Goal: Task Accomplishment & Management: Use online tool/utility

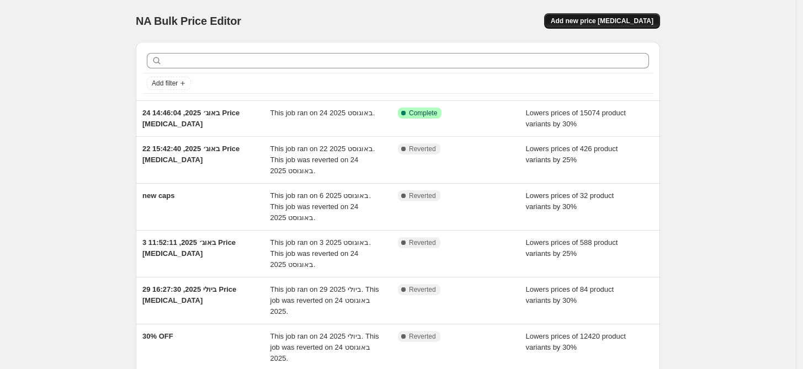
click at [624, 20] on span "Add new price [MEDICAL_DATA]" at bounding box center [602, 21] width 103 height 9
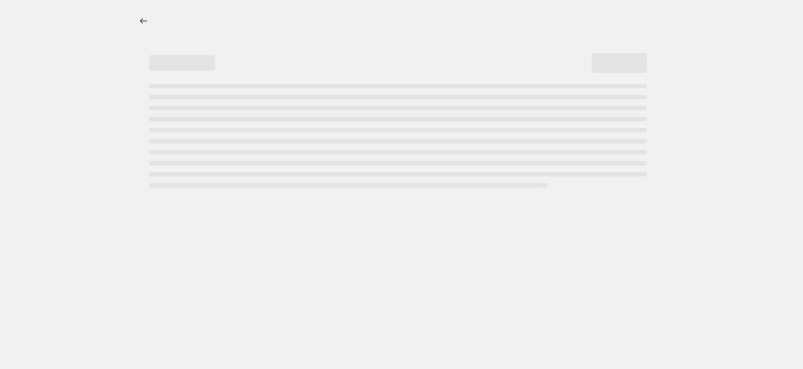
select select "percentage"
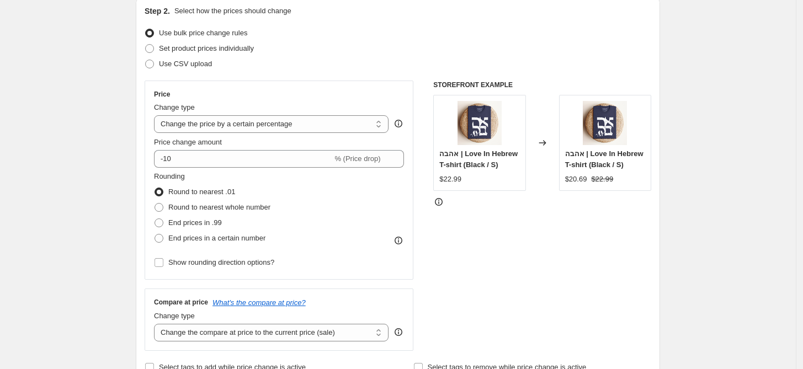
scroll to position [184, 0]
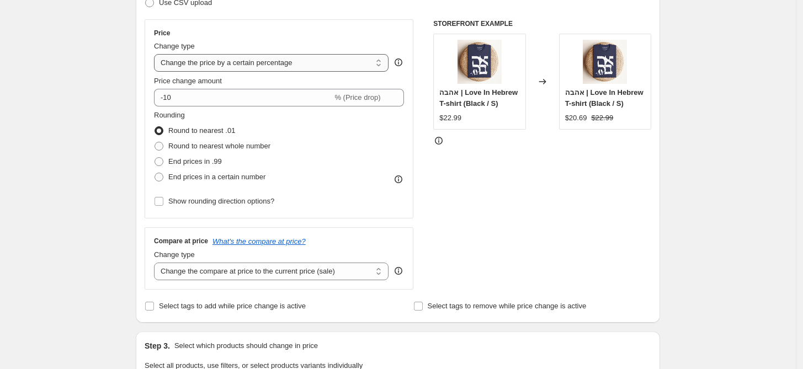
click at [216, 57] on select "Change the price to a certain amount Change the price by a certain amount Chang…" at bounding box center [271, 63] width 235 height 18
click at [216, 56] on select "Change the price to a certain amount Change the price by a certain amount Chang…" at bounding box center [271, 63] width 235 height 18
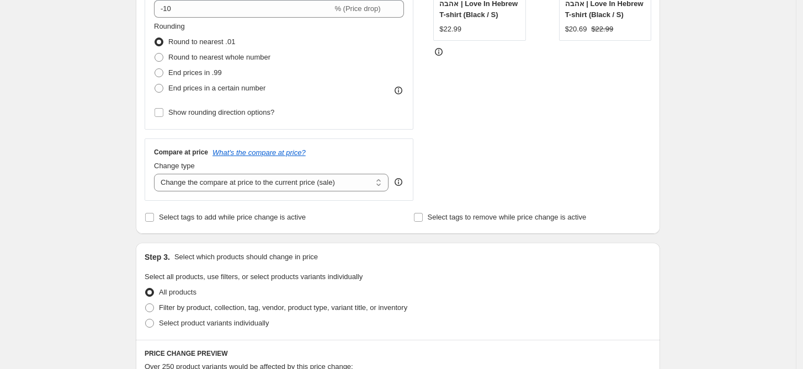
scroll to position [245, 0]
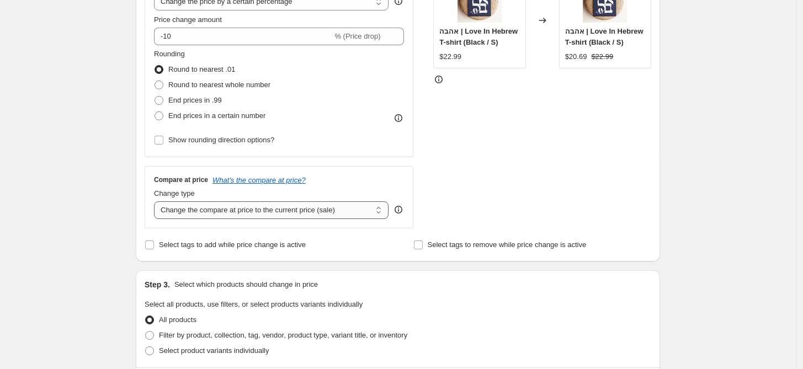
click at [347, 212] on select "Change the compare at price to the current price (sale) Change the compare at p…" at bounding box center [271, 210] width 235 height 18
select select "remove"
click at [157, 201] on select "Change the compare at price to the current price (sale) Change the compare at p…" at bounding box center [271, 210] width 235 height 18
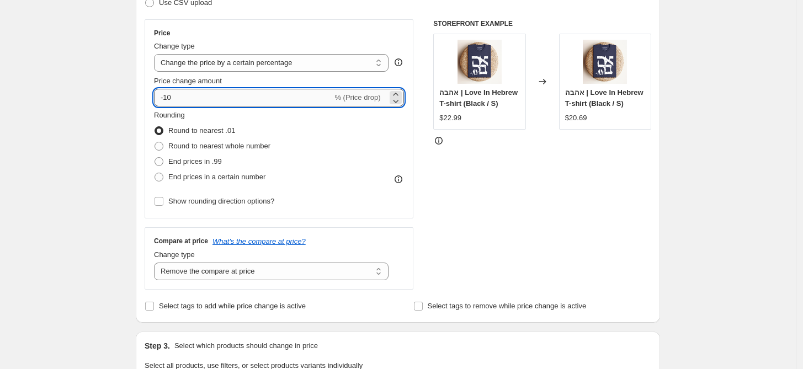
click at [168, 99] on input "-10" at bounding box center [243, 98] width 178 height 18
click at [163, 99] on input "-10" at bounding box center [243, 98] width 178 height 18
click at [174, 96] on input "10" at bounding box center [237, 98] width 166 height 18
type input "5"
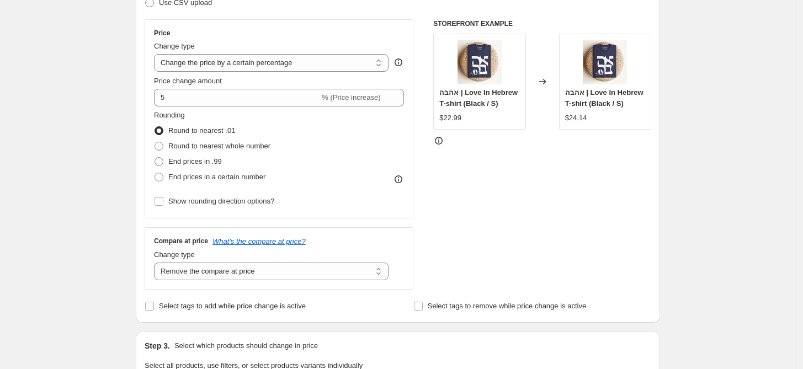
click at [726, 192] on div "Create new price [MEDICAL_DATA]. This page is ready Create new price [MEDICAL_D…" at bounding box center [398, 367] width 796 height 1103
click at [202, 161] on span "End prices in .99" at bounding box center [195, 161] width 54 height 8
click at [155, 158] on input "End prices in .99" at bounding box center [155, 157] width 1 height 1
radio input "true"
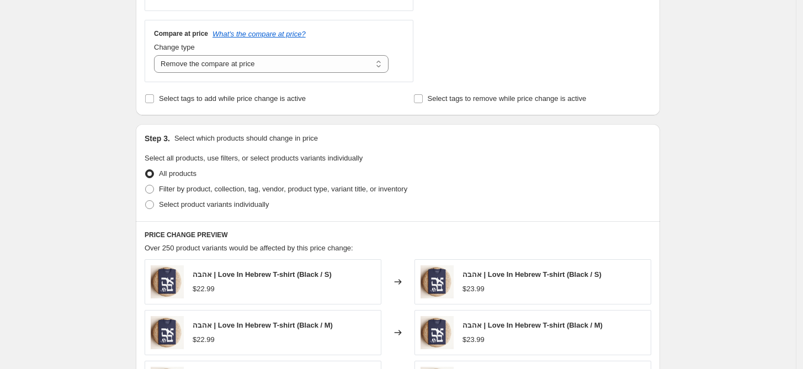
scroll to position [429, 0]
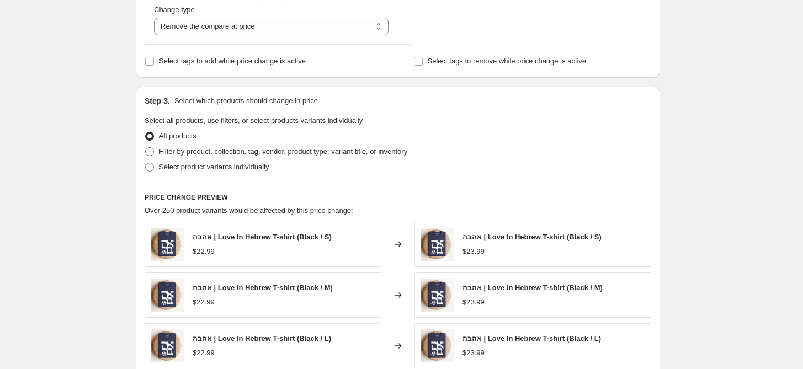
click at [298, 152] on span "Filter by product, collection, tag, vendor, product type, variant title, or inv…" at bounding box center [283, 151] width 248 height 8
click at [146, 148] on input "Filter by product, collection, tag, vendor, product type, variant title, or inv…" at bounding box center [145, 147] width 1 height 1
radio input "true"
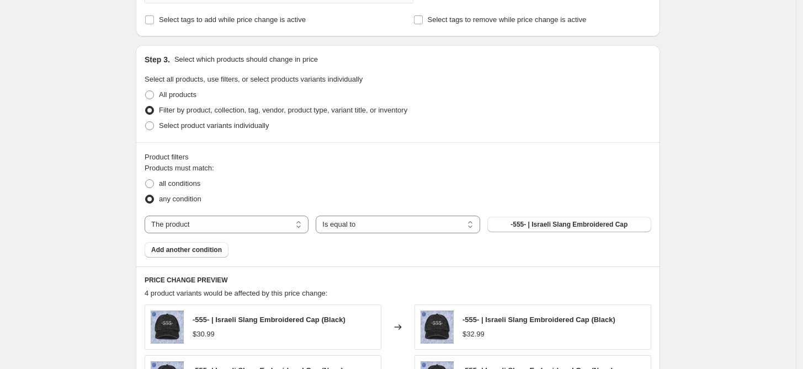
scroll to position [490, 0]
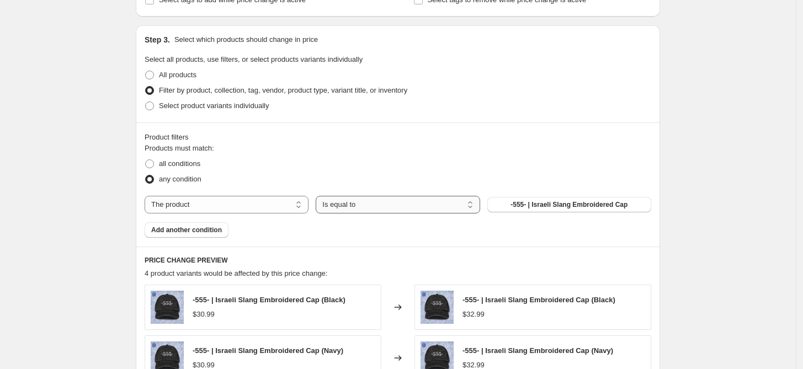
click at [363, 203] on select "Is equal to Is not equal to" at bounding box center [398, 205] width 164 height 18
click at [568, 206] on span "-555- | Israeli Slang Embroidered Cap" at bounding box center [568, 204] width 117 height 9
click at [189, 77] on span "All products" at bounding box center [178, 75] width 38 height 8
click at [146, 71] on input "All products" at bounding box center [145, 71] width 1 height 1
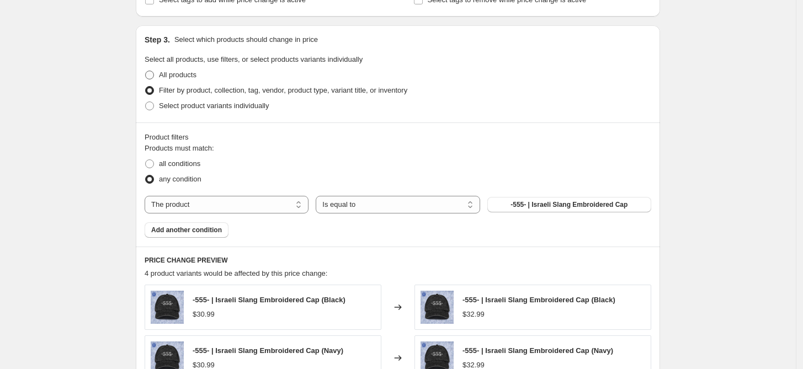
radio input "true"
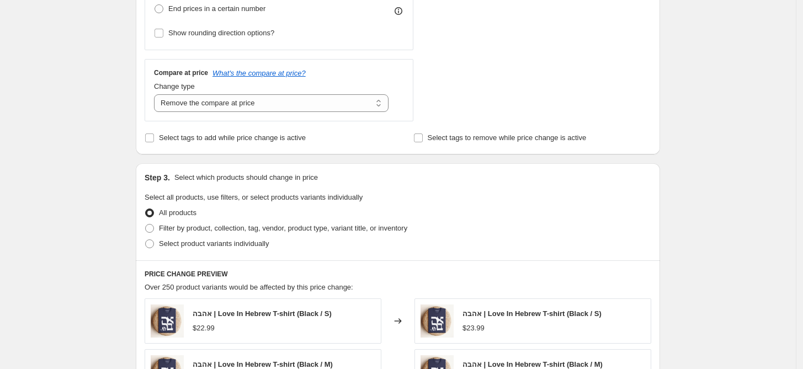
scroll to position [366, 0]
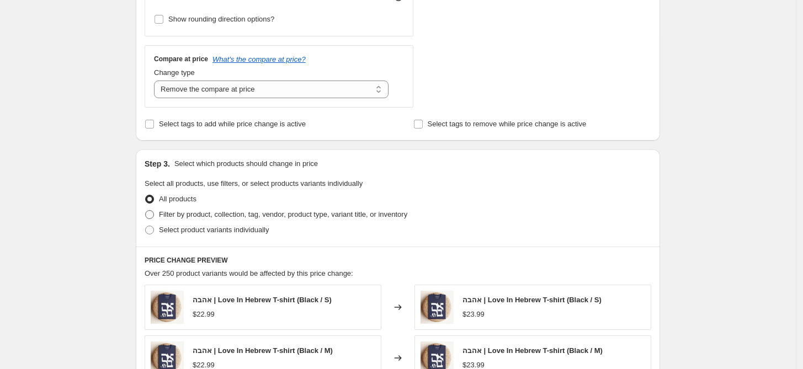
click at [288, 214] on span "Filter by product, collection, tag, vendor, product type, variant title, or inv…" at bounding box center [283, 214] width 248 height 8
click at [146, 211] on input "Filter by product, collection, tag, vendor, product type, variant title, or inv…" at bounding box center [145, 210] width 1 height 1
radio input "true"
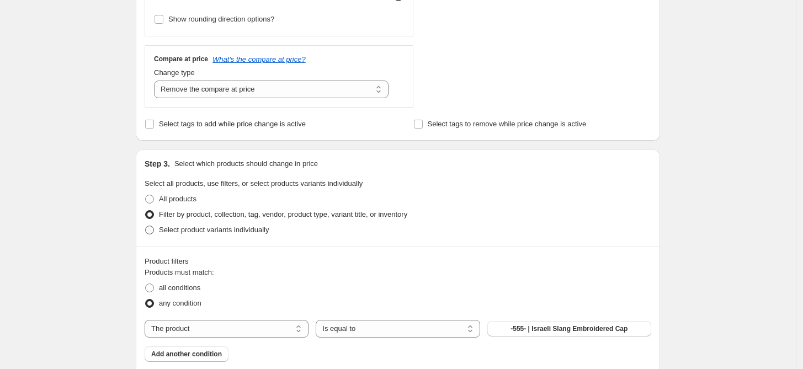
click at [238, 233] on span "Select product variants individually" at bounding box center [214, 230] width 110 height 8
click at [146, 226] on input "Select product variants individually" at bounding box center [145, 226] width 1 height 1
radio input "true"
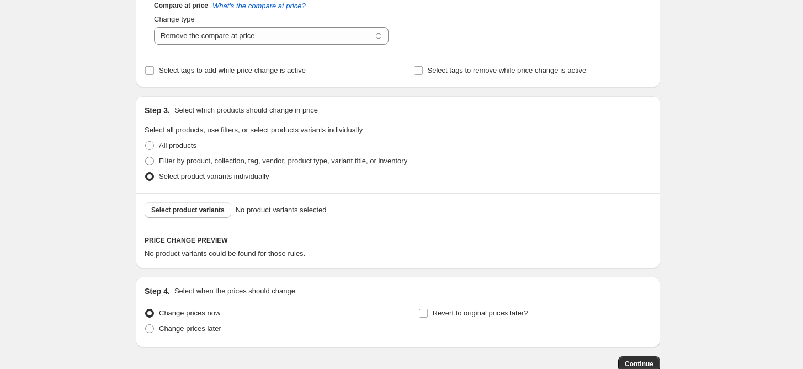
scroll to position [488, 0]
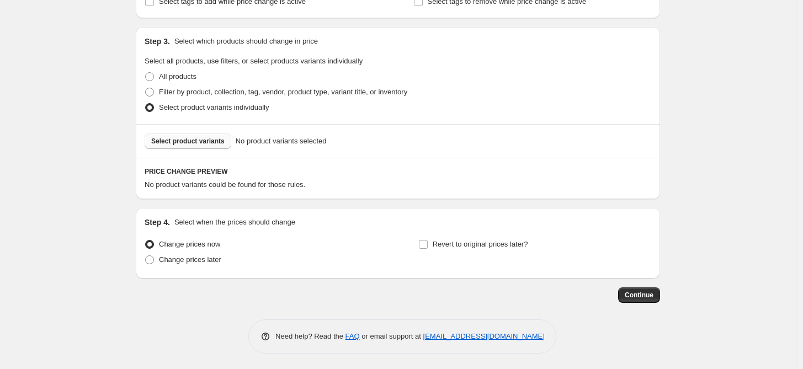
click at [228, 146] on button "Select product variants" at bounding box center [188, 141] width 87 height 15
click at [180, 91] on span "Filter by product, collection, tag, vendor, product type, variant title, or inv…" at bounding box center [283, 92] width 248 height 8
click at [146, 88] on input "Filter by product, collection, tag, vendor, product type, variant title, or inv…" at bounding box center [145, 88] width 1 height 1
radio input "true"
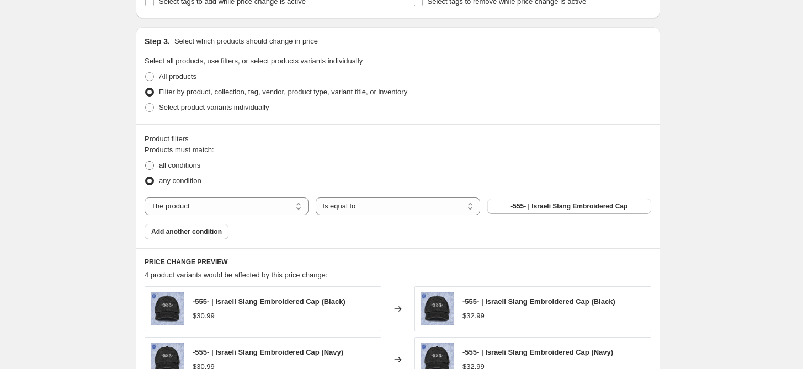
click at [184, 172] on label "all conditions" at bounding box center [173, 165] width 56 height 15
click at [146, 162] on input "all conditions" at bounding box center [145, 161] width 1 height 1
radio input "true"
click at [547, 213] on button "-555- | Israeli Slang Embroidered Cap" at bounding box center [569, 206] width 164 height 15
click at [345, 205] on select "Is equal to Is not equal to" at bounding box center [398, 207] width 164 height 18
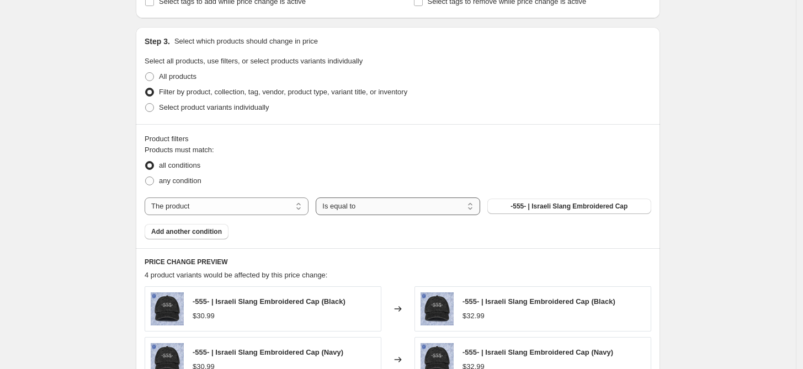
click at [345, 205] on select "Is equal to Is not equal to" at bounding box center [398, 207] width 164 height 18
click at [292, 203] on select "The product The product's collection The product's tag The product's vendor The…" at bounding box center [227, 207] width 164 height 18
click at [292, 202] on select "The product The product's collection The product's tag The product's vendor The…" at bounding box center [227, 207] width 164 height 18
click at [182, 184] on span "any condition" at bounding box center [180, 181] width 42 height 8
click at [146, 177] on input "any condition" at bounding box center [145, 177] width 1 height 1
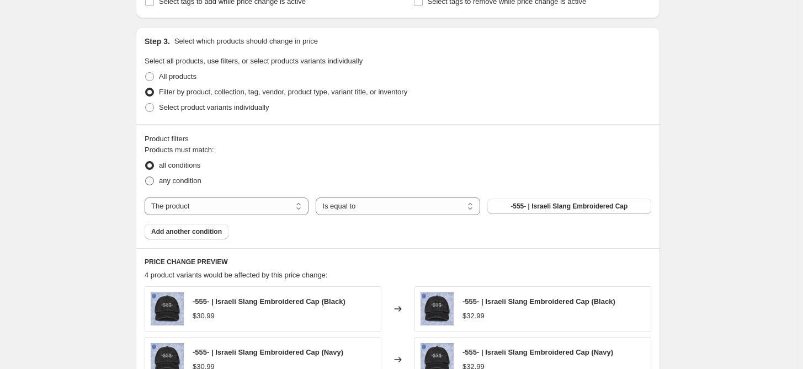
radio input "true"
click at [196, 159] on label "all conditions" at bounding box center [173, 165] width 56 height 15
click at [146, 161] on input "all conditions" at bounding box center [145, 161] width 1 height 1
radio input "true"
click at [228, 212] on select "The product The product's collection The product's tag The product's vendor The…" at bounding box center [227, 207] width 164 height 18
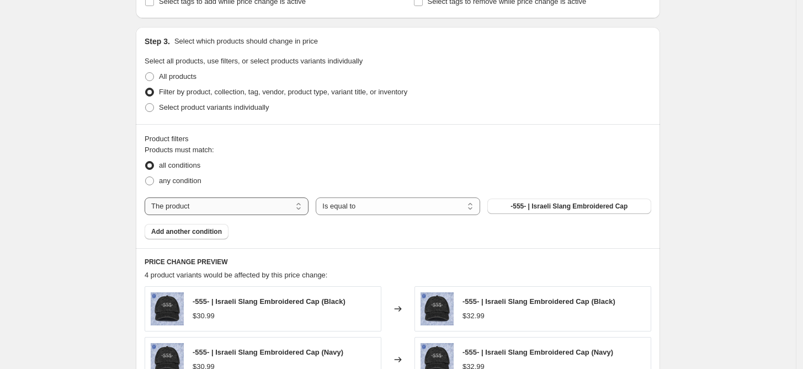
select select "product_type"
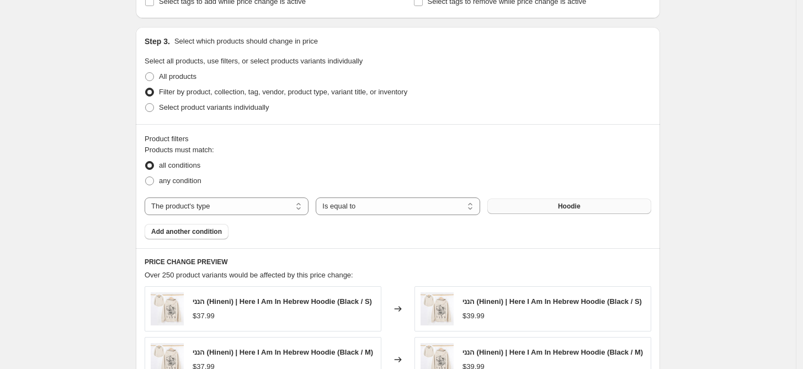
click at [549, 212] on button "Hoodie" at bounding box center [569, 206] width 164 height 15
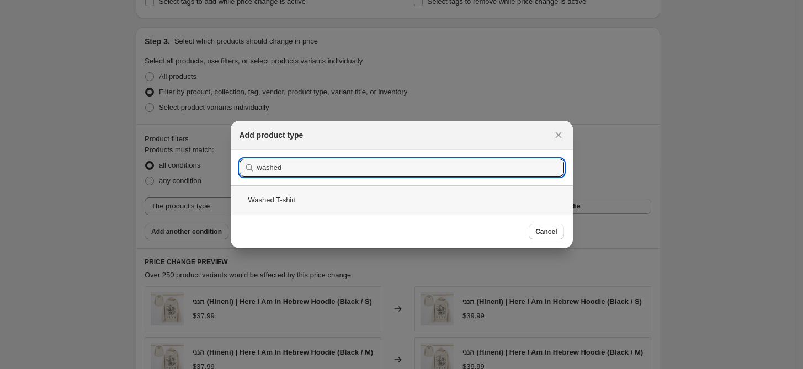
type input "washed"
click at [278, 198] on div "Washed T-shirt" at bounding box center [402, 199] width 342 height 29
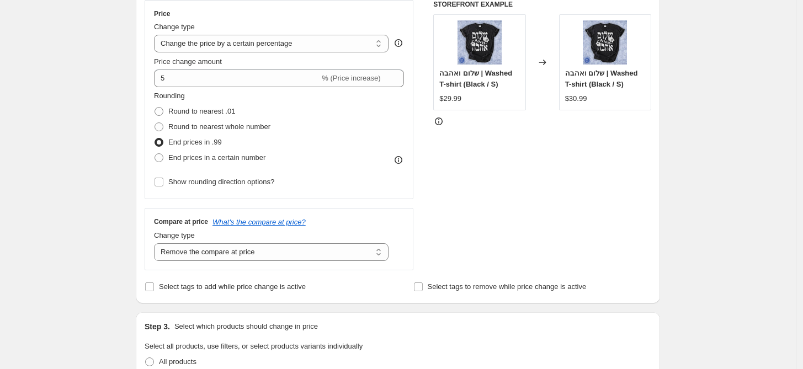
scroll to position [182, 0]
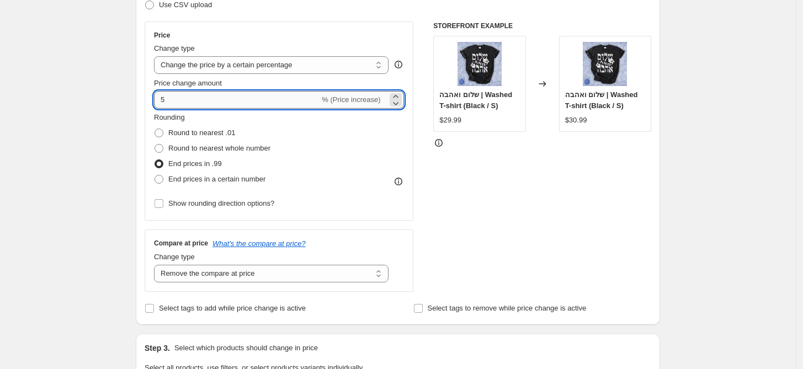
click at [172, 98] on input "5" at bounding box center [237, 100] width 166 height 18
type input "6"
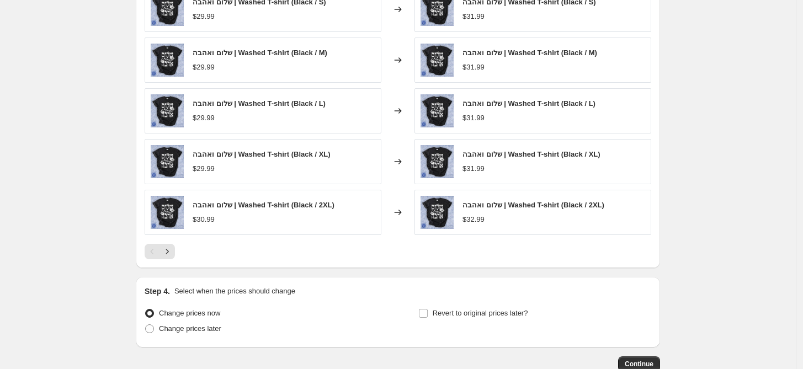
scroll to position [795, 0]
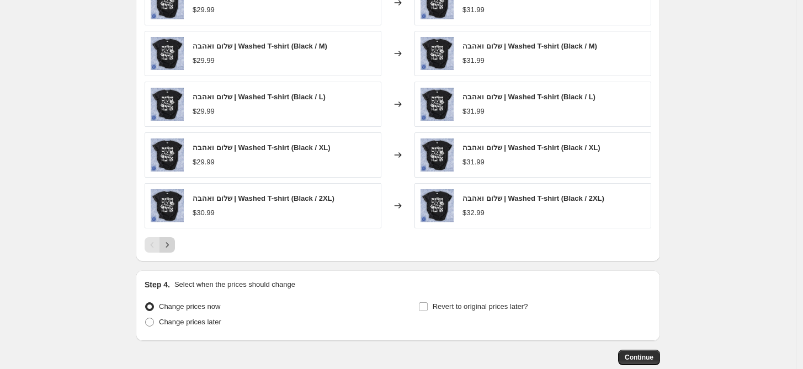
click at [173, 246] on icon "Next" at bounding box center [167, 245] width 11 height 11
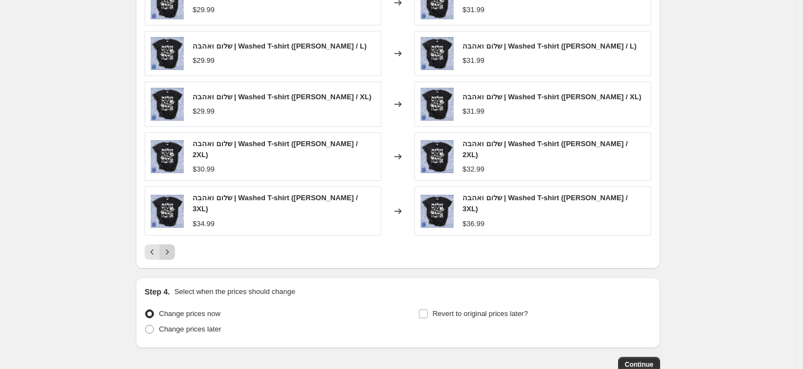
click at [173, 247] on icon "Next" at bounding box center [167, 252] width 11 height 11
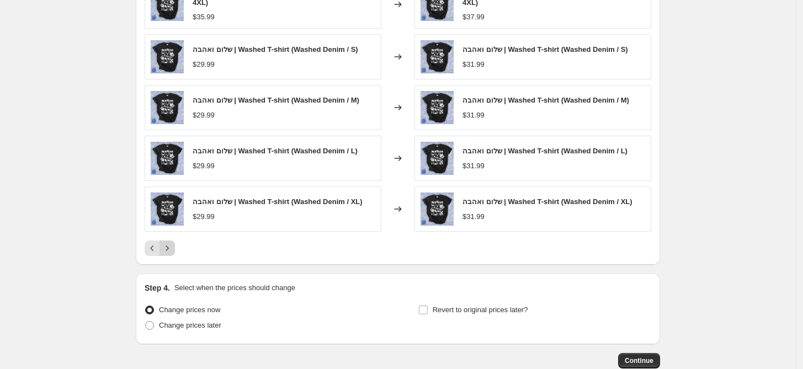
click at [173, 246] on icon "Next" at bounding box center [167, 248] width 11 height 11
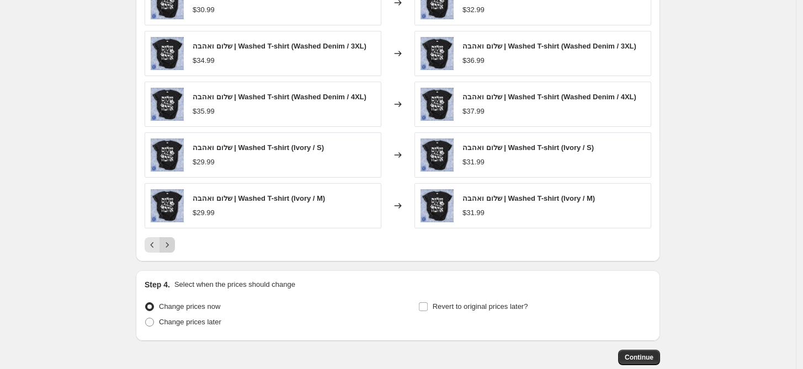
click at [173, 246] on icon "Next" at bounding box center [167, 245] width 11 height 11
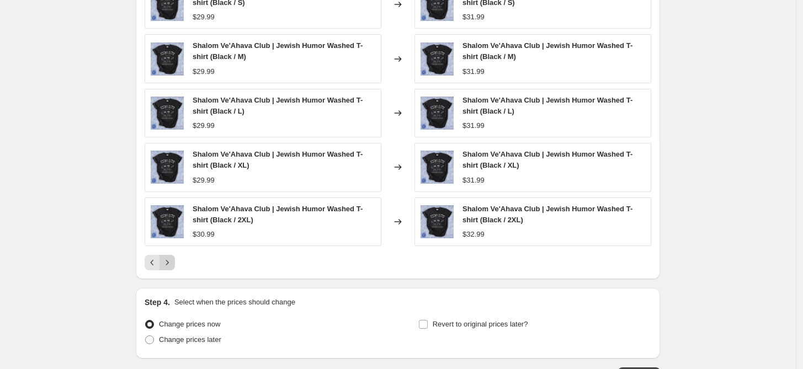
click at [174, 246] on div "Shalom Ve'Ahava Club | Jewish Humor Washed T-shirt (Black / S) $29.99 Changed t…" at bounding box center [398, 125] width 507 height 290
click at [173, 265] on icon "Next" at bounding box center [167, 262] width 11 height 11
click at [169, 258] on icon "Next" at bounding box center [167, 262] width 11 height 11
click at [172, 263] on icon "Next" at bounding box center [167, 262] width 11 height 11
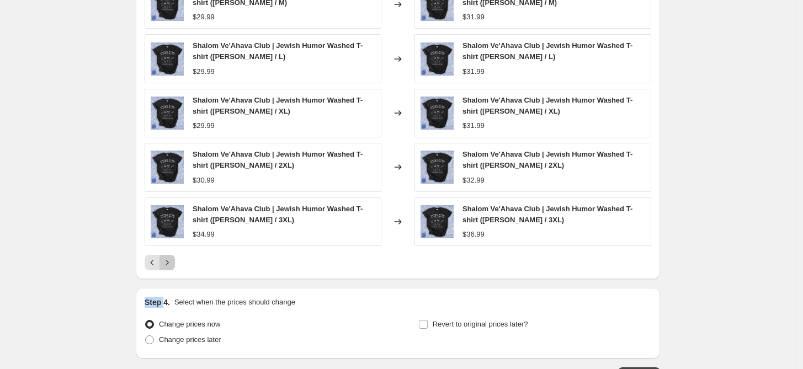
click at [172, 263] on icon "Next" at bounding box center [167, 262] width 11 height 11
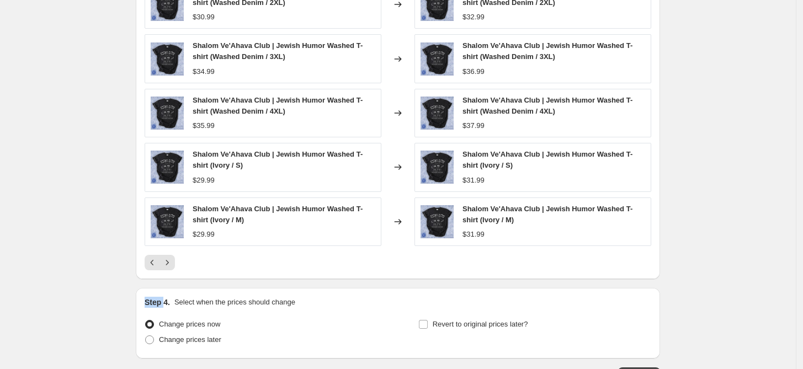
click at [172, 263] on icon "Next" at bounding box center [167, 262] width 11 height 11
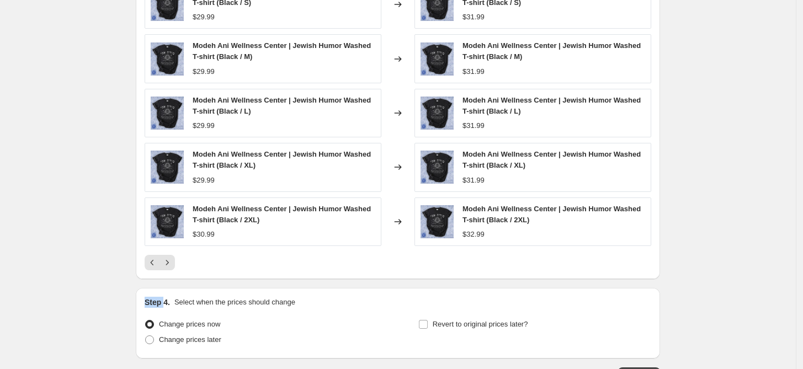
click at [172, 263] on icon "Next" at bounding box center [167, 262] width 11 height 11
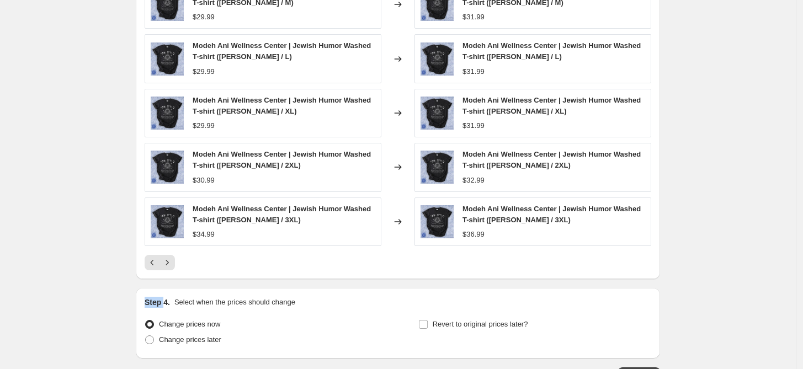
click at [172, 263] on icon "Next" at bounding box center [167, 262] width 11 height 11
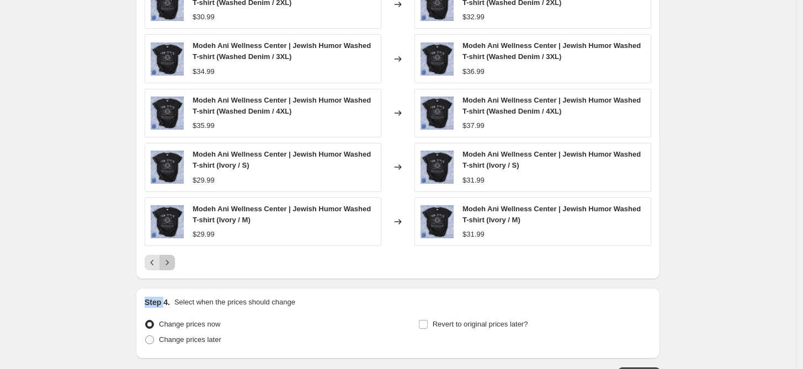
click at [174, 268] on button "Next" at bounding box center [166, 262] width 15 height 15
click at [170, 265] on icon "Next" at bounding box center [167, 262] width 11 height 11
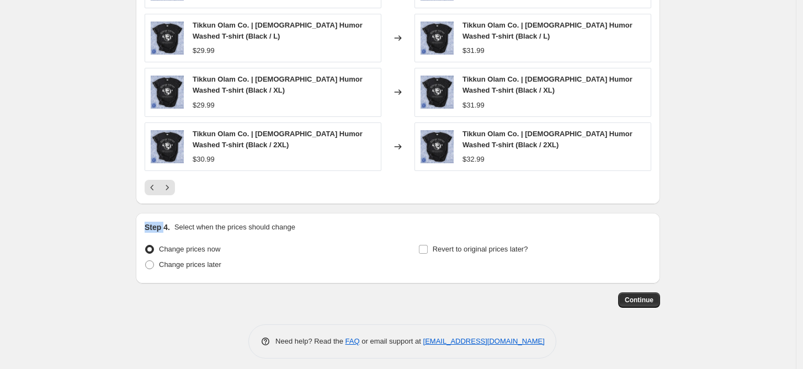
scroll to position [875, 0]
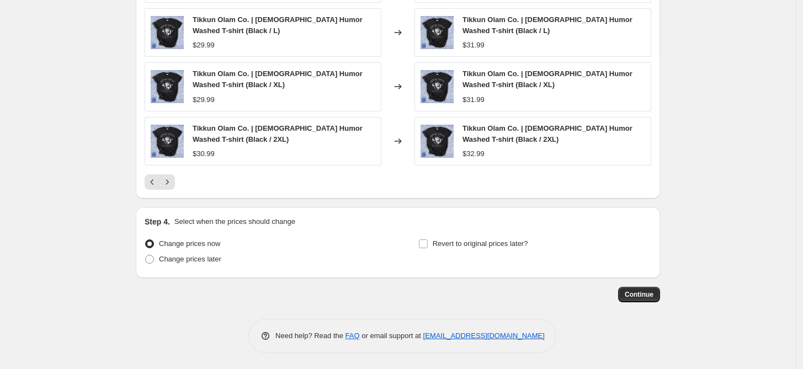
click at [219, 188] on div at bounding box center [398, 181] width 507 height 15
click at [173, 186] on icon "Next" at bounding box center [167, 182] width 11 height 11
click at [173, 184] on icon "Next" at bounding box center [167, 182] width 11 height 11
click at [175, 182] on button "Next" at bounding box center [166, 181] width 15 height 15
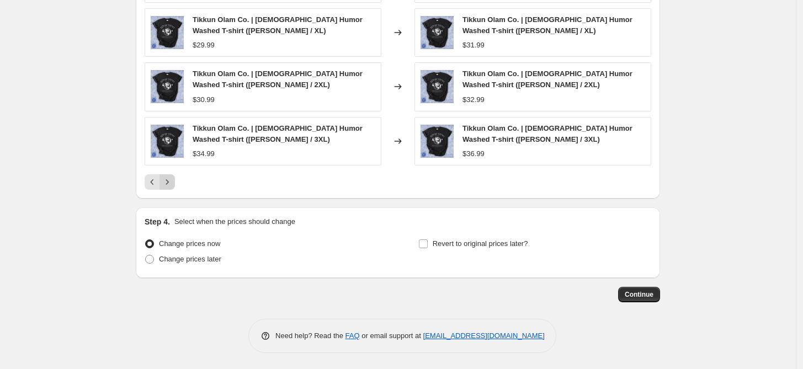
click at [173, 186] on icon "Next" at bounding box center [167, 182] width 11 height 11
click at [168, 184] on icon "Next" at bounding box center [167, 182] width 11 height 11
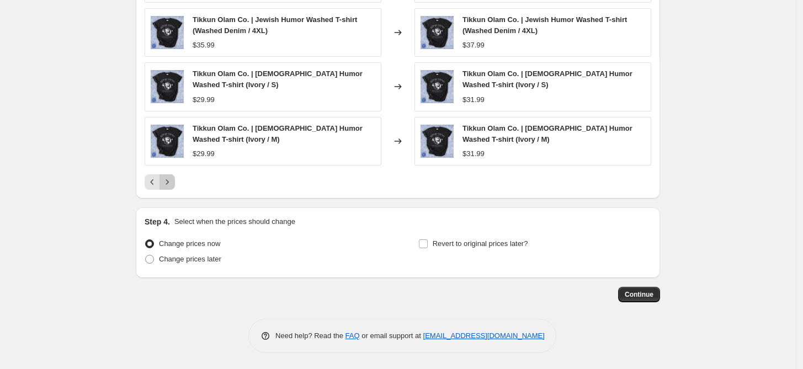
click at [172, 181] on icon "Next" at bounding box center [167, 182] width 11 height 11
click at [173, 175] on button "Next" at bounding box center [166, 181] width 15 height 15
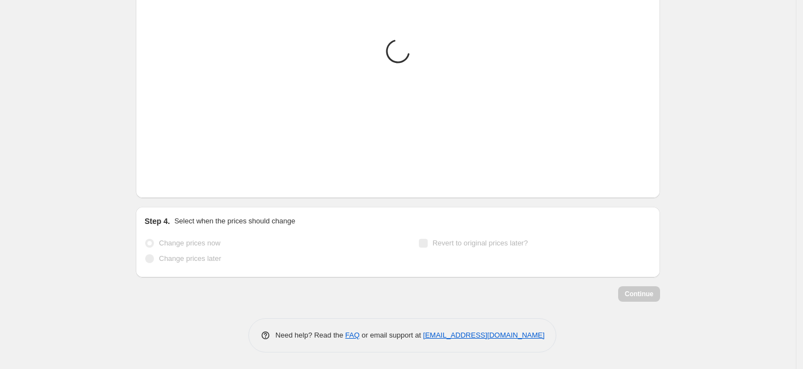
scroll to position [858, 0]
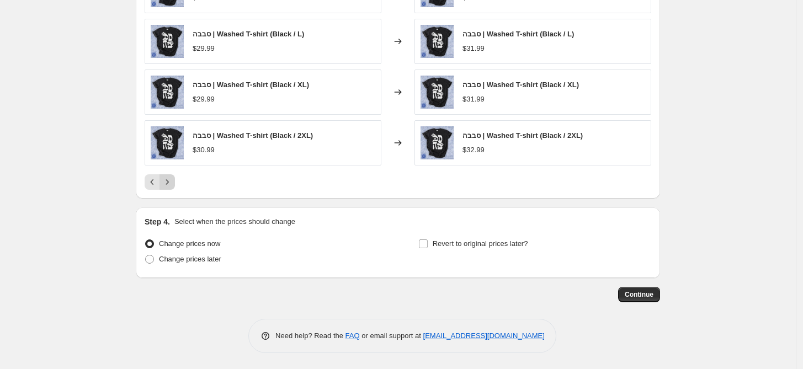
click at [175, 183] on button "Next" at bounding box center [166, 181] width 15 height 15
click at [173, 183] on icon "Next" at bounding box center [167, 182] width 11 height 11
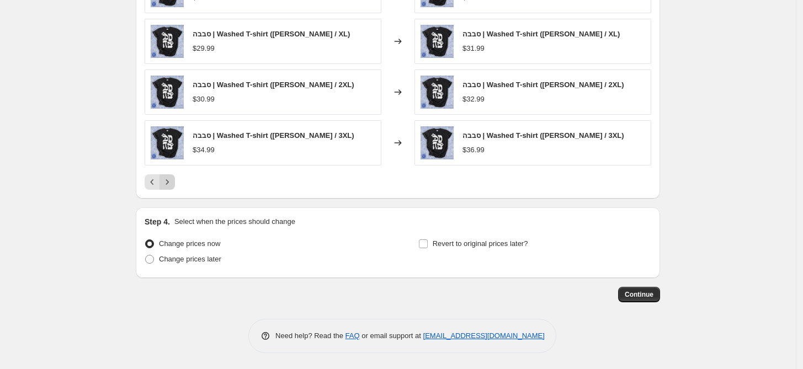
click at [173, 183] on icon "Next" at bounding box center [167, 182] width 11 height 11
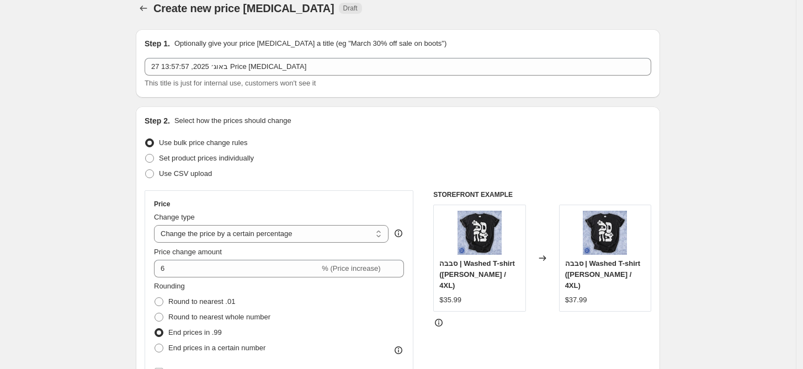
scroll to position [0, 0]
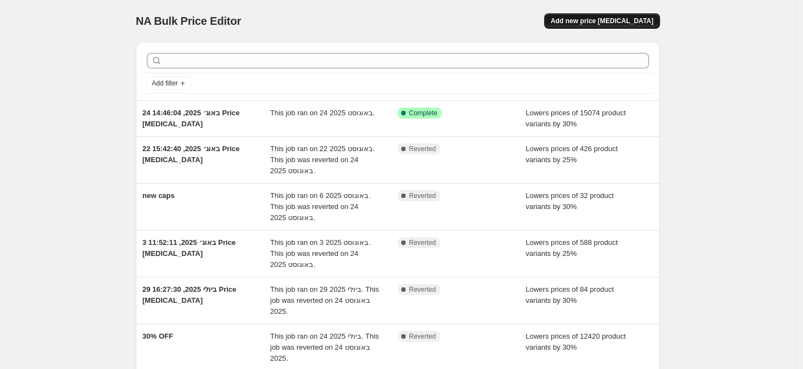
click at [611, 24] on span "Add new price [MEDICAL_DATA]" at bounding box center [602, 21] width 103 height 9
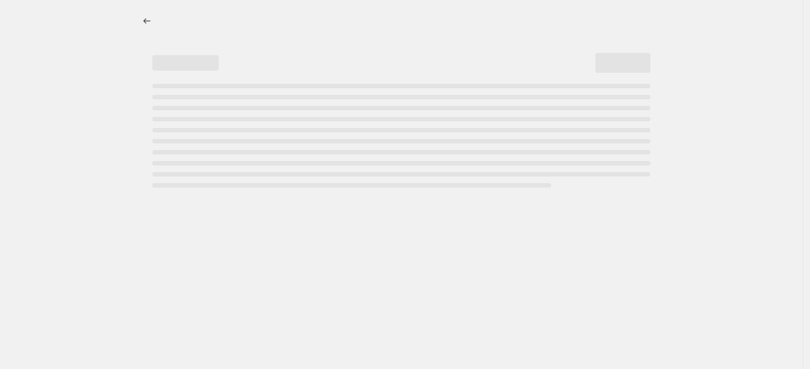
select select "percentage"
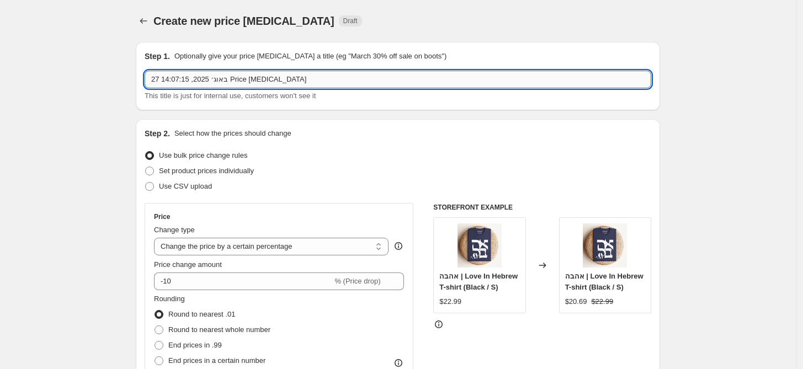
click at [390, 72] on input "27 באוג׳ 2025, 14:07:15 Price change job" at bounding box center [398, 80] width 507 height 18
click at [269, 78] on input "Washed T-shirts" at bounding box center [398, 80] width 507 height 18
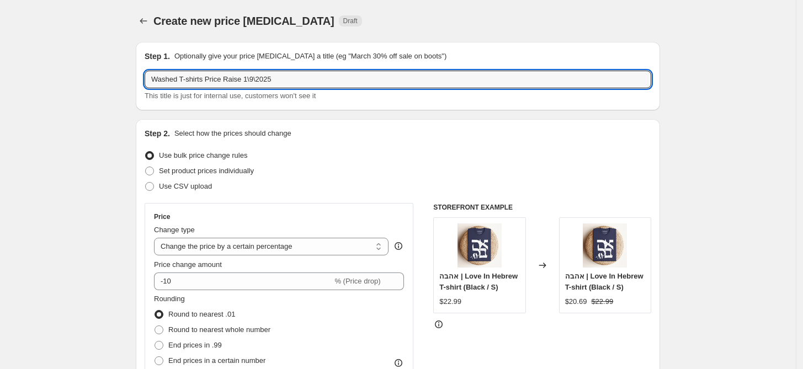
type input "Washed T-shirts Price Raise 1\9\2025"
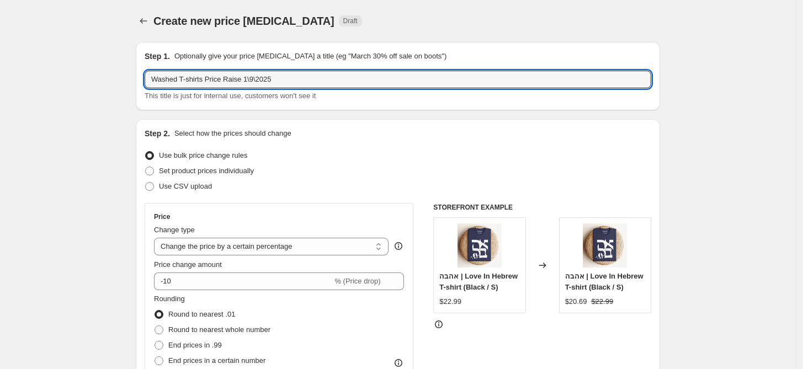
drag, startPoint x: 297, startPoint y: 82, endPoint x: 70, endPoint y: 92, distance: 227.1
click at [614, 142] on div "Step 2. Select how the prices should change Use bulk price change rules Set pro…" at bounding box center [398, 313] width 507 height 370
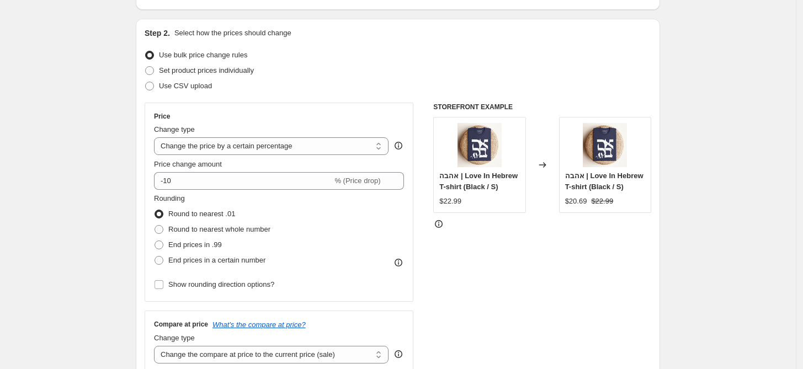
scroll to position [123, 0]
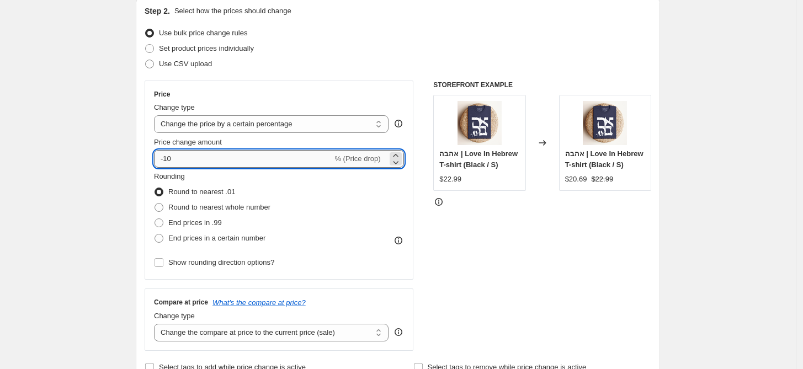
click at [168, 158] on input "-10" at bounding box center [243, 159] width 178 height 18
drag, startPoint x: 198, startPoint y: 156, endPoint x: 172, endPoint y: 161, distance: 26.0
click at [172, 161] on input "610" at bounding box center [237, 159] width 166 height 18
type input "6"
click at [461, 219] on div "STOREFRONT EXAMPLE אהבה | Love In Hebrew T-shirt (Black / S) $22.99 Changed to …" at bounding box center [542, 216] width 218 height 270
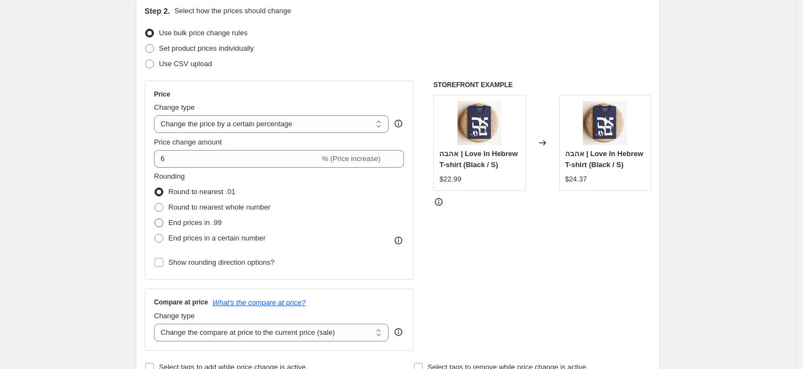
click at [200, 227] on span "End prices in .99" at bounding box center [195, 223] width 54 height 8
click at [155, 219] on input "End prices in .99" at bounding box center [155, 219] width 1 height 1
radio input "true"
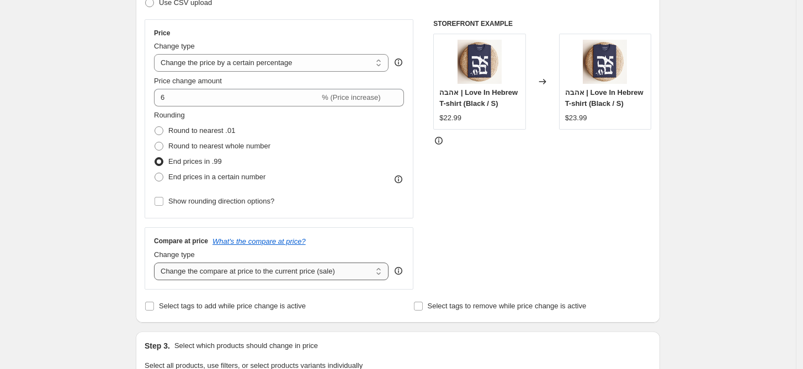
click at [372, 274] on select "Change the compare at price to the current price (sale) Change the compare at p…" at bounding box center [271, 272] width 235 height 18
select select "remove"
click at [157, 263] on select "Change the compare at price to the current price (sale) Change the compare at p…" at bounding box center [271, 272] width 235 height 18
click at [605, 255] on div "STOREFRONT EXAMPLE אהבה | Love In Hebrew T-shirt (Black / S) $22.99 Changed to …" at bounding box center [542, 154] width 218 height 270
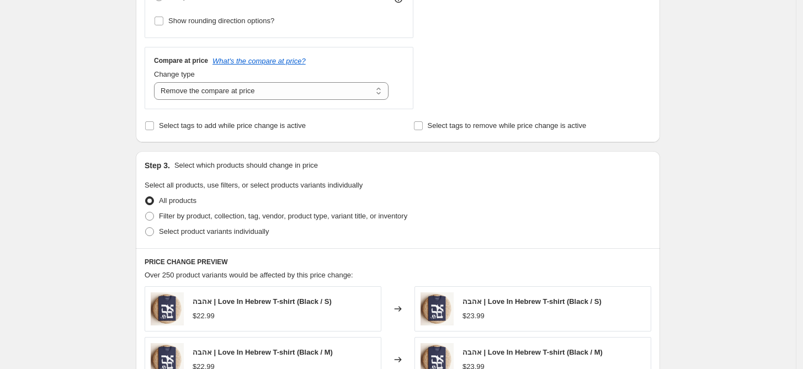
scroll to position [368, 0]
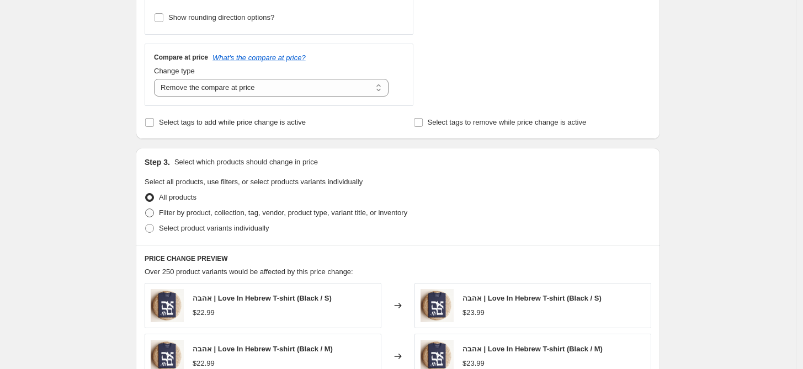
click at [211, 210] on span "Filter by product, collection, tag, vendor, product type, variant title, or inv…" at bounding box center [283, 213] width 248 height 8
click at [146, 209] on input "Filter by product, collection, tag, vendor, product type, variant title, or inv…" at bounding box center [145, 209] width 1 height 1
radio input "true"
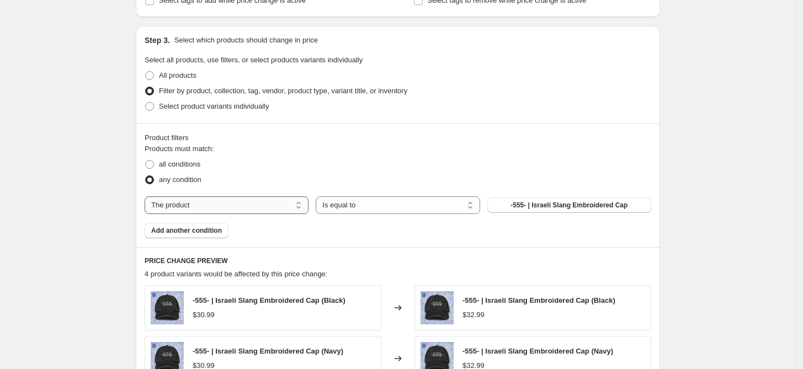
scroll to position [490, 0]
click at [253, 204] on select "The product The product's collection The product's tag The product's vendor The…" at bounding box center [227, 205] width 164 height 18
select select "product_type"
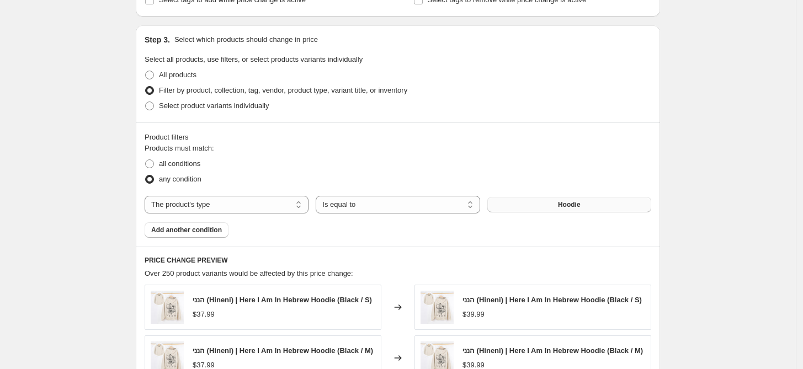
click at [565, 207] on span "Hoodie" at bounding box center [569, 204] width 23 height 9
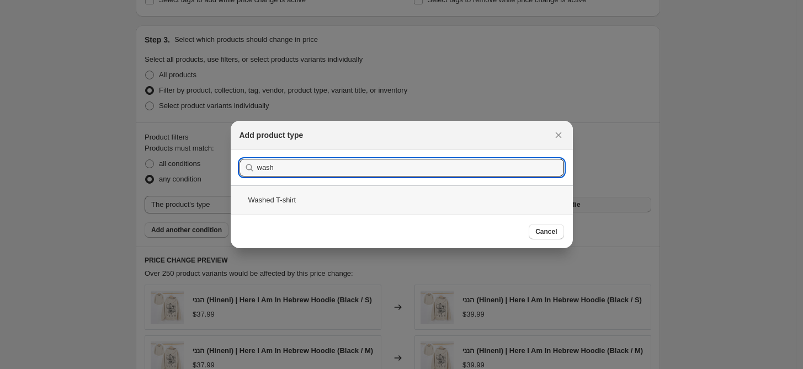
type input "wash"
click at [287, 204] on div "Washed T-shirt" at bounding box center [402, 199] width 342 height 29
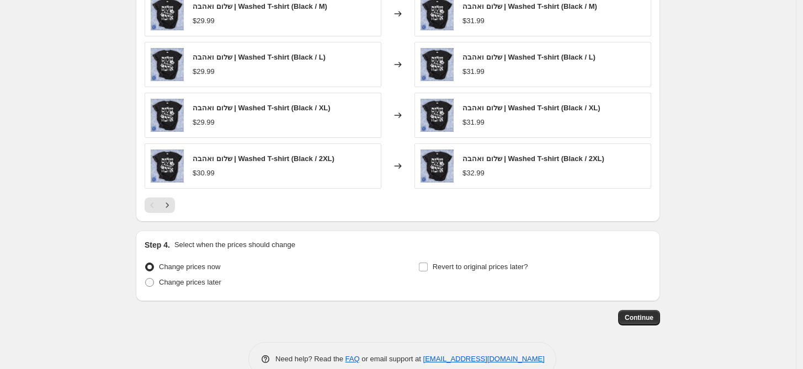
scroll to position [858, 0]
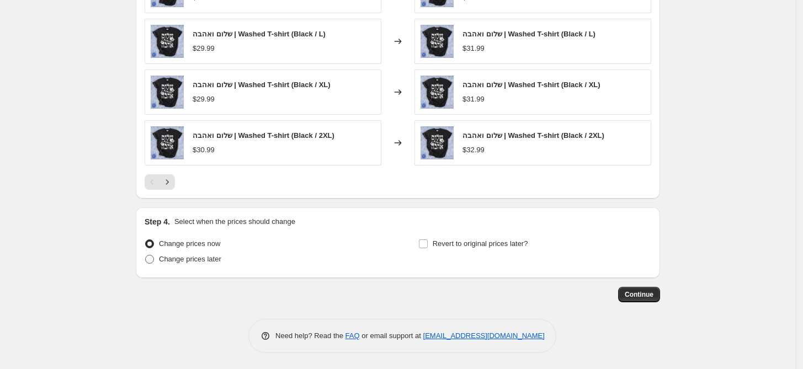
click at [202, 258] on span "Change prices later" at bounding box center [190, 259] width 62 height 8
click at [146, 256] on input "Change prices later" at bounding box center [145, 255] width 1 height 1
radio input "true"
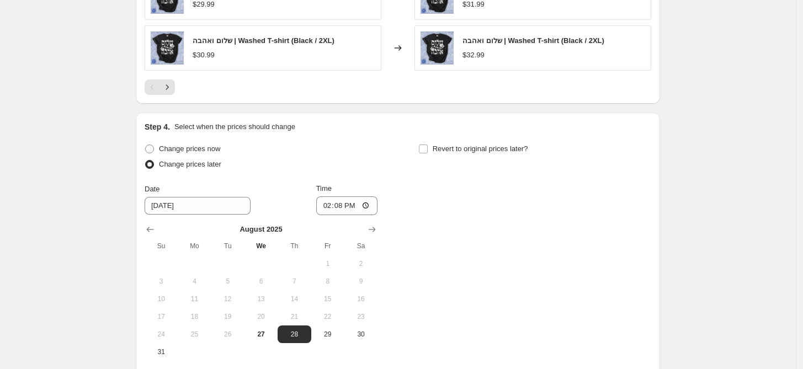
scroll to position [1042, 0]
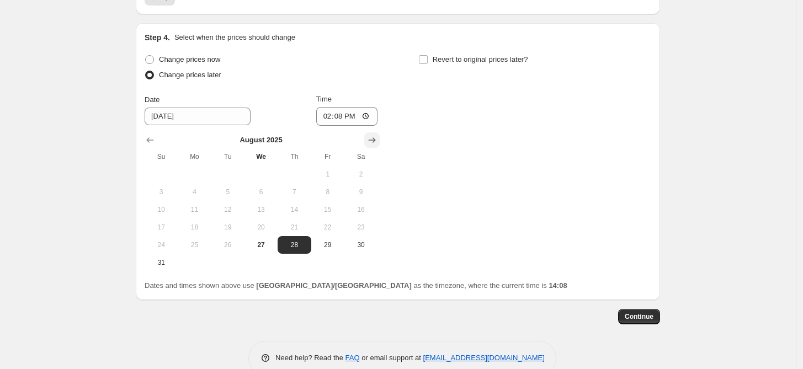
click at [376, 140] on icon "Show next month, September 2025" at bounding box center [372, 140] width 7 height 6
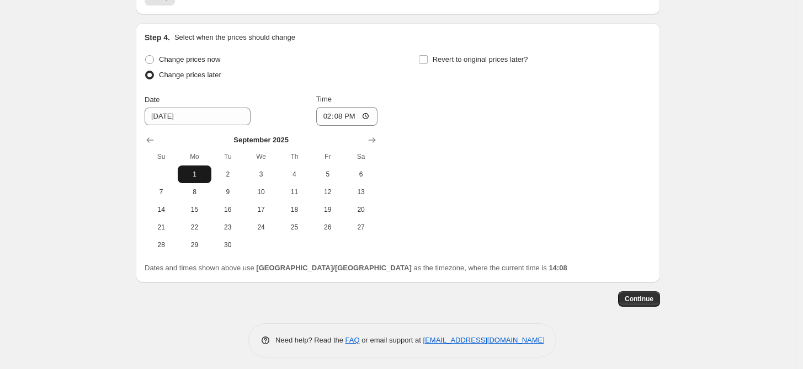
click at [199, 177] on span "1" at bounding box center [194, 174] width 24 height 9
type input "9/1/2025"
click at [355, 114] on input "14:08" at bounding box center [347, 116] width 62 height 19
drag, startPoint x: 367, startPoint y: 118, endPoint x: 378, endPoint y: 118, distance: 11.0
click at [368, 118] on input "00:08" at bounding box center [347, 116] width 62 height 19
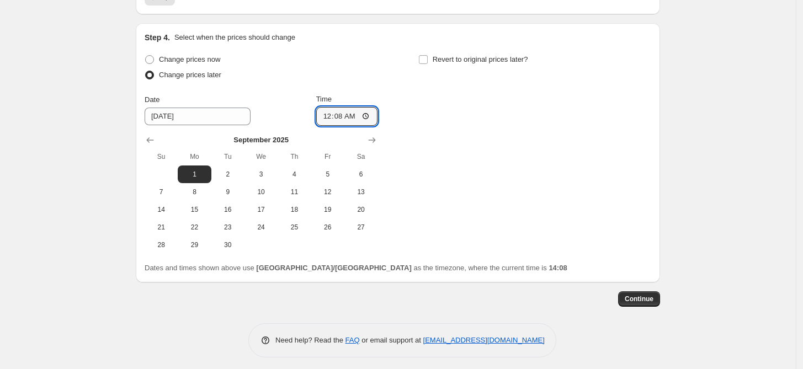
type input "00:00"
click at [424, 120] on div "Change prices now Change prices later Date 9/1/2025 Time 00:00 September 2025 S…" at bounding box center [398, 153] width 507 height 202
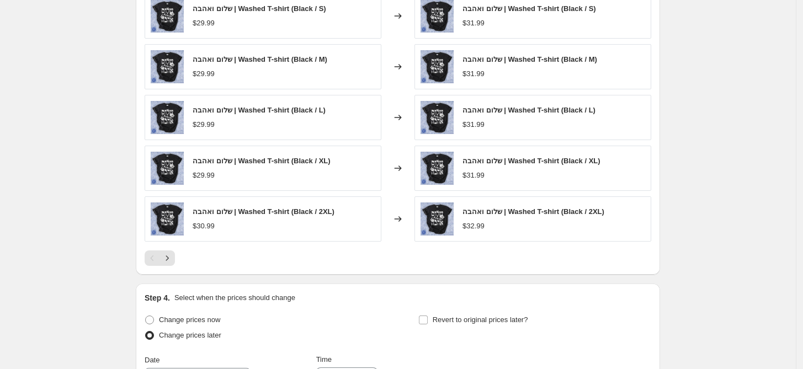
scroll to position [985, 0]
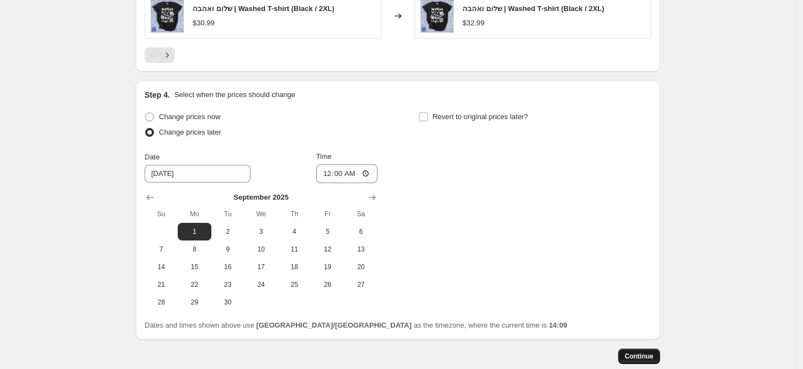
click at [636, 357] on span "Continue" at bounding box center [639, 356] width 29 height 9
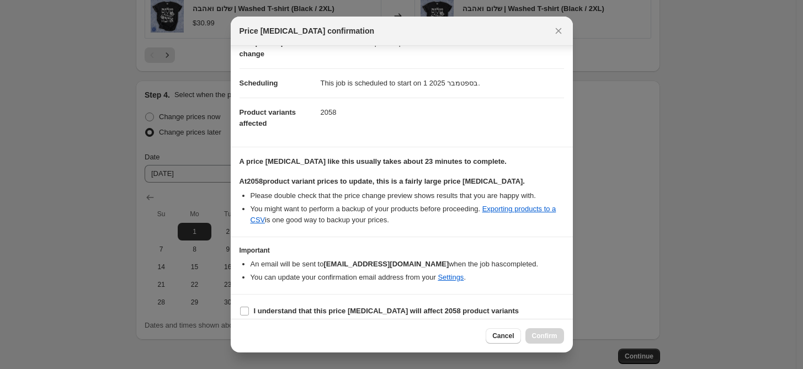
scroll to position [74, 0]
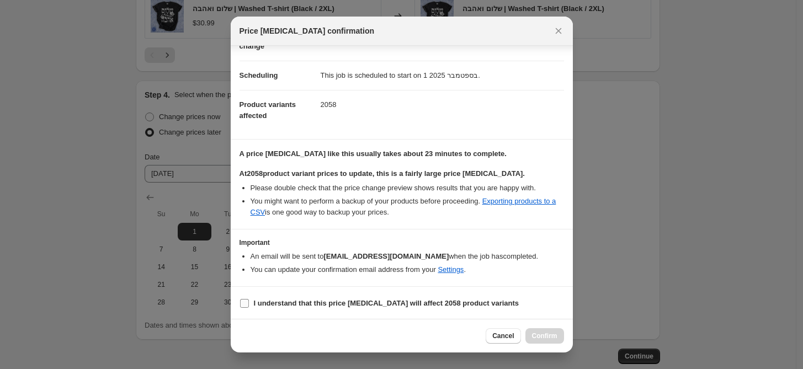
click at [241, 302] on input "I understand that this price change job will affect 2058 product variants" at bounding box center [244, 303] width 9 height 9
checkbox input "true"
click at [549, 334] on span "Confirm" at bounding box center [544, 336] width 25 height 9
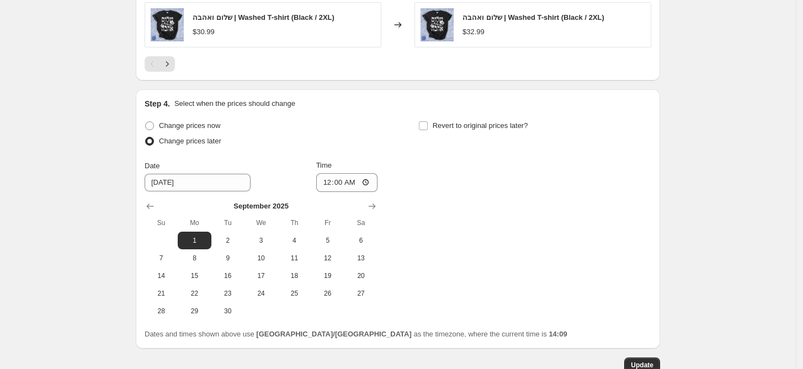
scroll to position [1114, 0]
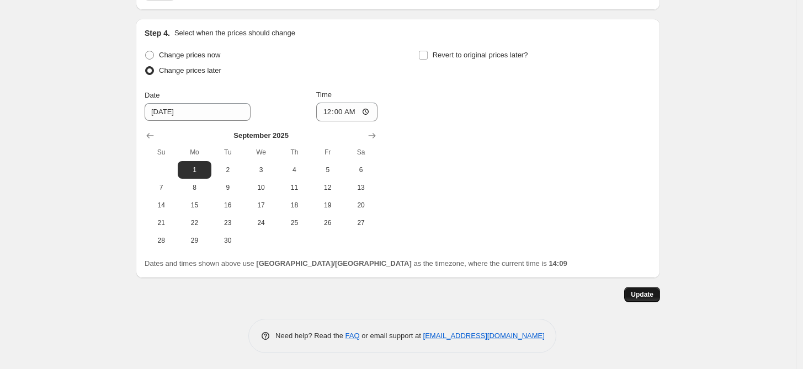
click at [643, 296] on span "Update" at bounding box center [642, 294] width 23 height 9
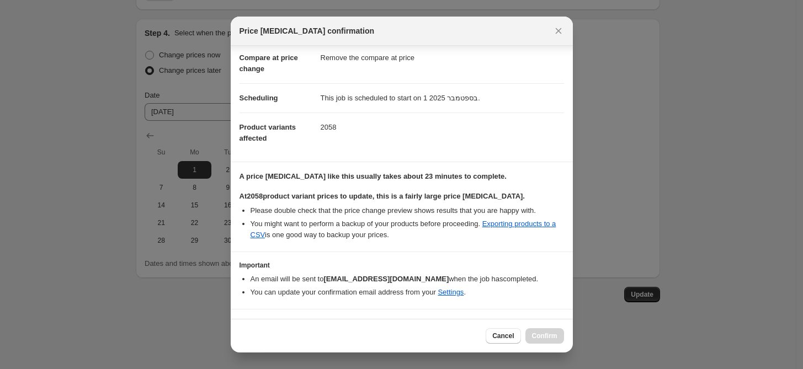
scroll to position [74, 0]
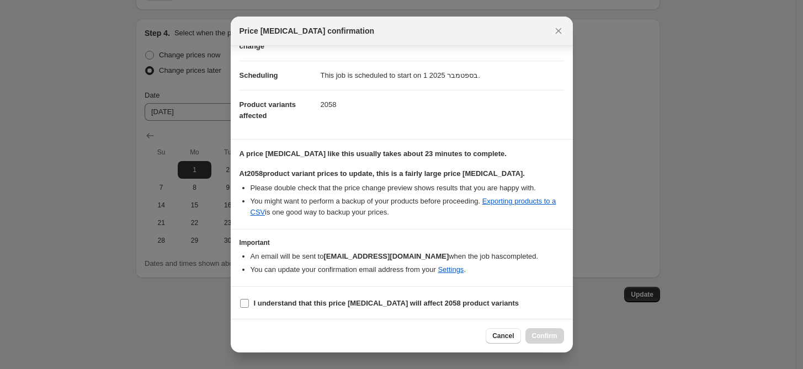
click at [334, 301] on b "I understand that this price change job will affect 2058 product variants" at bounding box center [386, 303] width 265 height 8
click at [249, 301] on input "I understand that this price change job will affect 2058 product variants" at bounding box center [244, 303] width 9 height 9
checkbox input "true"
click at [547, 334] on span "Confirm" at bounding box center [544, 336] width 25 height 9
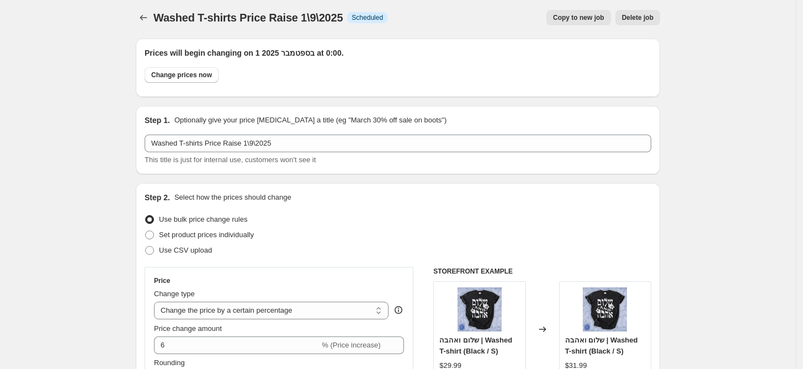
scroll to position [0, 0]
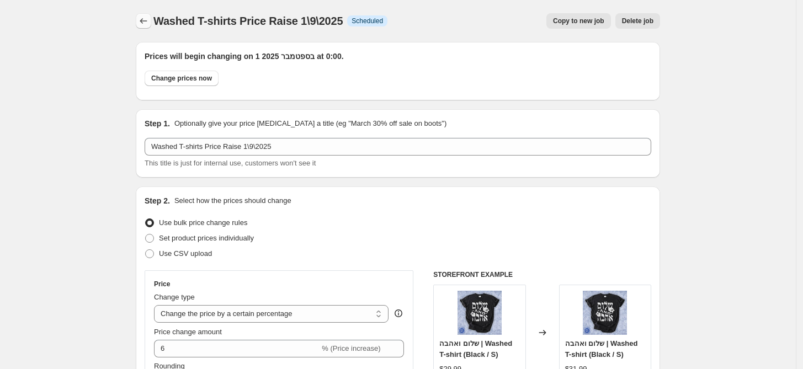
click at [149, 15] on button "Price change jobs" at bounding box center [143, 20] width 15 height 15
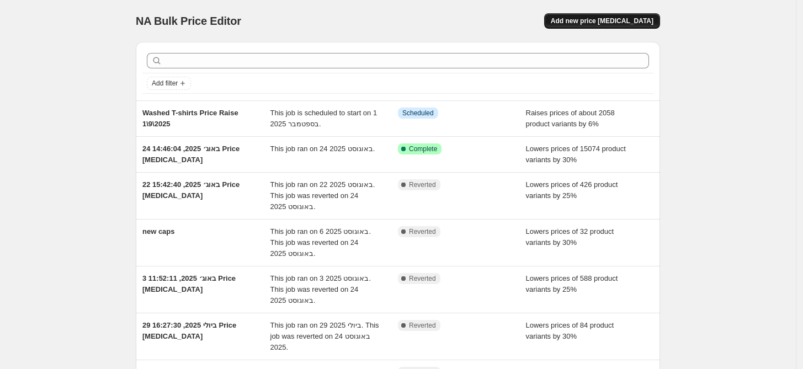
click at [611, 23] on span "Add new price [MEDICAL_DATA]" at bounding box center [602, 21] width 103 height 9
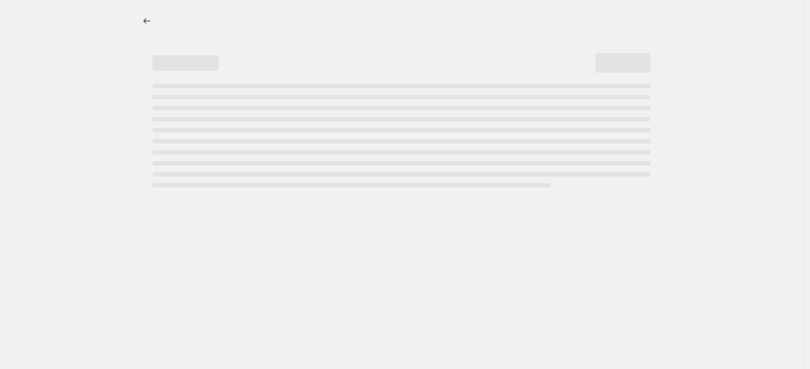
select select "percentage"
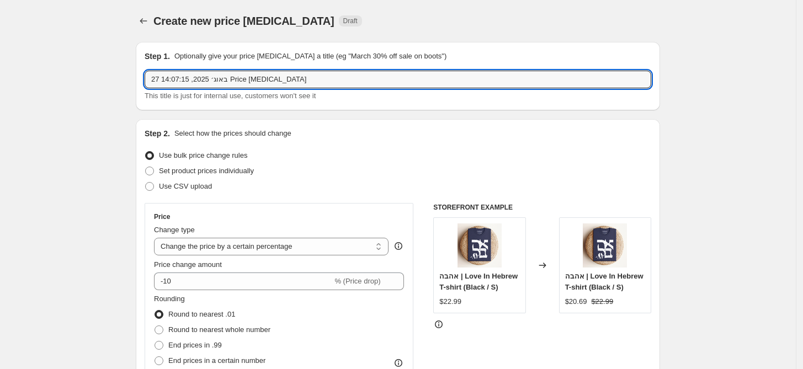
drag, startPoint x: 311, startPoint y: 76, endPoint x: 36, endPoint y: 75, distance: 274.8
paste input "Washed T-shirts Price Raise 1\9\2025"
drag, startPoint x: 178, startPoint y: 76, endPoint x: 68, endPoint y: 78, distance: 109.3
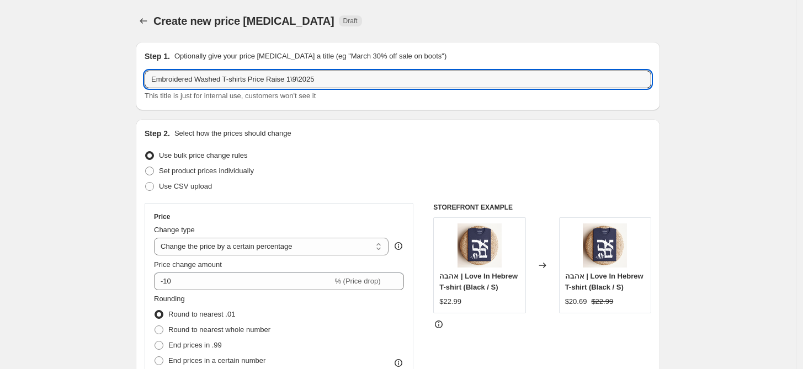
type input "Embroidered Washed T-shirts Price Raise 1\9\2025"
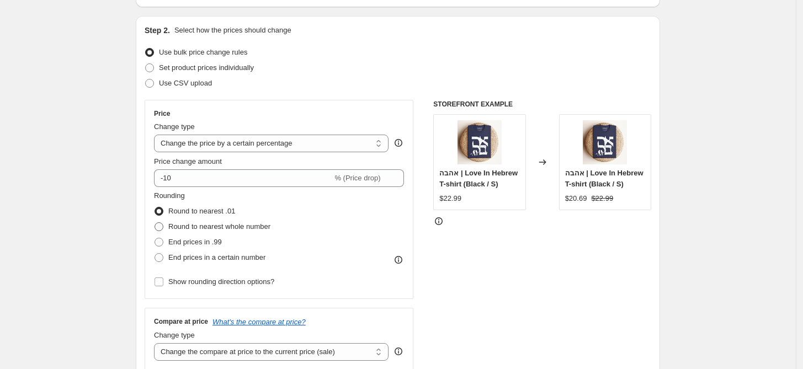
scroll to position [123, 0]
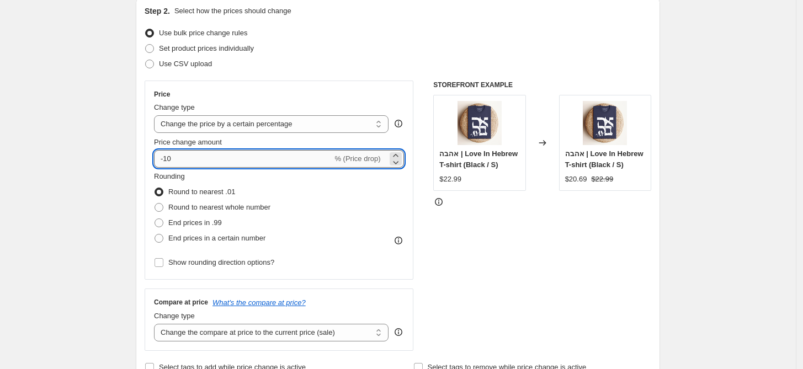
click at [167, 162] on input "-10" at bounding box center [243, 159] width 178 height 18
type input "10"
drag, startPoint x: 179, startPoint y: 156, endPoint x: 54, endPoint y: 148, distance: 126.1
type input "5"
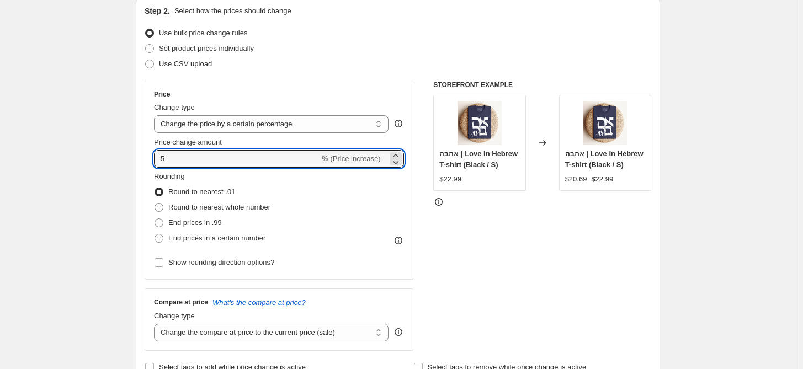
click at [441, 231] on div "STOREFRONT EXAMPLE אהבה | Love In Hebrew T-shirt (Black / S) $22.99 Changed to …" at bounding box center [542, 216] width 218 height 270
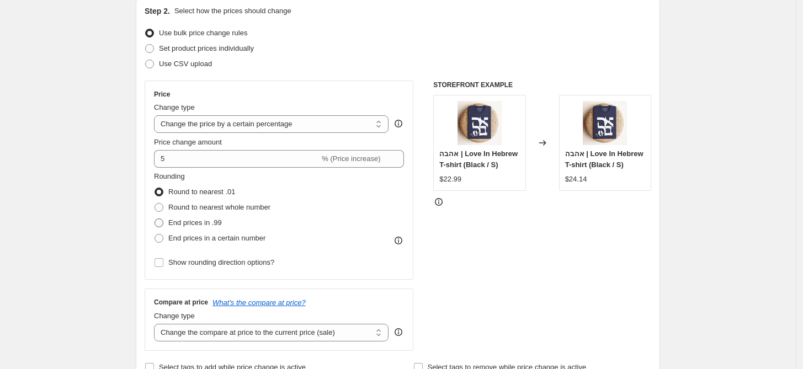
click at [204, 221] on span "End prices in .99" at bounding box center [195, 223] width 54 height 8
click at [155, 219] on input "End prices in .99" at bounding box center [155, 219] width 1 height 1
radio input "true"
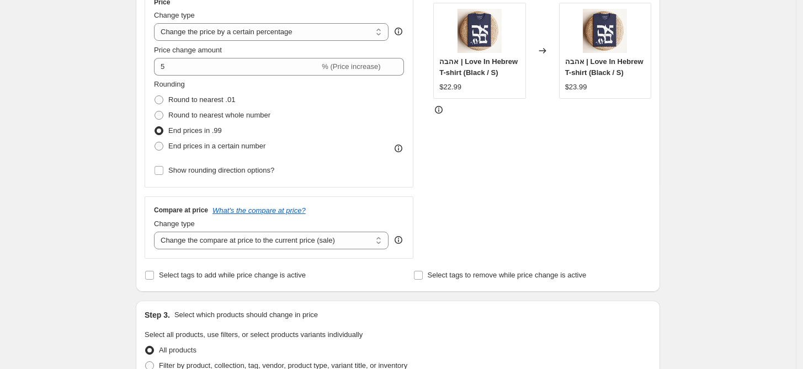
scroll to position [306, 0]
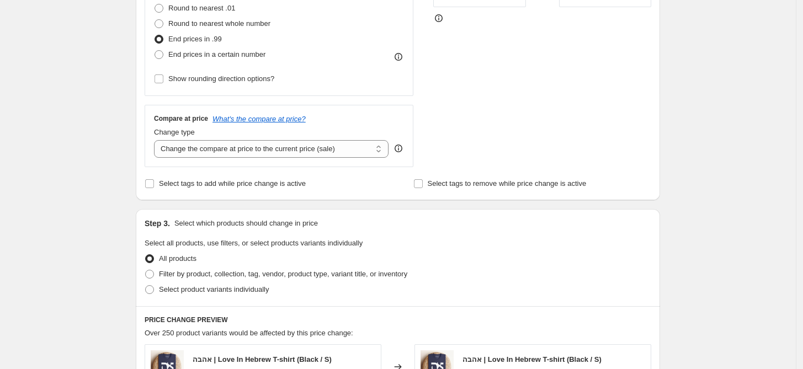
click at [280, 137] on div "Change type" at bounding box center [271, 132] width 235 height 11
click at [278, 143] on select "Change the compare at price to the current price (sale) Change the compare at p…" at bounding box center [271, 149] width 235 height 18
select select "remove"
click at [157, 140] on select "Change the compare at price to the current price (sale) Change the compare at p…" at bounding box center [271, 149] width 235 height 18
click at [606, 240] on fieldset "Select all products, use filters, or select products variants individually All …" at bounding box center [398, 268] width 507 height 60
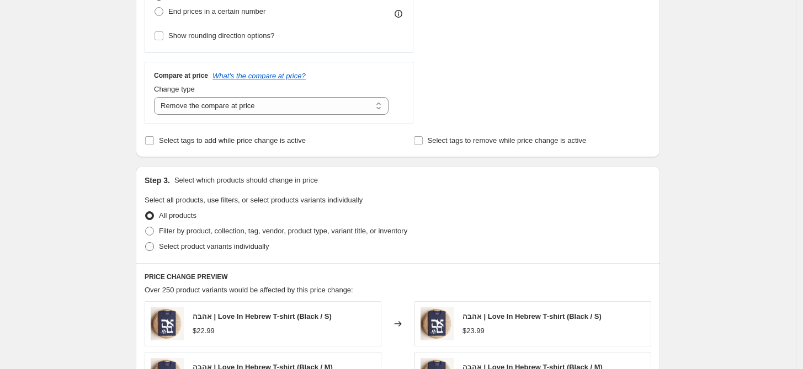
scroll to position [368, 0]
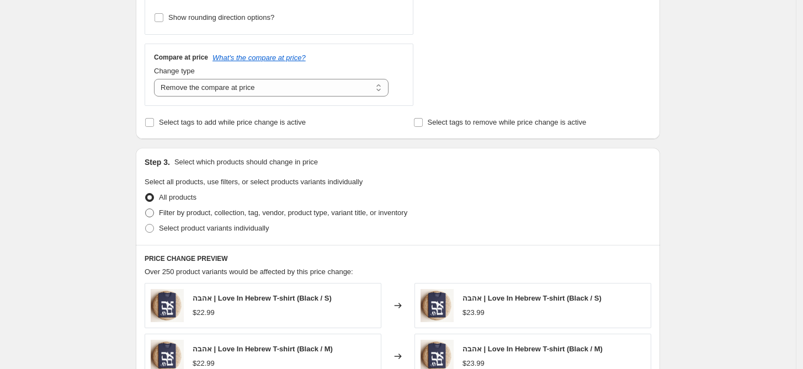
click at [267, 215] on span "Filter by product, collection, tag, vendor, product type, variant title, or inv…" at bounding box center [283, 213] width 248 height 8
click at [146, 209] on input "Filter by product, collection, tag, vendor, product type, variant title, or inv…" at bounding box center [145, 209] width 1 height 1
radio input "true"
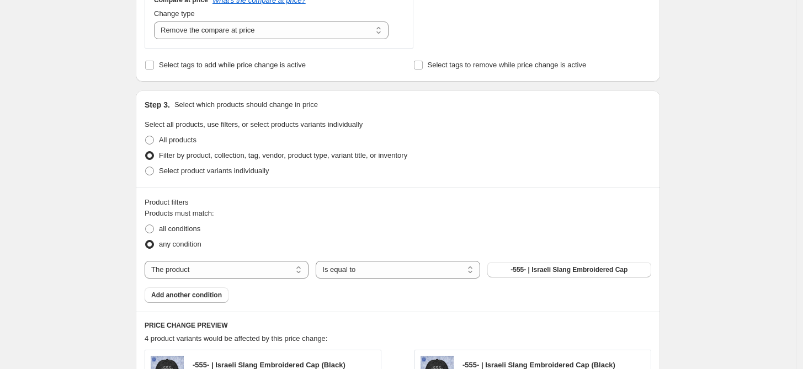
scroll to position [490, 0]
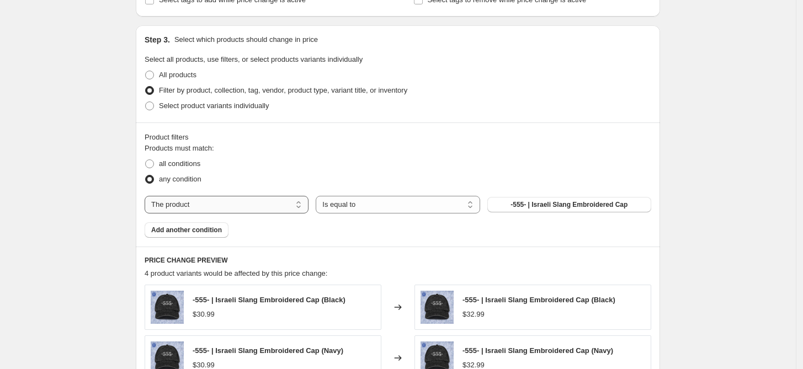
click at [276, 203] on select "The product The product's collection The product's tag The product's vendor The…" at bounding box center [227, 205] width 164 height 18
select select "product_type"
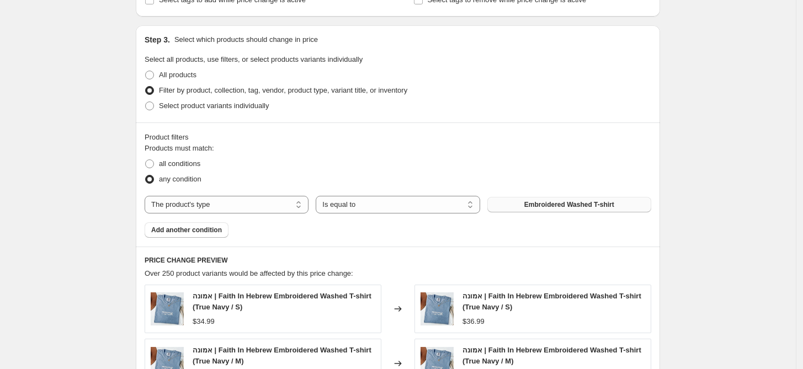
click at [640, 206] on button "Embroidered Washed T-shirt" at bounding box center [569, 204] width 164 height 15
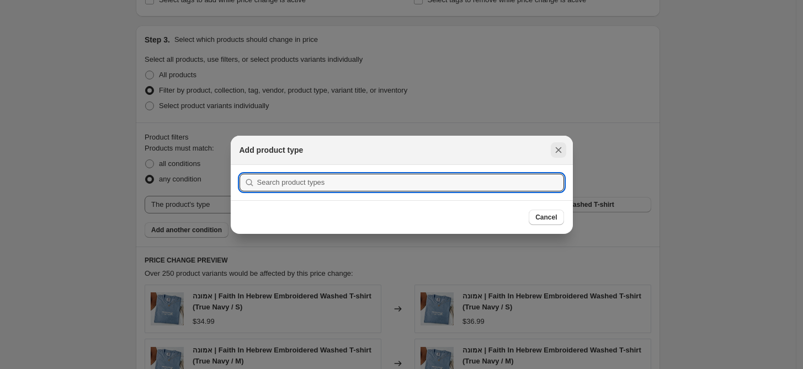
click at [551, 150] on button "Close" at bounding box center [558, 149] width 15 height 15
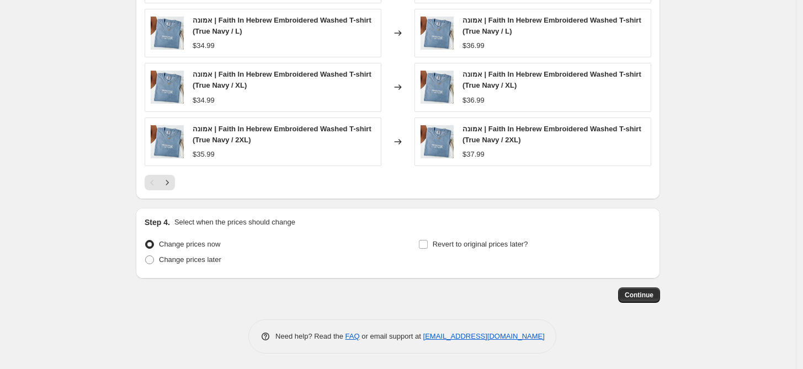
scroll to position [875, 0]
click at [207, 260] on span "Change prices later" at bounding box center [190, 259] width 62 height 8
click at [146, 256] on input "Change prices later" at bounding box center [145, 255] width 1 height 1
radio input "true"
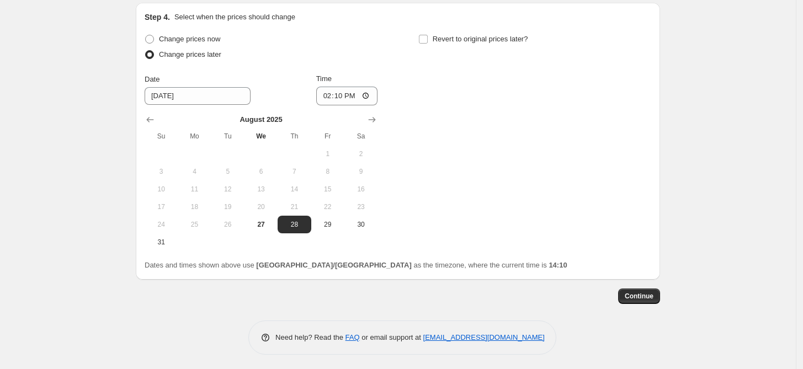
scroll to position [1082, 0]
click at [375, 115] on icon "Show next month, September 2025" at bounding box center [371, 118] width 11 height 11
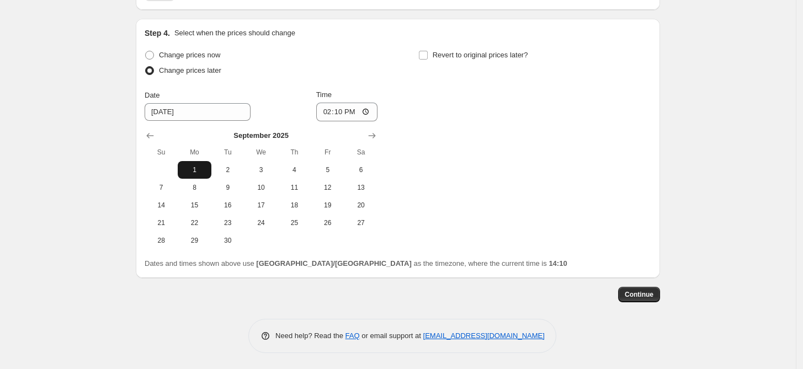
click at [192, 166] on span "1" at bounding box center [194, 170] width 24 height 9
type input "9/1/2025"
click at [358, 110] on input "14:10" at bounding box center [347, 112] width 62 height 19
click at [369, 114] on input "00:10" at bounding box center [347, 112] width 62 height 19
type input "00:00"
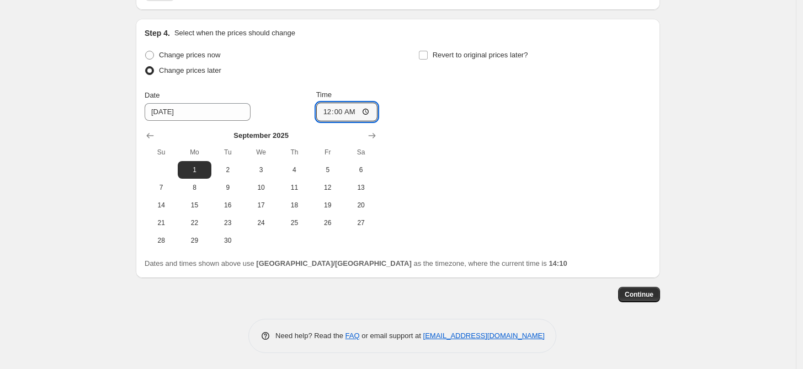
click at [598, 159] on div "Change prices now Change prices later Date 9/1/2025 Time 00:00 September 2025 S…" at bounding box center [398, 148] width 507 height 202
click at [638, 295] on span "Continue" at bounding box center [639, 294] width 29 height 9
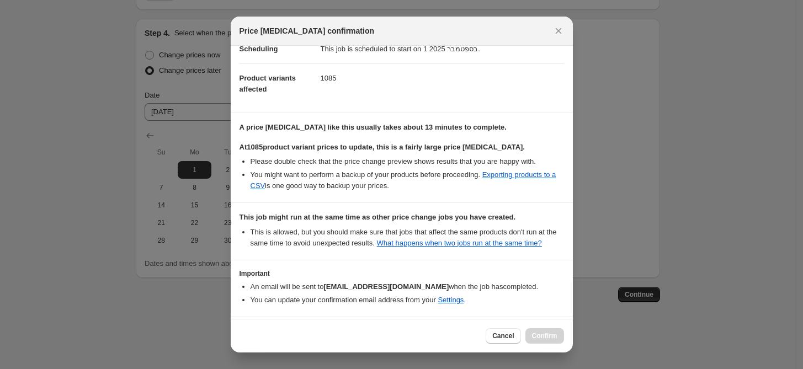
scroll to position [142, 0]
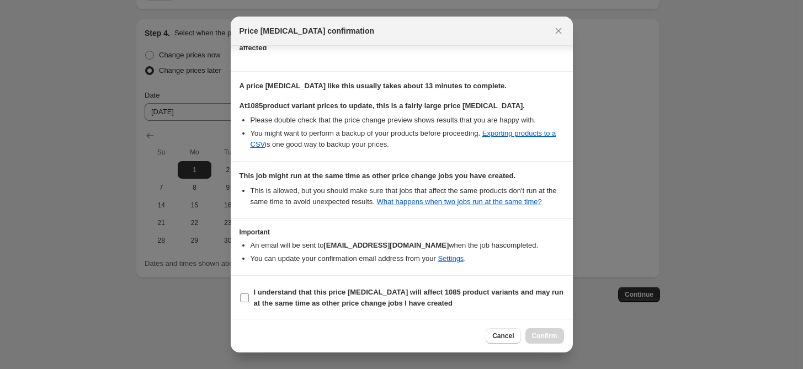
click at [243, 297] on input "I understand that this price change job will affect 1085 product variants and m…" at bounding box center [244, 298] width 9 height 9
checkbox input "true"
click at [552, 338] on span "Confirm" at bounding box center [544, 336] width 25 height 9
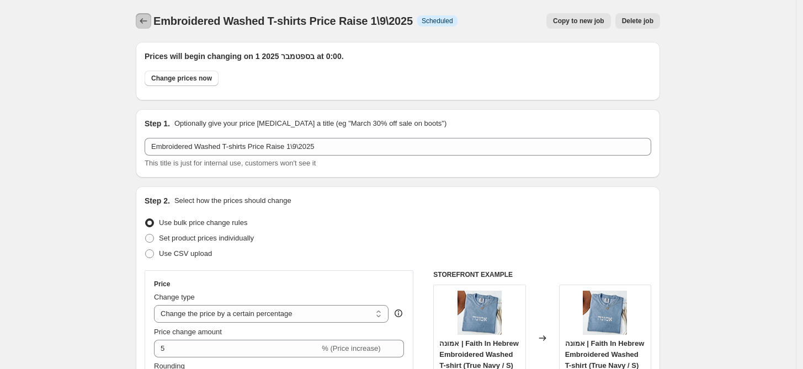
click at [149, 23] on icon "Price change jobs" at bounding box center [143, 20] width 11 height 11
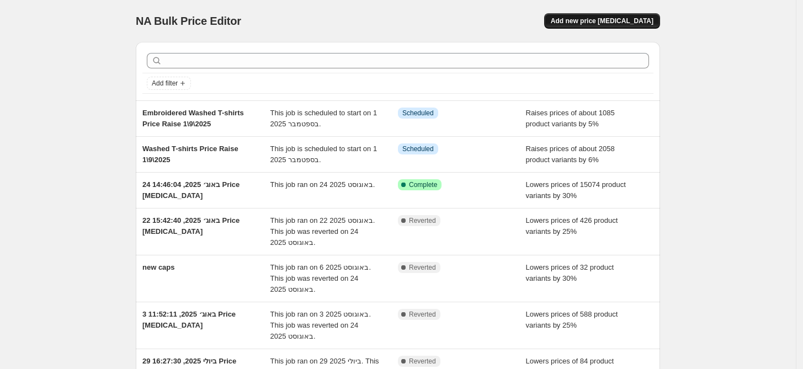
click at [629, 17] on span "Add new price [MEDICAL_DATA]" at bounding box center [602, 21] width 103 height 9
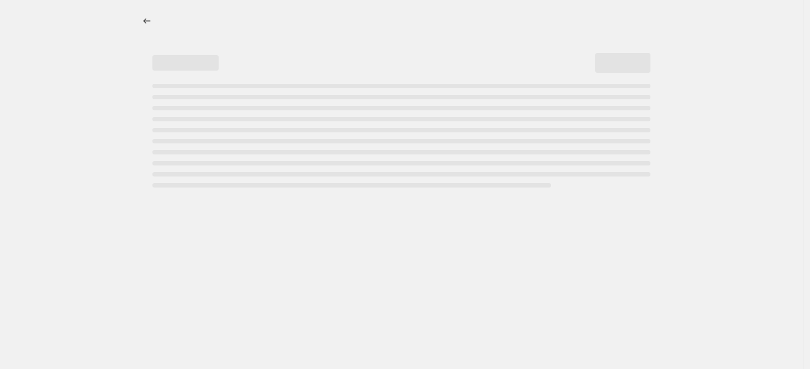
select select "percentage"
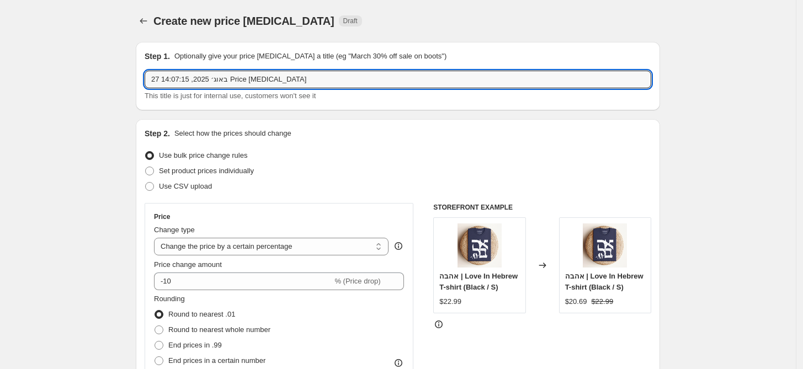
drag, startPoint x: 349, startPoint y: 75, endPoint x: -41, endPoint y: 71, distance: 389.6
click at [0, 71] on html "Home Settings Plans Skip to content Create new price change job. This page is r…" at bounding box center [401, 184] width 803 height 369
paste input "Washed T-shirts Price Raise 1\9\2025"
drag, startPoint x: 199, startPoint y: 80, endPoint x: 25, endPoint y: 84, distance: 173.9
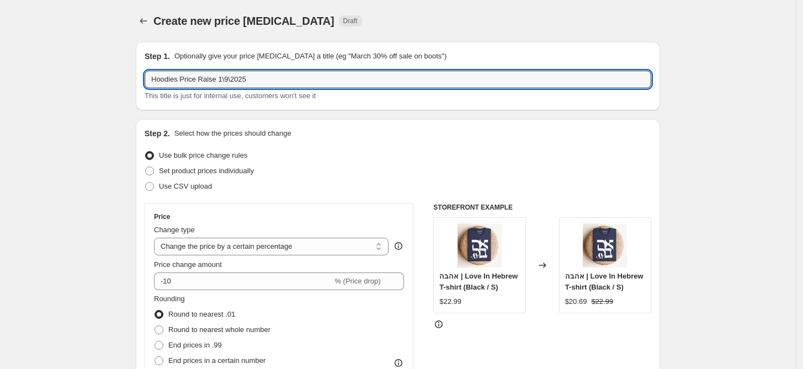
type input "Hoodies Price Raise 1\9\2025"
click at [311, 165] on div "Set product prices individually" at bounding box center [398, 170] width 507 height 15
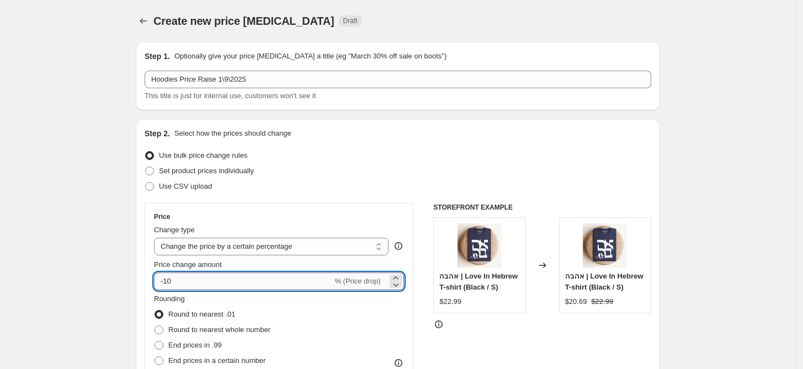
click at [162, 283] on input "-10" at bounding box center [243, 282] width 178 height 18
drag, startPoint x: 168, startPoint y: 280, endPoint x: 177, endPoint y: 279, distance: 9.4
click at [177, 279] on input "10" at bounding box center [237, 282] width 166 height 18
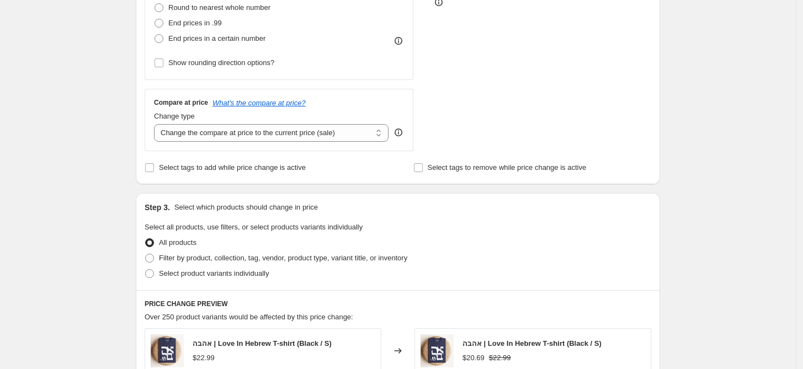
type input "6"
click at [772, 152] on div "Create new price change job. This page is ready Create new price change job Dra…" at bounding box center [398, 229] width 796 height 1103
click at [194, 23] on span "End prices in .99" at bounding box center [195, 23] width 54 height 8
click at [155, 19] on input "End prices in .99" at bounding box center [155, 19] width 1 height 1
radio input "true"
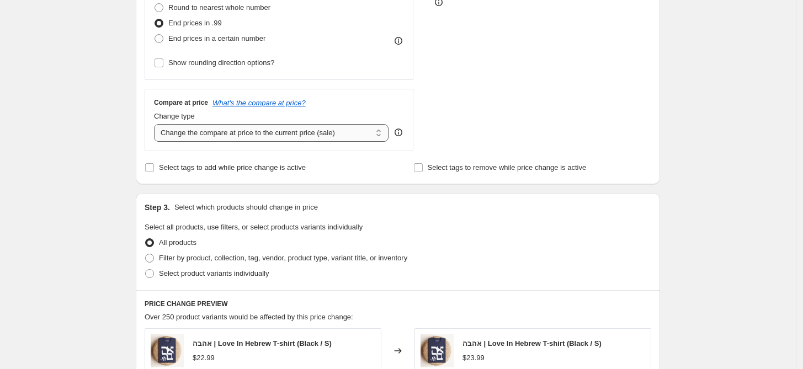
click at [321, 130] on select "Change the compare at price to the current price (sale) Change the compare at p…" at bounding box center [271, 133] width 235 height 18
select select "remove"
click at [157, 124] on select "Change the compare at price to the current price (sale) Change the compare at p…" at bounding box center [271, 133] width 235 height 18
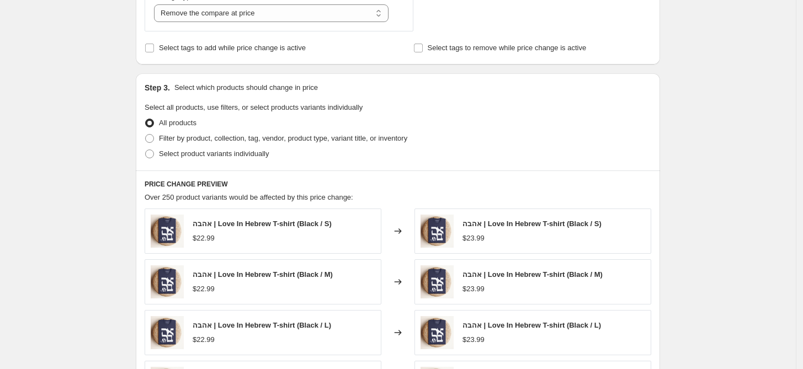
scroll to position [445, 0]
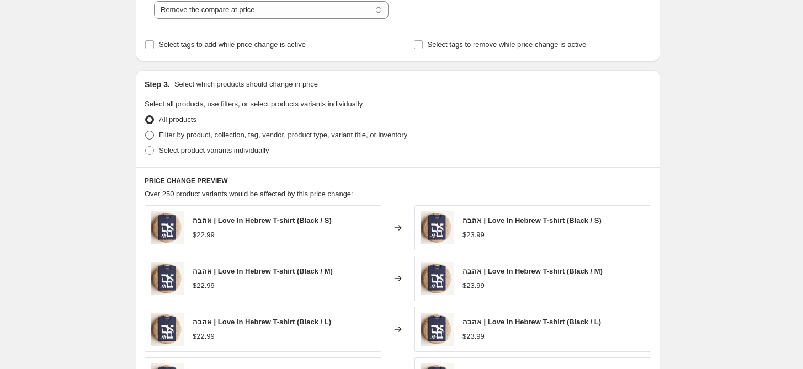
click at [407, 132] on span "Filter by product, collection, tag, vendor, product type, variant title, or inv…" at bounding box center [283, 135] width 248 height 8
click at [146, 131] on input "Filter by product, collection, tag, vendor, product type, variant title, or inv…" at bounding box center [145, 131] width 1 height 1
radio input "true"
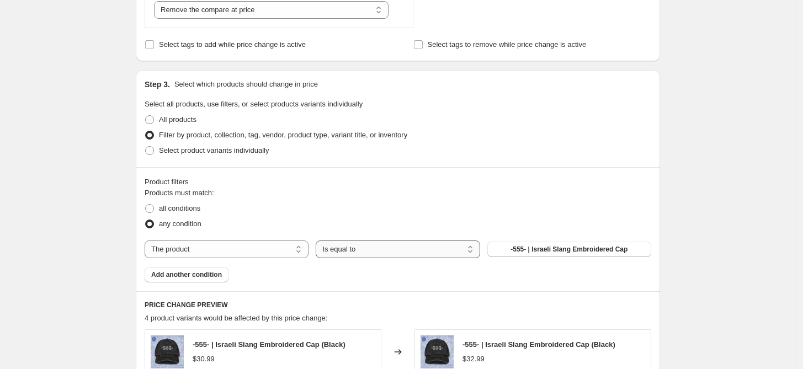
click at [337, 244] on select "Is equal to Is not equal to" at bounding box center [398, 250] width 164 height 18
click at [264, 249] on select "The product The product's collection The product's tag The product's vendor The…" at bounding box center [227, 250] width 164 height 18
select select "product_type"
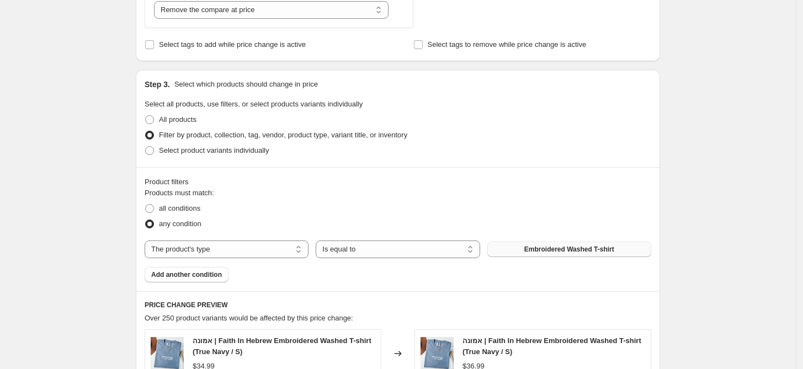
click at [555, 255] on button "Embroidered Washed T-shirt" at bounding box center [569, 249] width 164 height 15
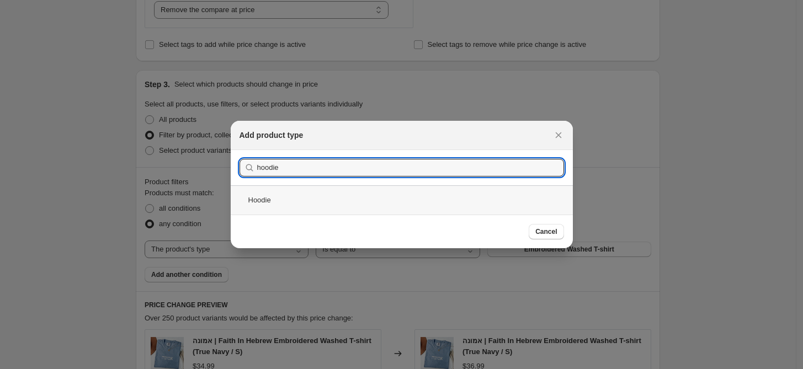
type input "hoodie"
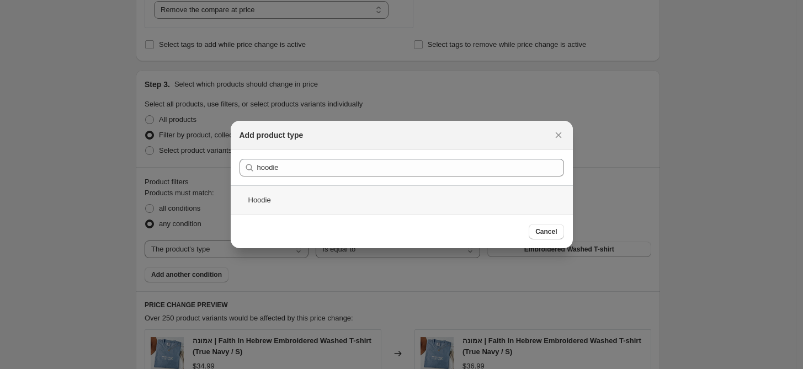
click at [268, 204] on div "Hoodie" at bounding box center [402, 199] width 342 height 29
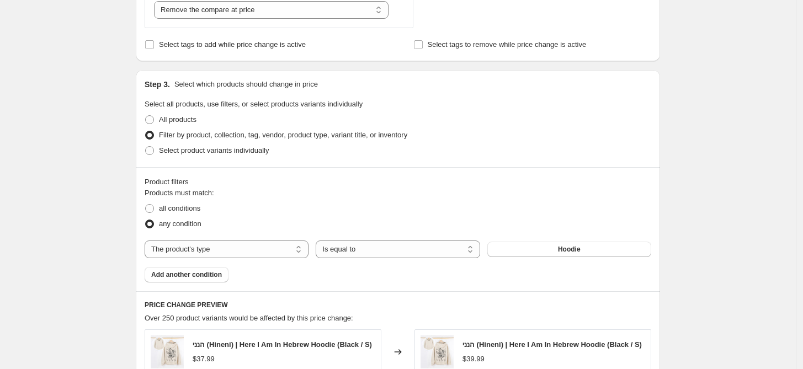
click at [655, 201] on div "Product filters Products must match: all conditions any condition The product T…" at bounding box center [398, 229] width 524 height 124
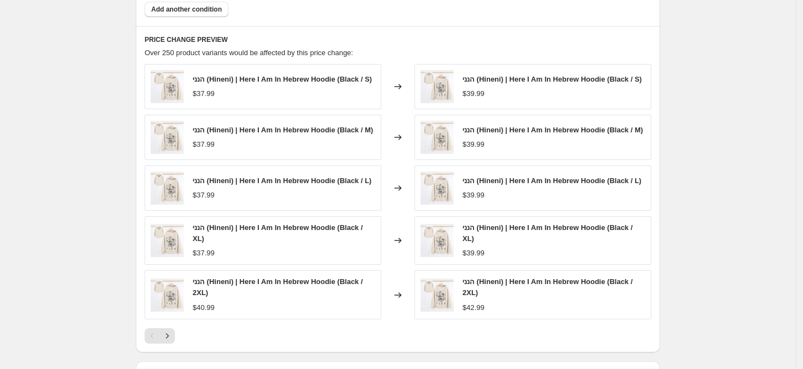
scroll to position [813, 0]
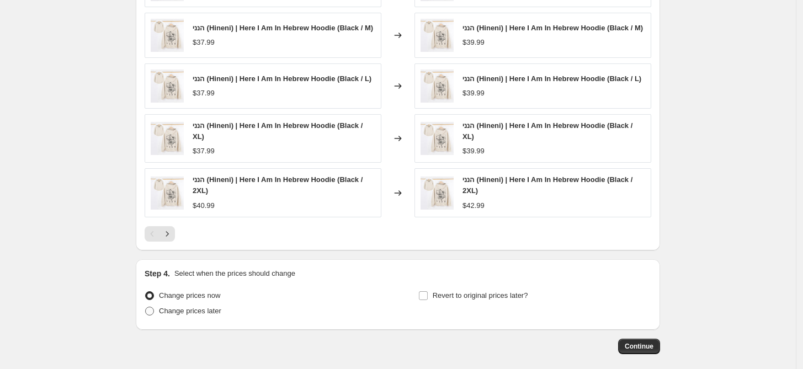
click at [206, 313] on span "Change prices later" at bounding box center [190, 311] width 62 height 8
click at [146, 307] on input "Change prices later" at bounding box center [145, 307] width 1 height 1
radio input "true"
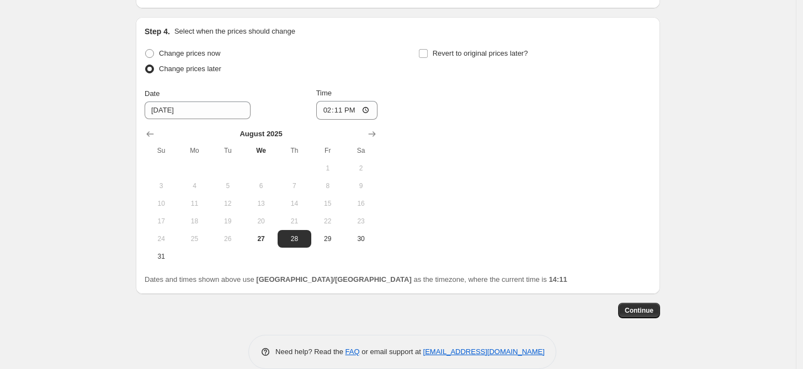
scroll to position [1058, 0]
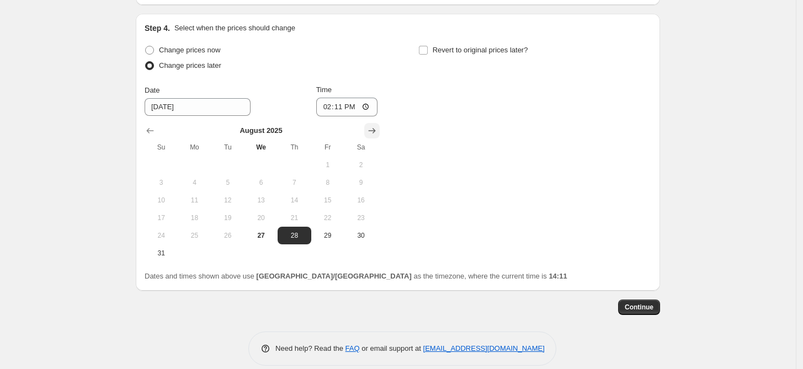
click at [377, 136] on icon "Show next month, September 2025" at bounding box center [371, 130] width 11 height 11
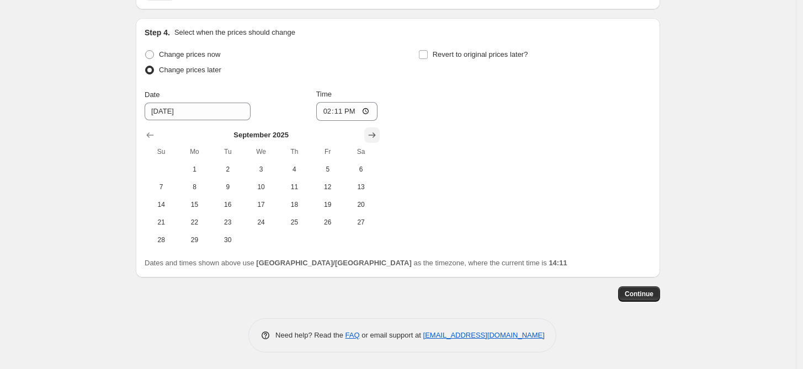
scroll to position [1057, 0]
click at [203, 172] on span "1" at bounding box center [194, 169] width 24 height 9
type input "9/1/2025"
click at [353, 110] on input "14:11" at bounding box center [347, 111] width 62 height 19
type input "00:00"
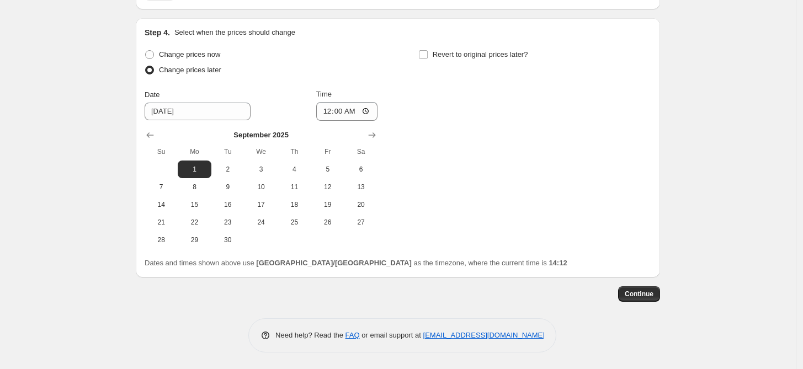
click at [640, 294] on span "Continue" at bounding box center [639, 294] width 29 height 9
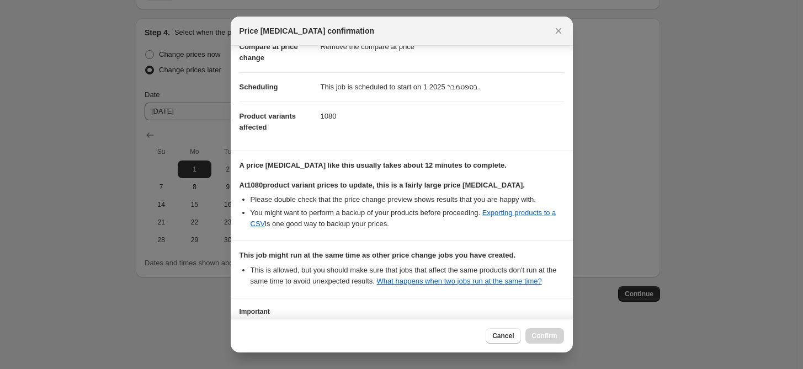
scroll to position [142, 0]
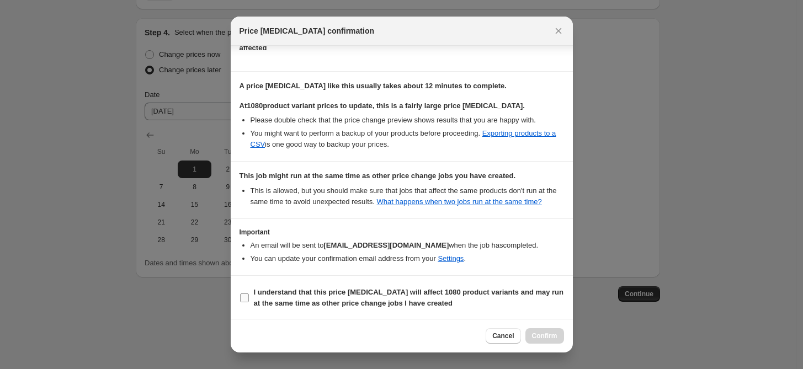
click at [245, 294] on input "I understand that this price change job will affect 1080 product variants and m…" at bounding box center [244, 298] width 9 height 9
checkbox input "true"
click at [546, 333] on span "Confirm" at bounding box center [544, 336] width 25 height 9
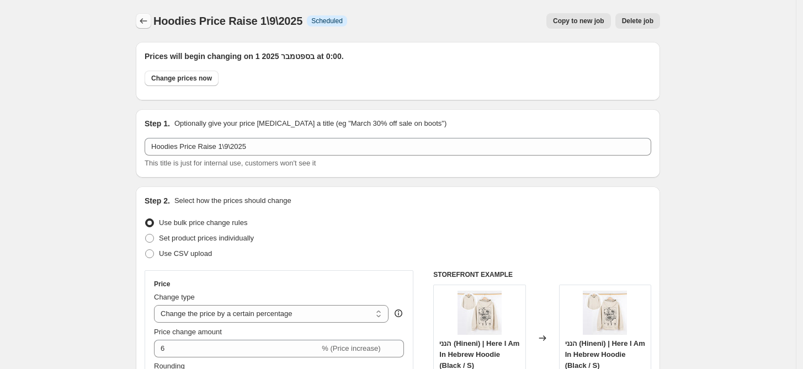
click at [149, 19] on icon "Price change jobs" at bounding box center [143, 20] width 11 height 11
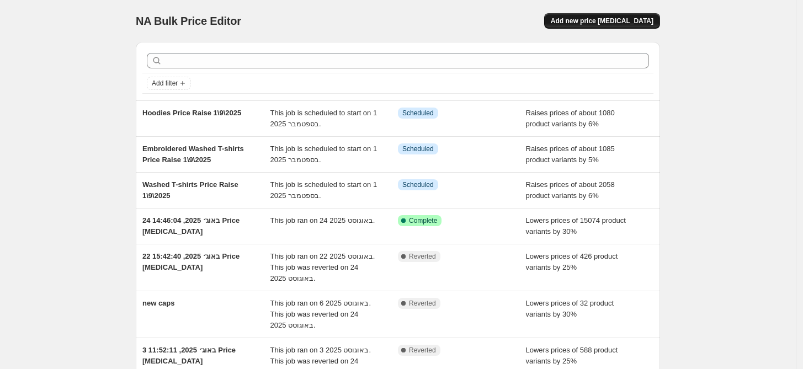
click at [642, 24] on span "Add new price [MEDICAL_DATA]" at bounding box center [602, 21] width 103 height 9
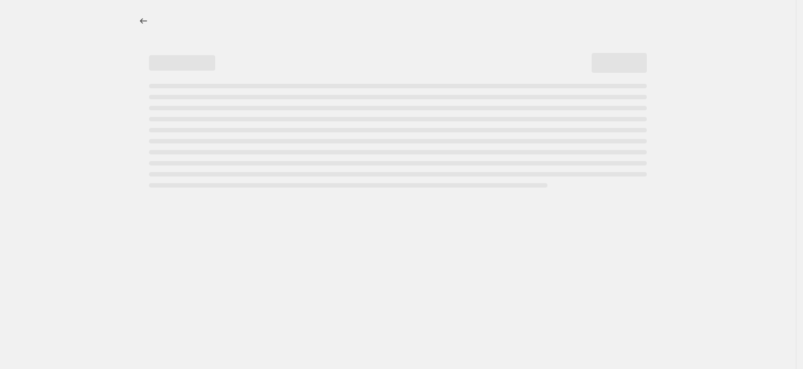
select select "percentage"
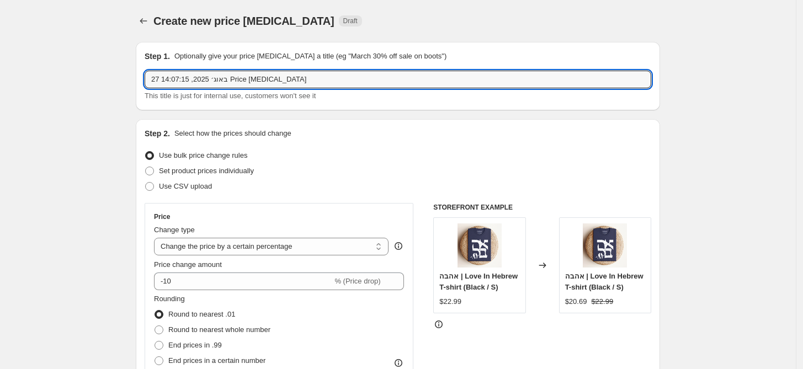
drag, startPoint x: 316, startPoint y: 75, endPoint x: -66, endPoint y: 75, distance: 382.4
click at [0, 75] on html "Home Settings Plans Skip to content Create new price change job. This page is r…" at bounding box center [401, 184] width 803 height 369
paste input "Washed T-shirts Price Raise 1\9\2025"
drag, startPoint x: 189, startPoint y: 78, endPoint x: 143, endPoint y: 86, distance: 46.5
click at [143, 86] on div "Step 1. Optionally give your price change job a title (eg "March 30% off sale o…" at bounding box center [398, 76] width 524 height 68
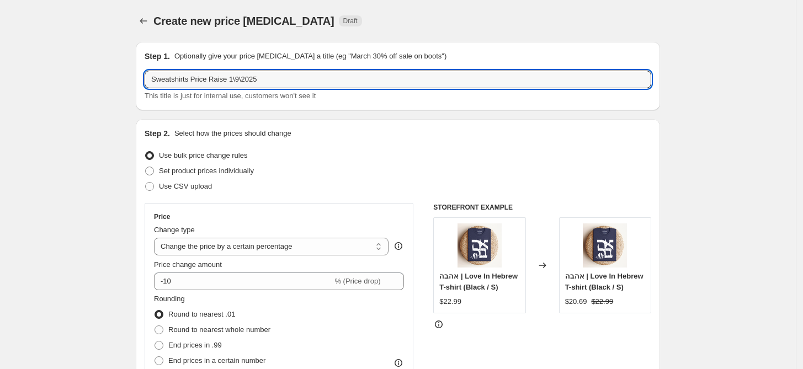
type input "Sweatshirts Price Raise 1\9\2025"
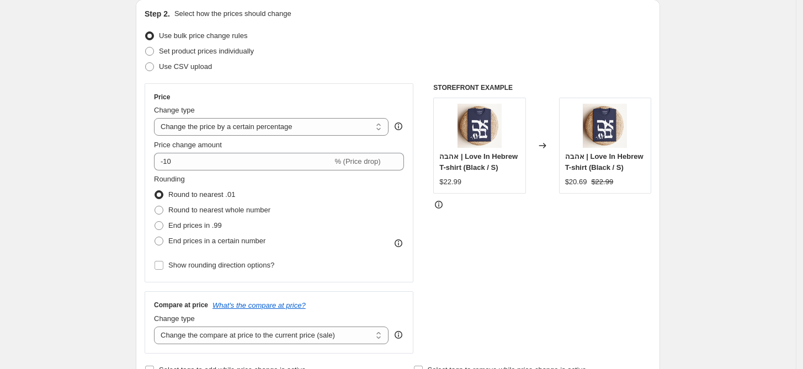
scroll to position [123, 0]
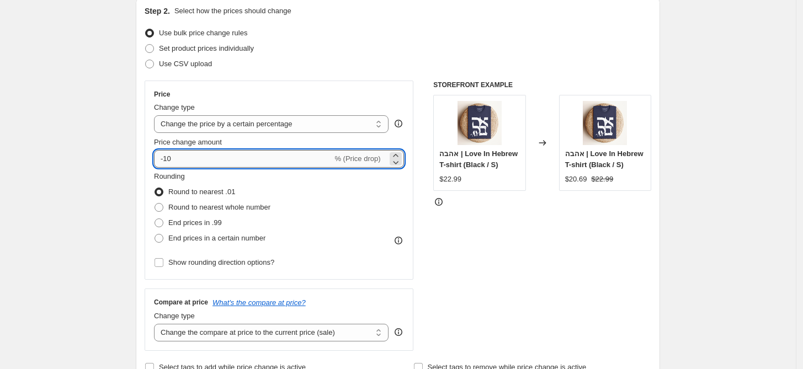
drag, startPoint x: 168, startPoint y: 156, endPoint x: 175, endPoint y: 156, distance: 7.2
click at [175, 156] on input "-10" at bounding box center [243, 159] width 178 height 18
type input "-5"
drag, startPoint x: 172, startPoint y: 164, endPoint x: 161, endPoint y: 164, distance: 11.0
click at [161, 164] on input "-5" at bounding box center [243, 159] width 178 height 18
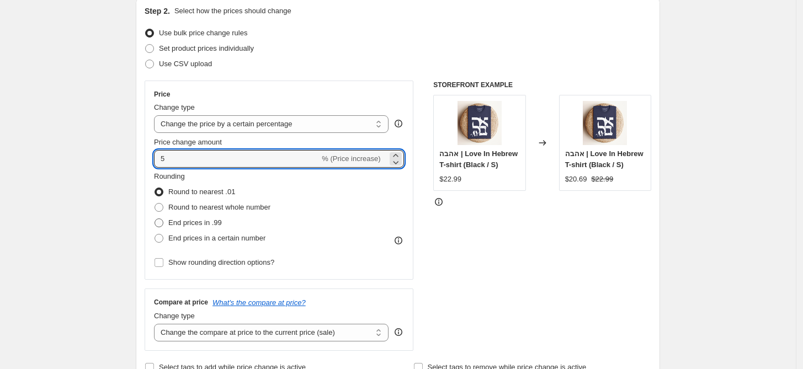
type input "5"
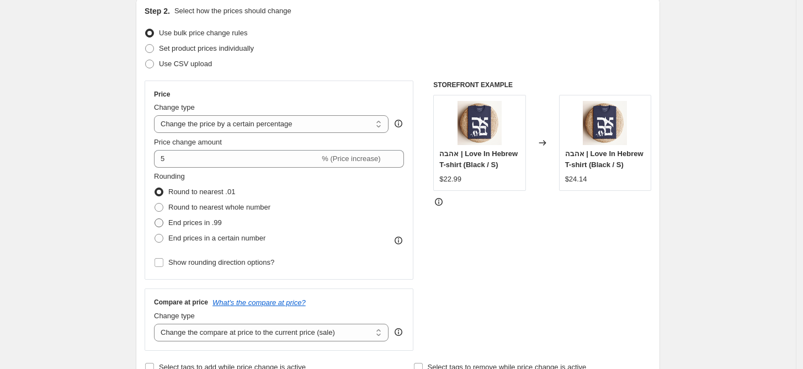
click at [200, 222] on span "End prices in .99" at bounding box center [195, 223] width 54 height 8
click at [155, 219] on input "End prices in .99" at bounding box center [155, 219] width 1 height 1
radio input "true"
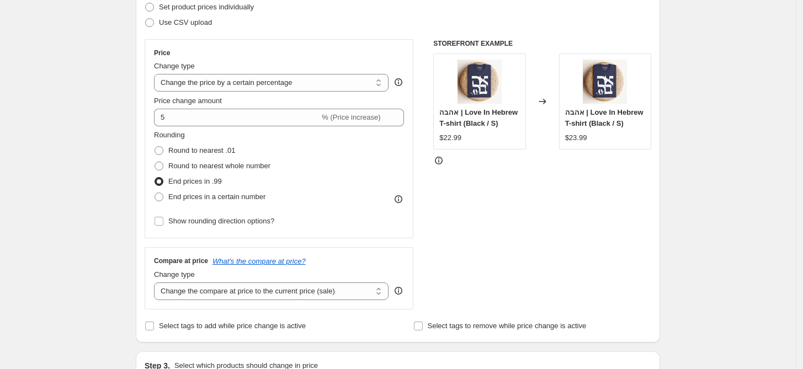
scroll to position [245, 0]
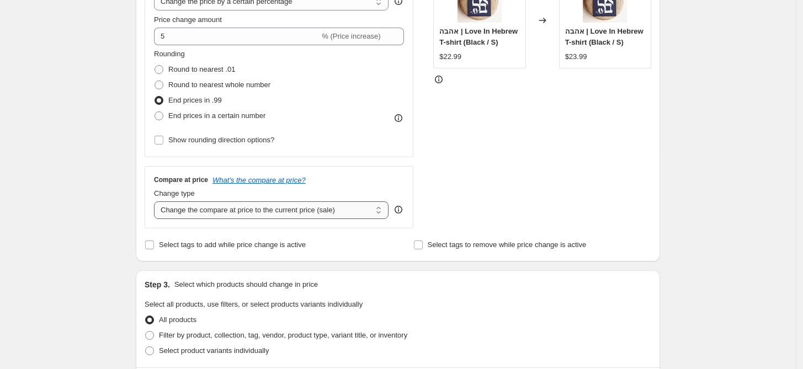
click at [316, 211] on select "Change the compare at price to the current price (sale) Change the compare at p…" at bounding box center [271, 210] width 235 height 18
select select "remove"
click at [157, 201] on select "Change the compare at price to the current price (sale) Change the compare at p…" at bounding box center [271, 210] width 235 height 18
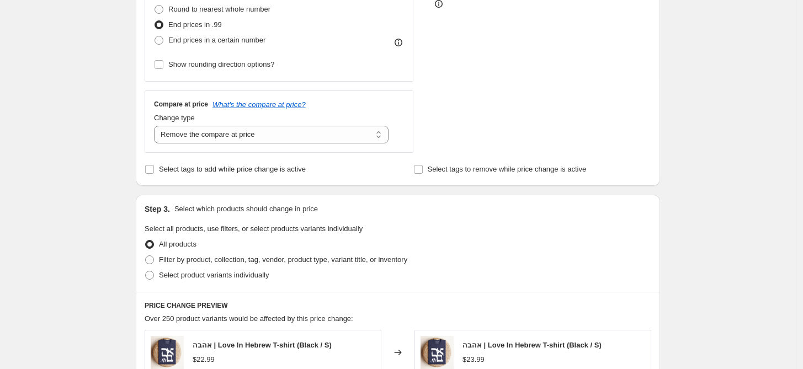
scroll to position [429, 0]
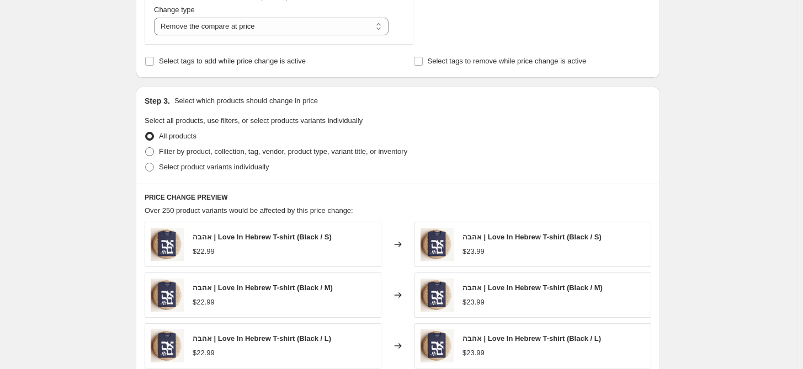
click at [309, 154] on span "Filter by product, collection, tag, vendor, product type, variant title, or inv…" at bounding box center [283, 151] width 248 height 8
click at [146, 148] on input "Filter by product, collection, tag, vendor, product type, variant title, or inv…" at bounding box center [145, 147] width 1 height 1
radio input "true"
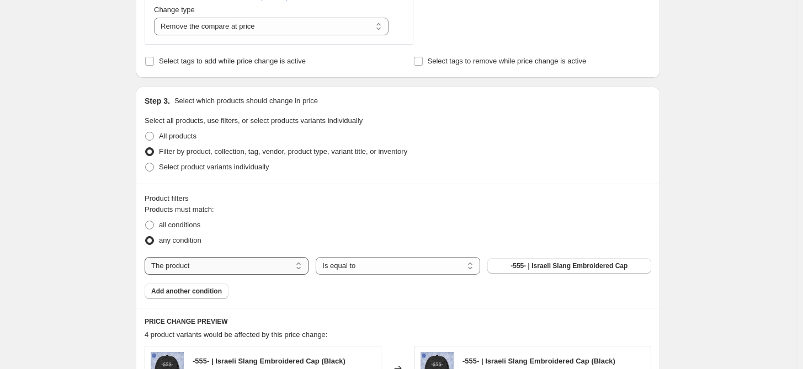
click at [276, 268] on select "The product The product's collection The product's tag The product's vendor The…" at bounding box center [227, 266] width 164 height 18
select select "product_type"
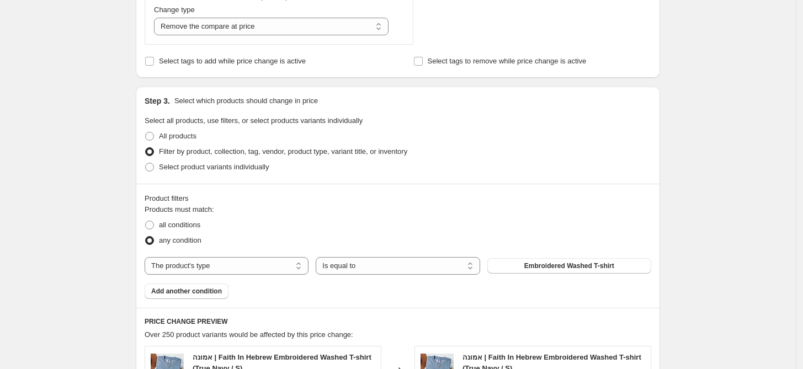
click at [577, 269] on span "Embroidered Washed T-shirt" at bounding box center [569, 266] width 90 height 9
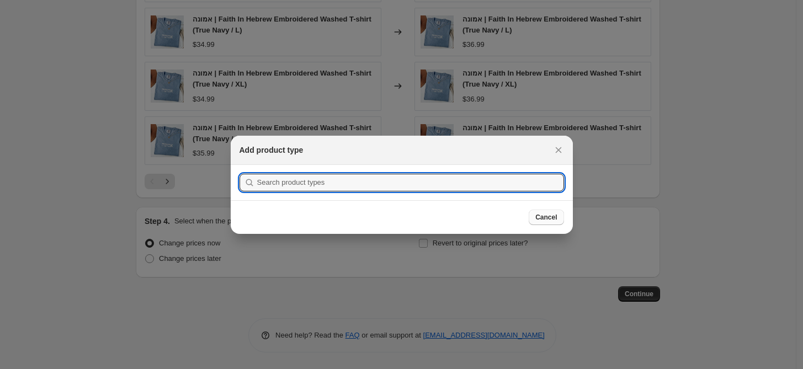
scroll to position [0, 0]
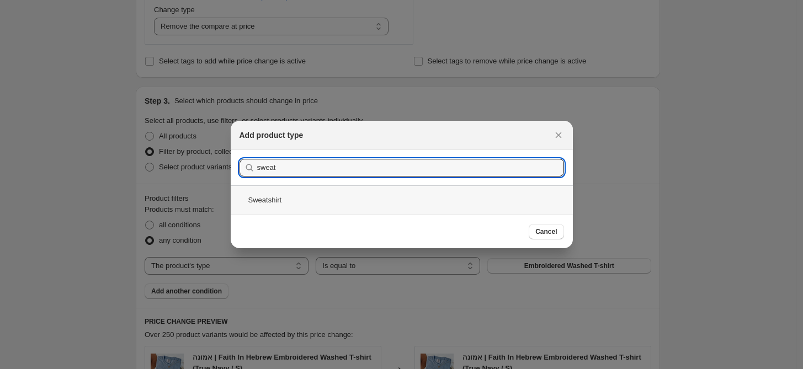
type input "sweat"
click at [265, 200] on div "Sweatshirt" at bounding box center [402, 199] width 342 height 29
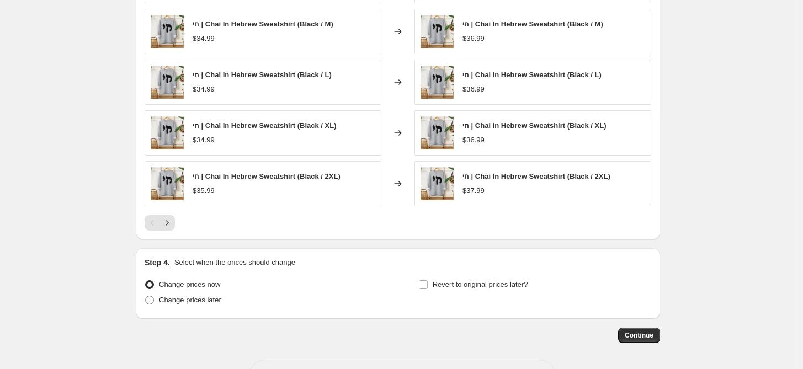
scroll to position [796, 0]
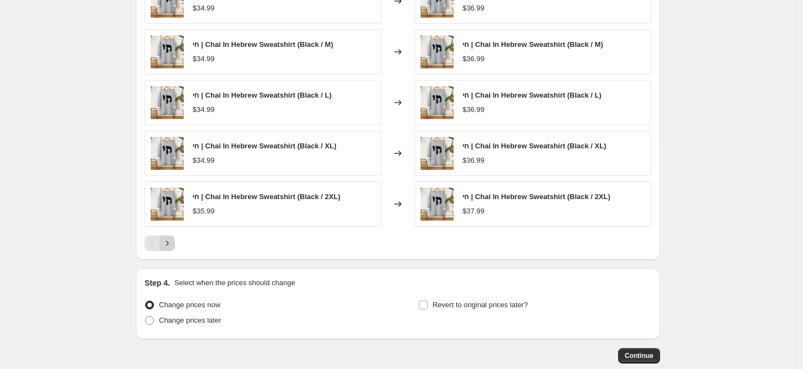
click at [171, 242] on icon "Next" at bounding box center [167, 243] width 11 height 11
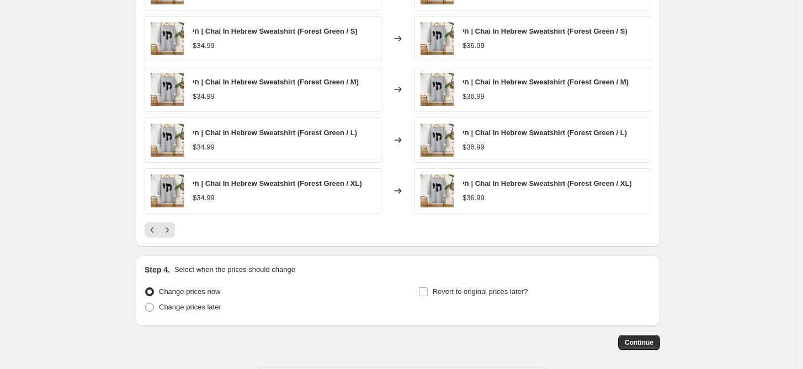
scroll to position [858, 0]
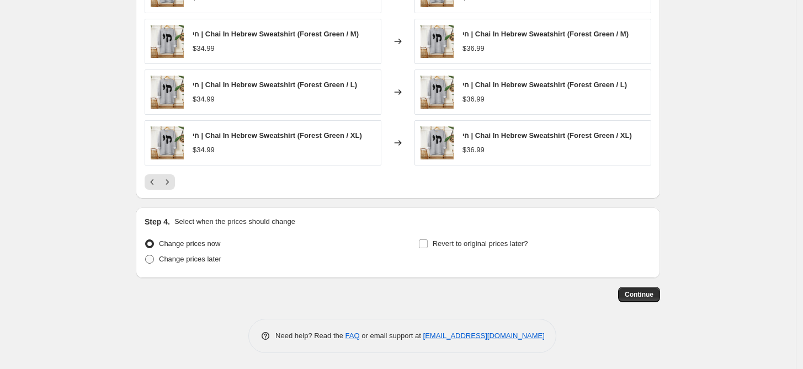
click at [184, 261] on span "Change prices later" at bounding box center [190, 259] width 62 height 8
click at [146, 256] on input "Change prices later" at bounding box center [145, 255] width 1 height 1
radio input "true"
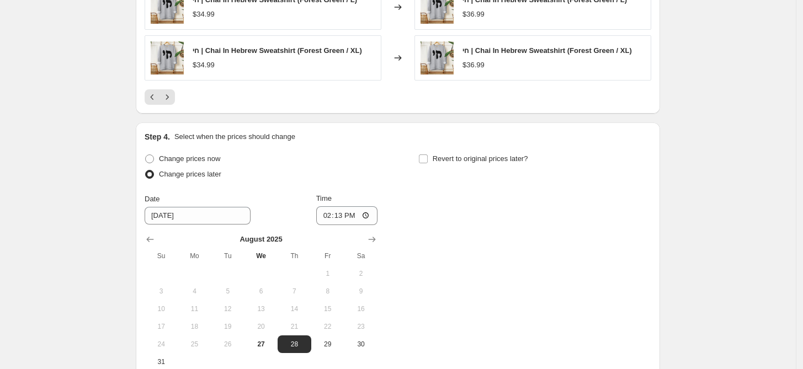
scroll to position [1064, 0]
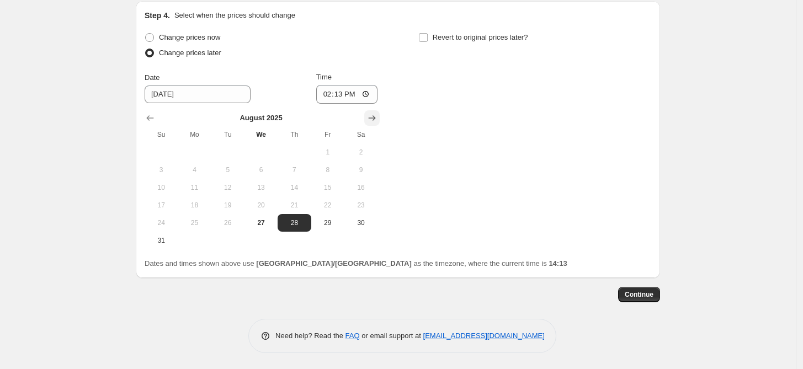
click at [375, 118] on icon "Show next month, September 2025" at bounding box center [372, 118] width 7 height 6
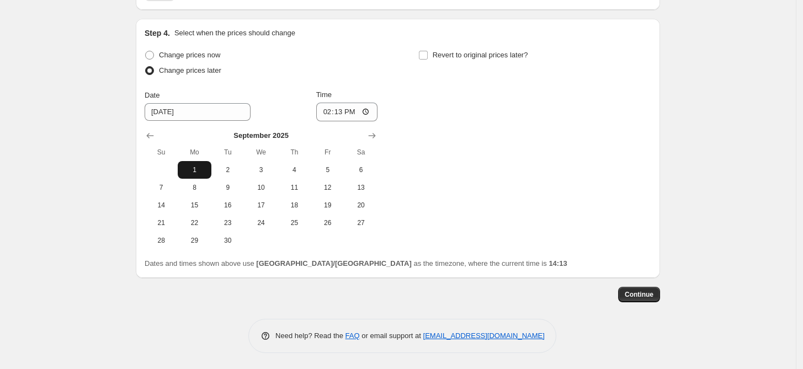
click at [194, 174] on span "1" at bounding box center [194, 170] width 24 height 9
type input "9/1/2025"
click at [357, 113] on input "14:13" at bounding box center [347, 112] width 62 height 19
type input "00:00"
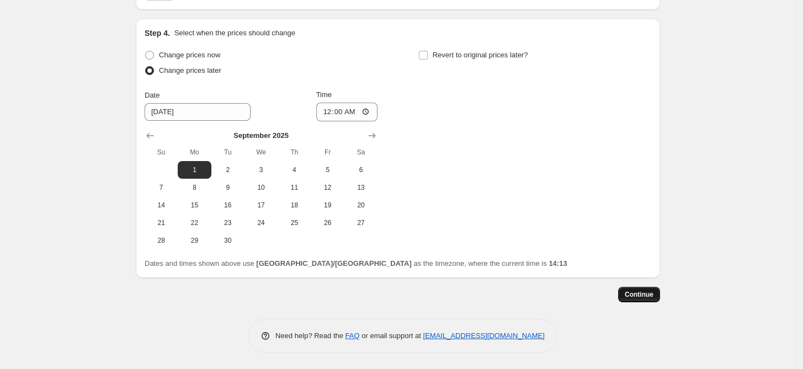
click at [647, 293] on span "Continue" at bounding box center [639, 294] width 29 height 9
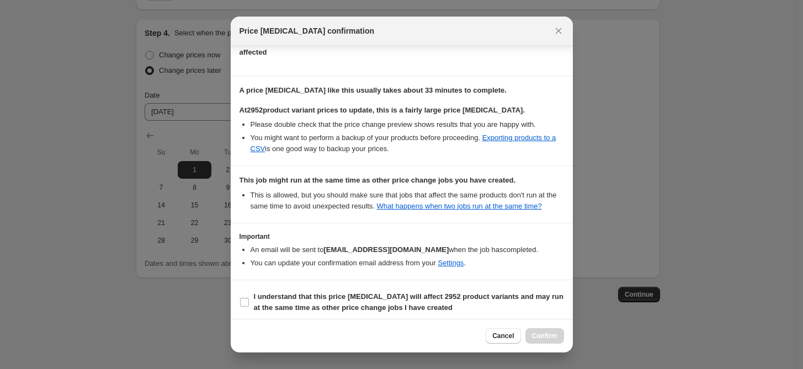
scroll to position [142, 0]
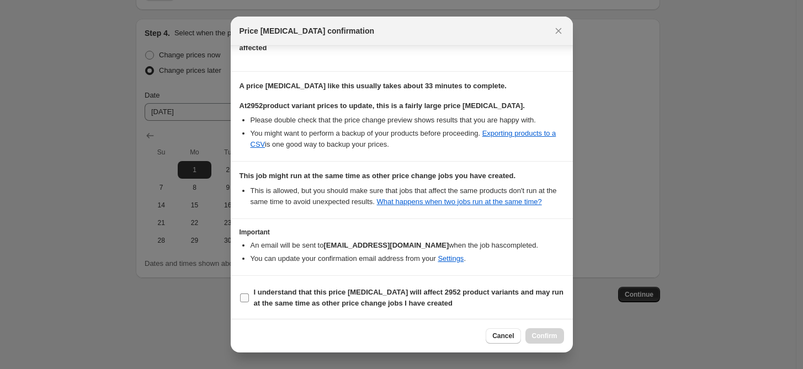
click at [244, 295] on input "I understand that this price change job will affect 2952 product variants and m…" at bounding box center [244, 298] width 9 height 9
checkbox input "true"
click at [534, 336] on span "Confirm" at bounding box center [544, 336] width 25 height 9
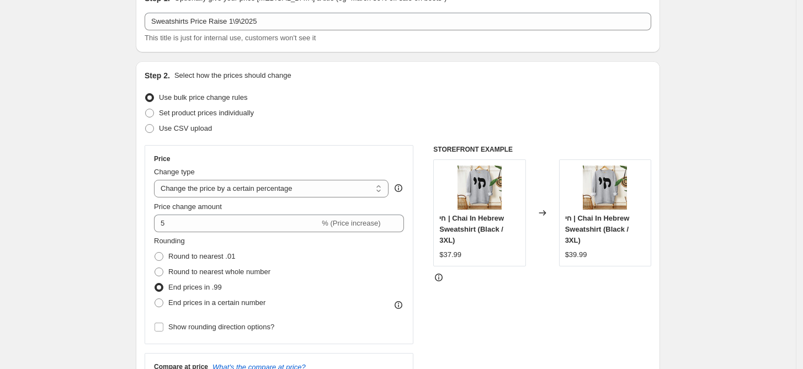
scroll to position [4, 0]
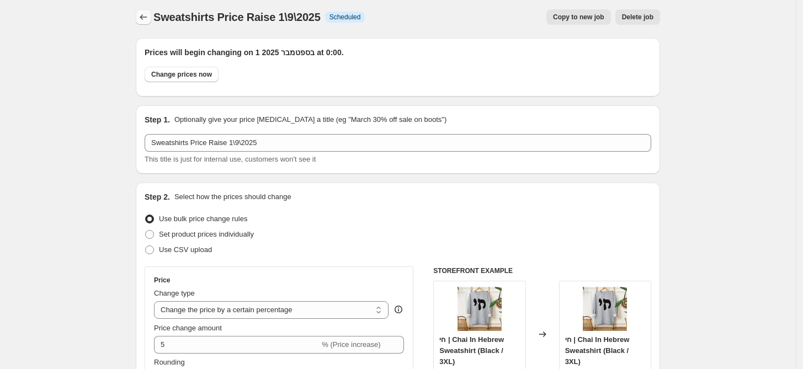
click at [149, 14] on icon "Price change jobs" at bounding box center [143, 17] width 11 height 11
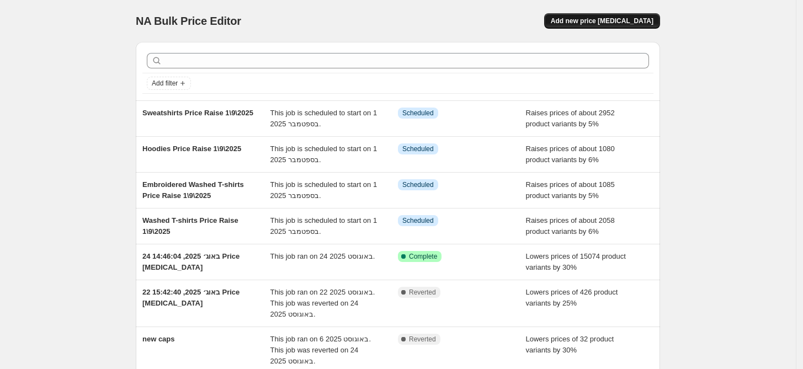
click at [631, 20] on span "Add new price [MEDICAL_DATA]" at bounding box center [602, 21] width 103 height 9
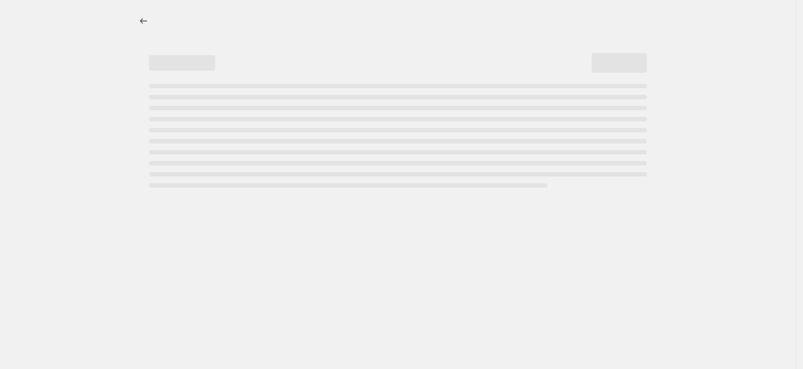
select select "percentage"
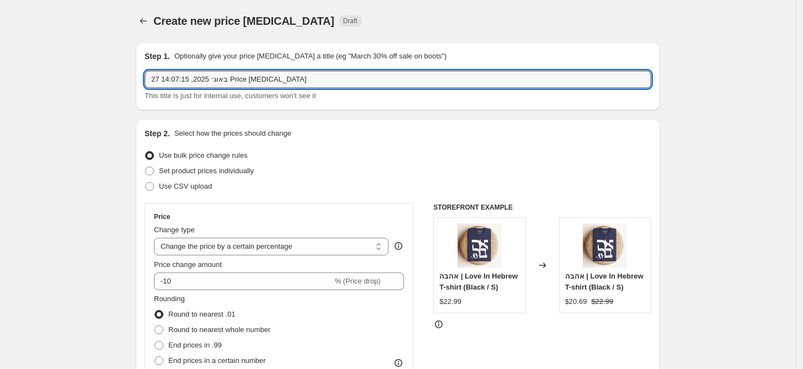
drag, startPoint x: 302, startPoint y: 76, endPoint x: -58, endPoint y: 81, distance: 359.9
click at [0, 81] on html "Home Settings Plans Skip to content Create new price change job. This page is r…" at bounding box center [401, 184] width 803 height 369
paste input "Washed T-shirts Price Raise 1\9\2025"
drag, startPoint x: 205, startPoint y: 77, endPoint x: 1, endPoint y: 78, distance: 203.6
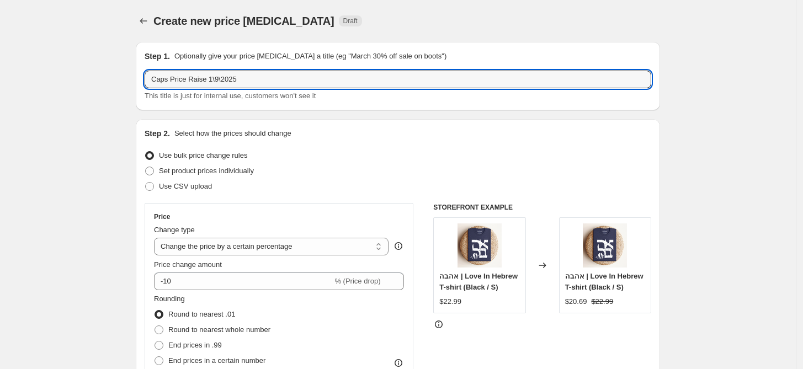
type input "Caps Price Raise 1\9\2025"
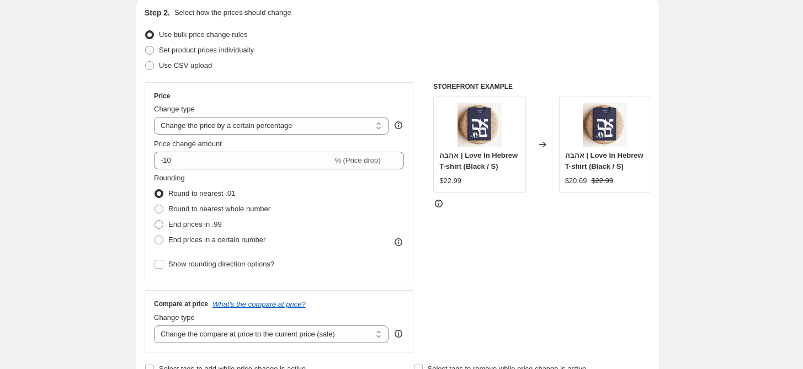
scroll to position [61, 0]
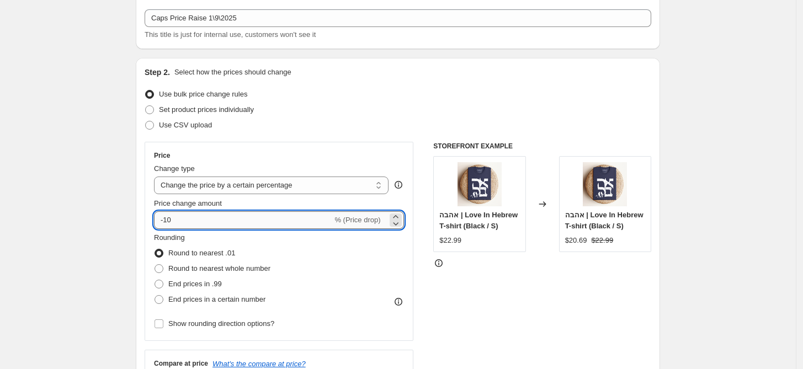
click at [172, 215] on input "-10" at bounding box center [243, 220] width 178 height 18
click at [180, 220] on input "-10" at bounding box center [243, 220] width 178 height 18
drag, startPoint x: 182, startPoint y: 219, endPoint x: 139, endPoint y: 224, distance: 42.8
click at [139, 224] on div "Step 2. Select how the prices should change Use bulk price change rules Set pro…" at bounding box center [398, 251] width 524 height 387
type input "5"
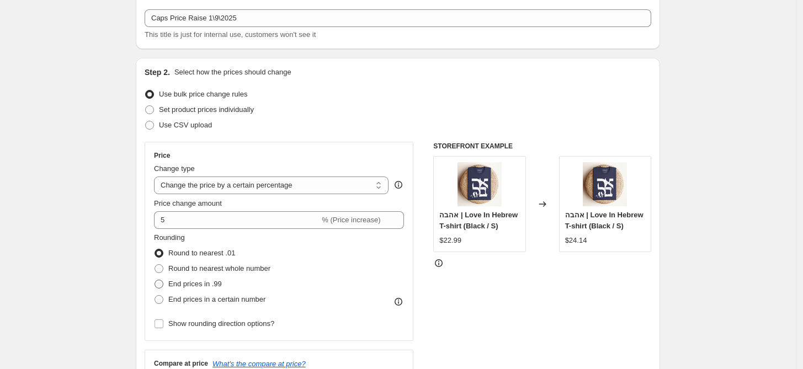
click at [201, 288] on span "End prices in .99" at bounding box center [195, 284] width 54 height 8
click at [155, 280] on input "End prices in .99" at bounding box center [155, 280] width 1 height 1
radio input "true"
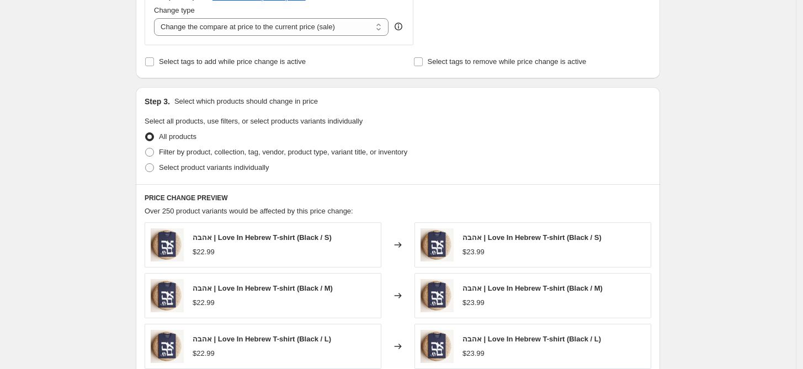
scroll to position [429, 0]
click at [245, 152] on span "Filter by product, collection, tag, vendor, product type, variant title, or inv…" at bounding box center [283, 151] width 248 height 8
click at [146, 148] on input "Filter by product, collection, tag, vendor, product type, variant title, or inv…" at bounding box center [145, 147] width 1 height 1
radio input "true"
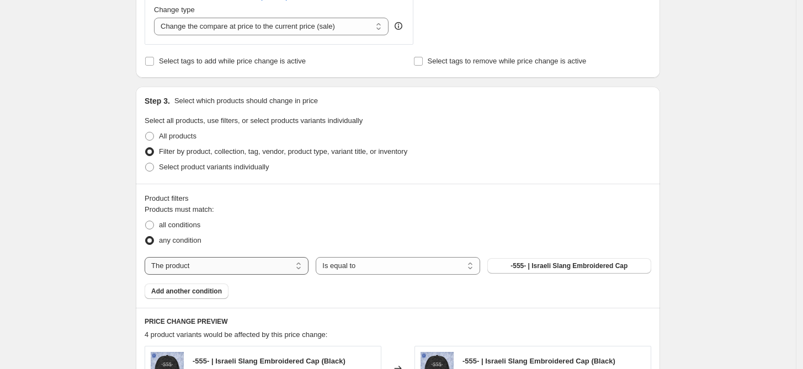
click at [246, 261] on select "The product The product's collection The product's tag The product's vendor The…" at bounding box center [227, 266] width 164 height 18
select select "product_type"
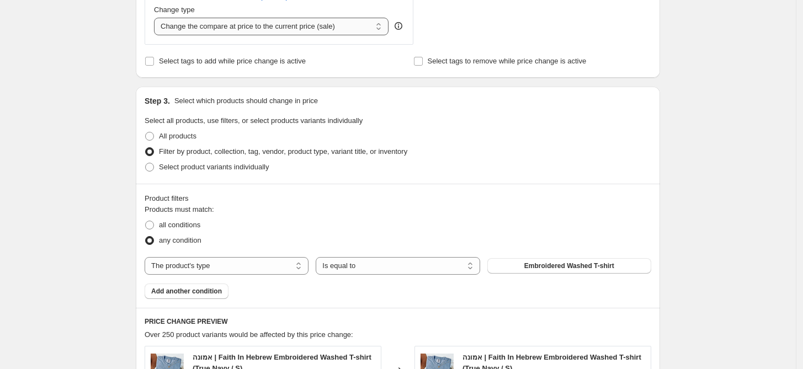
click at [350, 19] on select "Change the compare at price to the current price (sale) Change the compare at p…" at bounding box center [271, 27] width 235 height 18
select select "remove"
click at [157, 18] on select "Change the compare at price to the current price (sale) Change the compare at p…" at bounding box center [271, 27] width 235 height 18
click at [561, 267] on span "Embroidered Washed T-shirt" at bounding box center [569, 266] width 90 height 9
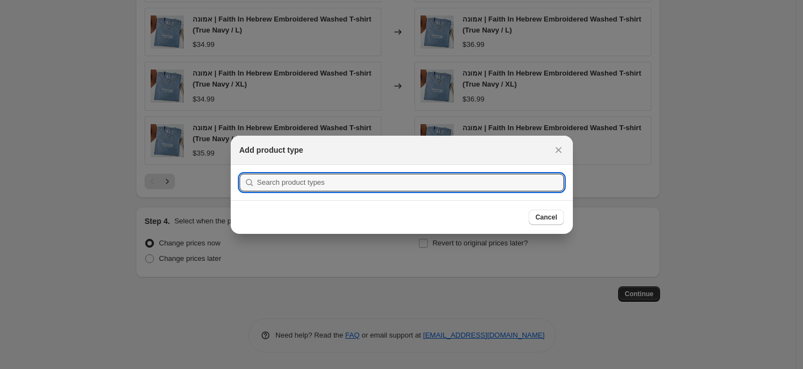
scroll to position [0, 0]
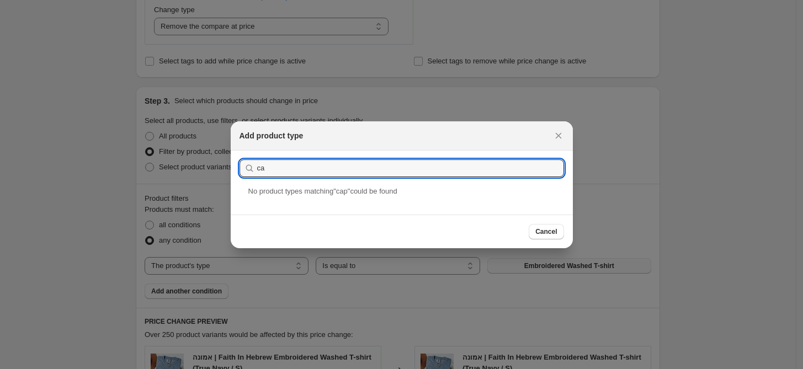
type input "c"
type input "vintage"
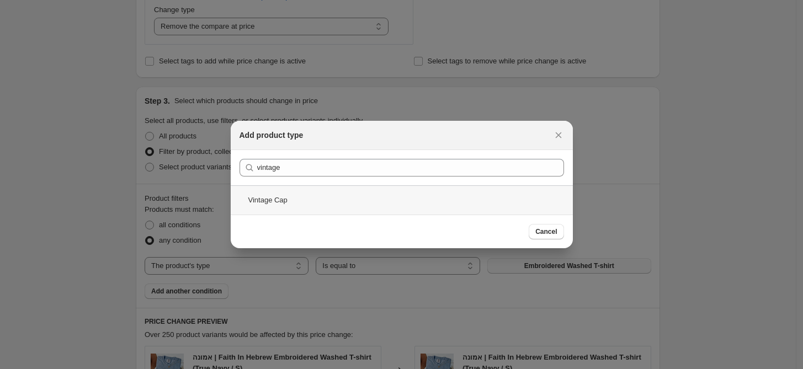
click at [311, 207] on div "Vintage Cap" at bounding box center [402, 199] width 342 height 29
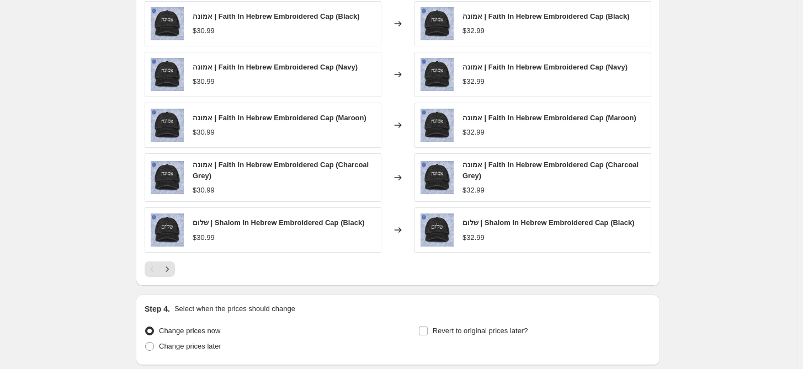
scroll to position [797, 0]
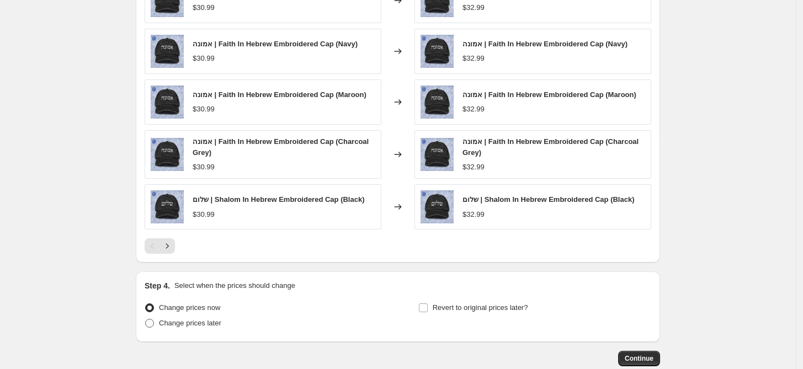
click at [208, 326] on span "Change prices later" at bounding box center [190, 323] width 62 height 8
click at [146, 320] on input "Change prices later" at bounding box center [145, 319] width 1 height 1
radio input "true"
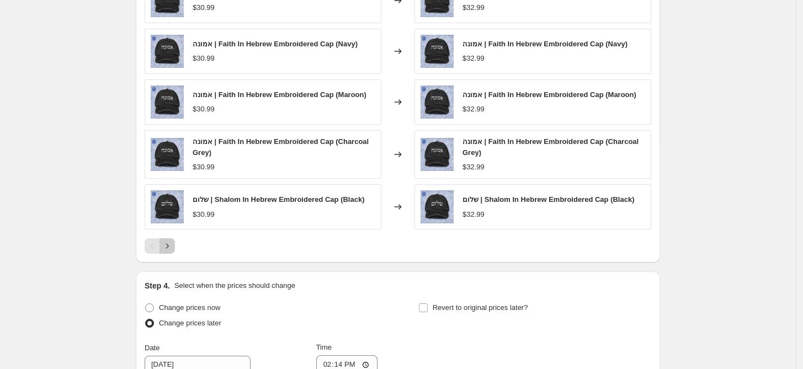
click at [168, 248] on icon "Next" at bounding box center [167, 246] width 11 height 11
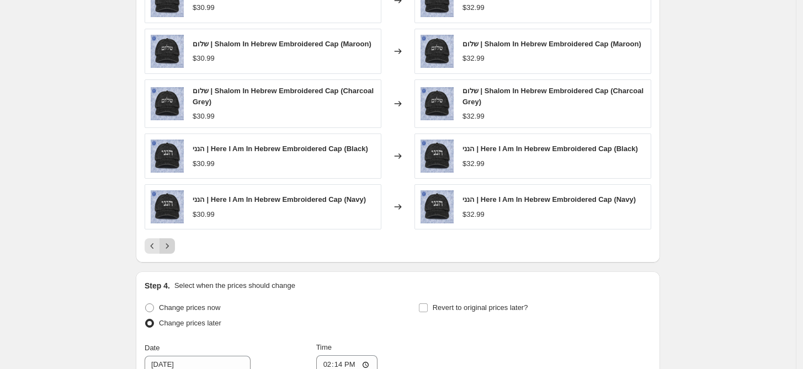
click at [168, 248] on icon "Next" at bounding box center [167, 246] width 11 height 11
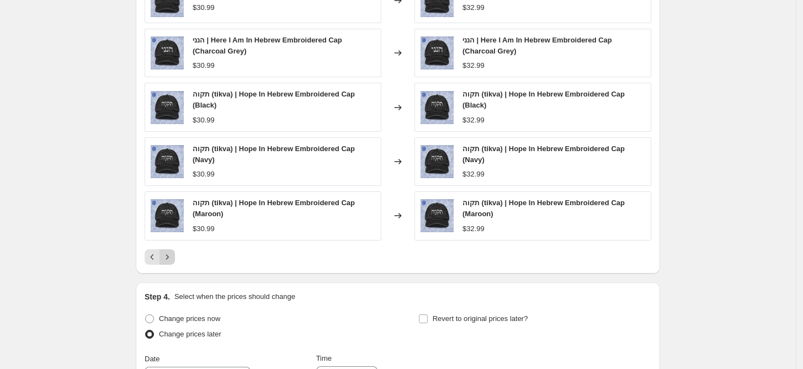
click at [169, 259] on icon "Next" at bounding box center [167, 256] width 3 height 5
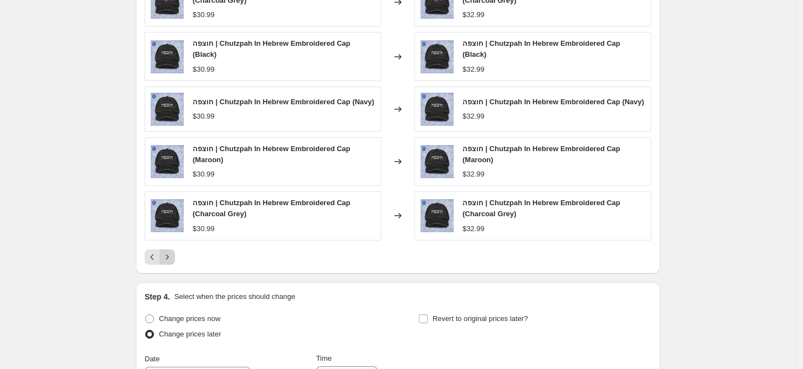
click at [171, 259] on button "Next" at bounding box center [166, 256] width 15 height 15
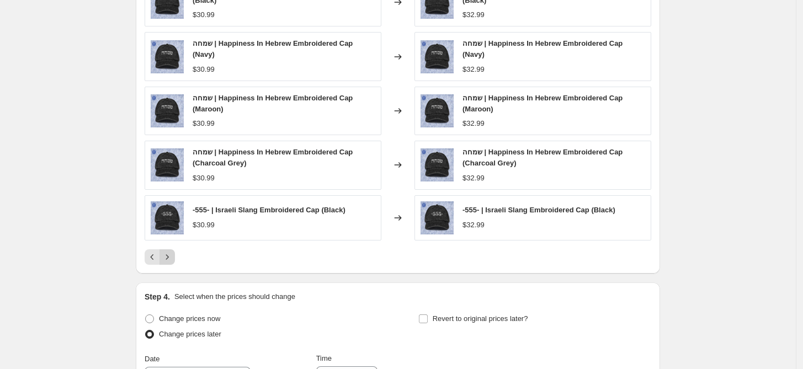
click at [171, 259] on icon "Next" at bounding box center [167, 257] width 11 height 11
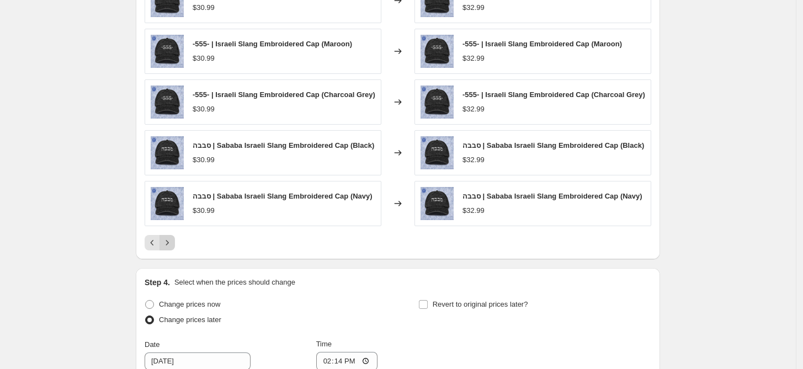
click at [171, 247] on icon "Next" at bounding box center [167, 242] width 11 height 11
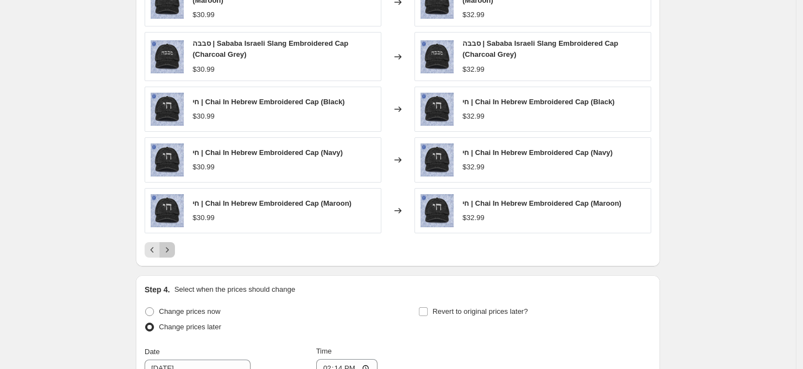
click at [171, 247] on icon "Next" at bounding box center [167, 249] width 11 height 11
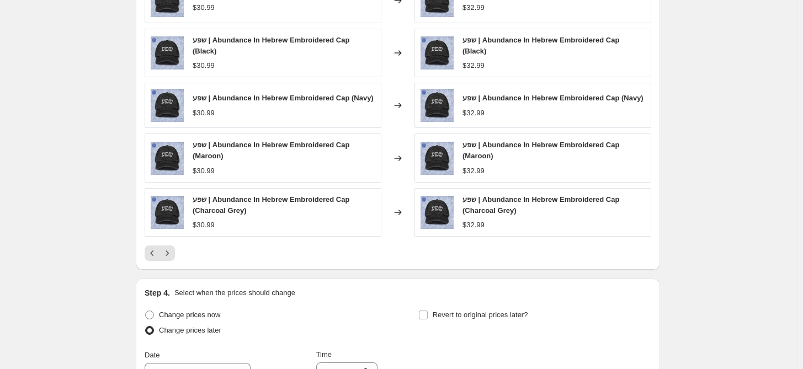
click at [172, 261] on div "PRICE CHANGE PREVIEW 116 product variants would be affected by this price chang…" at bounding box center [398, 105] width 524 height 331
click at [171, 251] on icon "Next" at bounding box center [167, 253] width 11 height 11
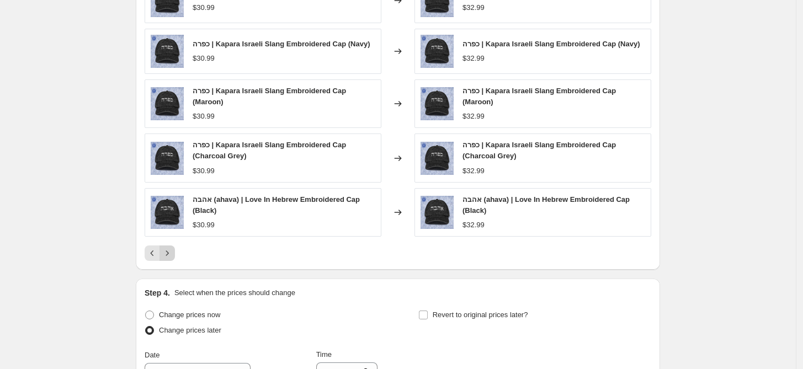
click at [172, 254] on icon "Next" at bounding box center [167, 253] width 11 height 11
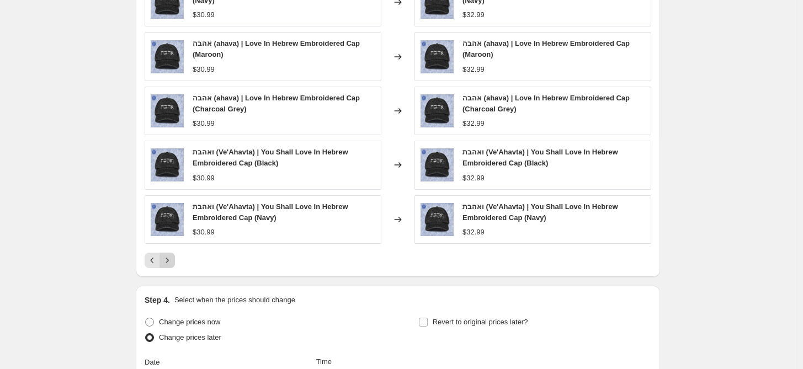
click at [173, 258] on icon "Next" at bounding box center [167, 260] width 11 height 11
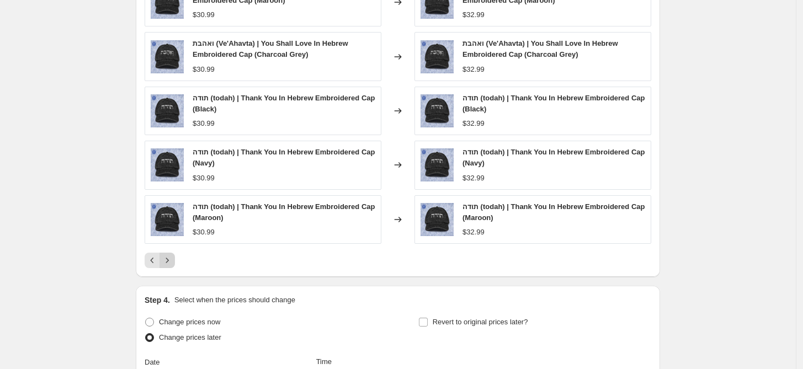
click at [173, 258] on icon "Next" at bounding box center [167, 260] width 11 height 11
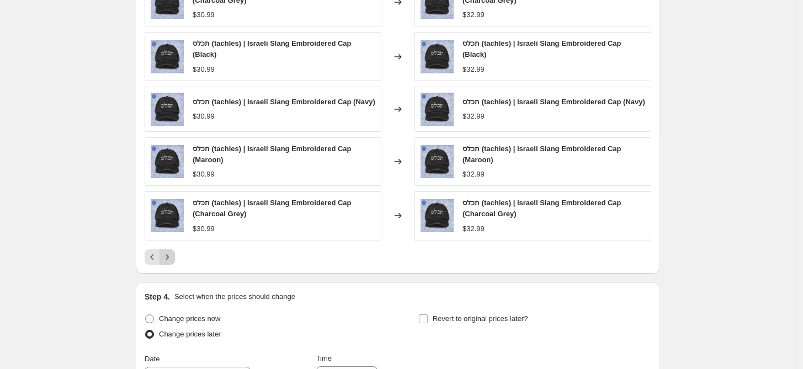
click at [173, 258] on icon "Next" at bounding box center [167, 257] width 11 height 11
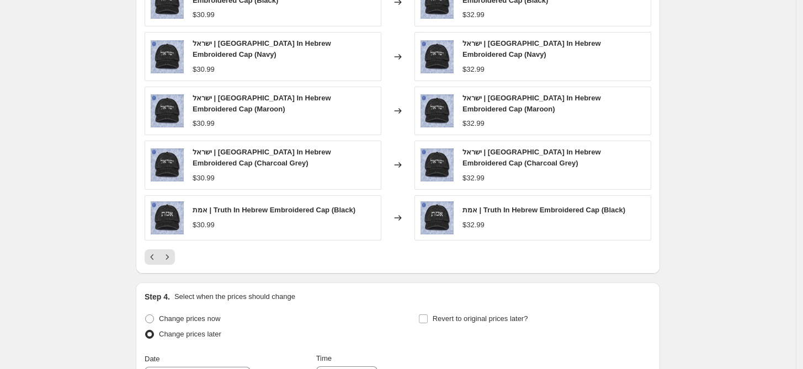
click at [173, 258] on div "PRICE CHANGE PREVIEW 116 product variants would be affected by this price chang…" at bounding box center [398, 107] width 524 height 334
click at [170, 252] on icon "Next" at bounding box center [167, 257] width 11 height 11
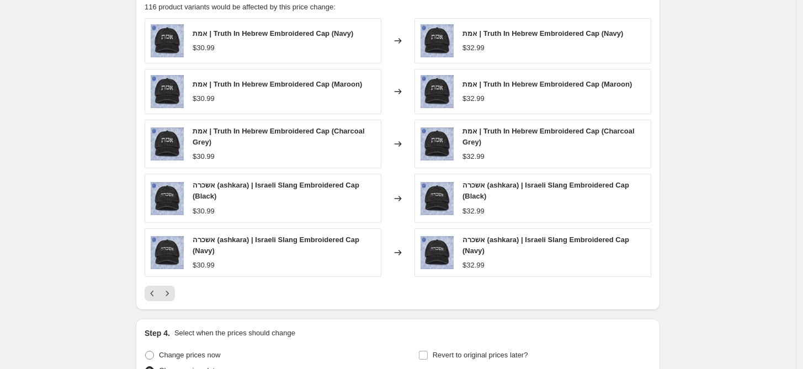
scroll to position [736, 0]
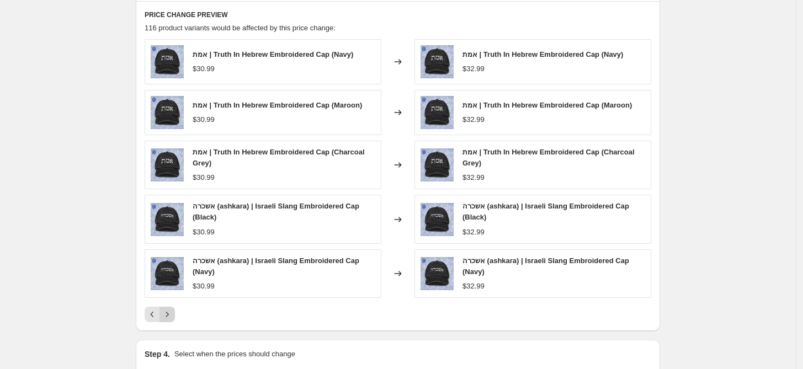
click at [172, 317] on icon "Next" at bounding box center [167, 314] width 11 height 11
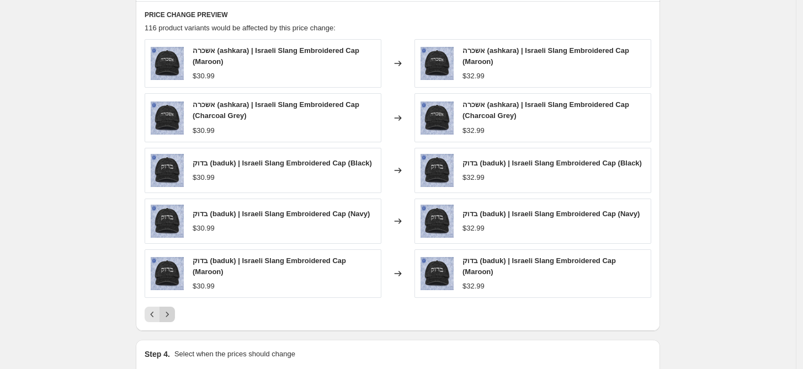
click at [172, 318] on icon "Next" at bounding box center [167, 314] width 11 height 11
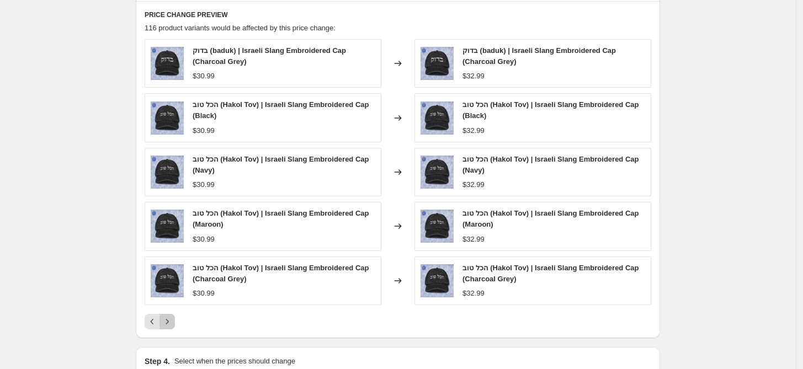
click at [172, 318] on icon "Next" at bounding box center [167, 321] width 11 height 11
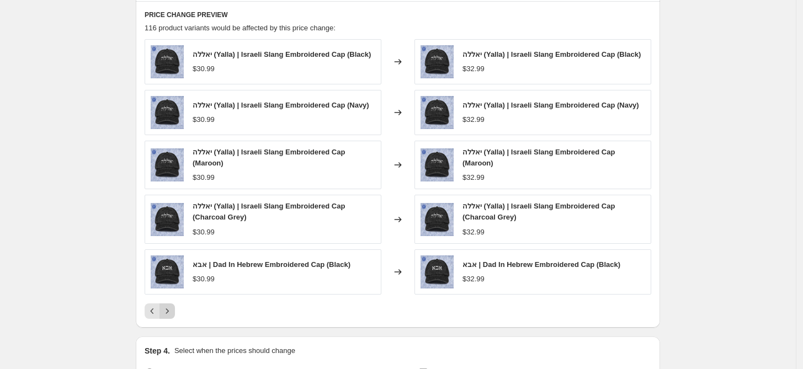
click at [172, 315] on icon "Next" at bounding box center [167, 311] width 11 height 11
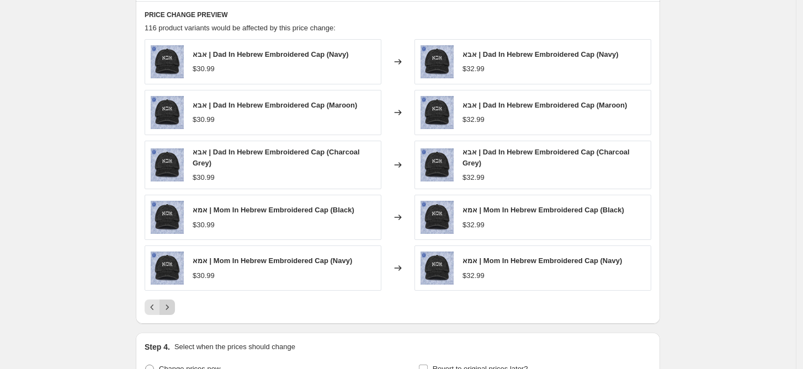
click at [172, 315] on div "PRICE CHANGE PREVIEW 116 product variants would be affected by this price chang…" at bounding box center [398, 162] width 524 height 323
click at [172, 307] on icon "Next" at bounding box center [167, 307] width 11 height 11
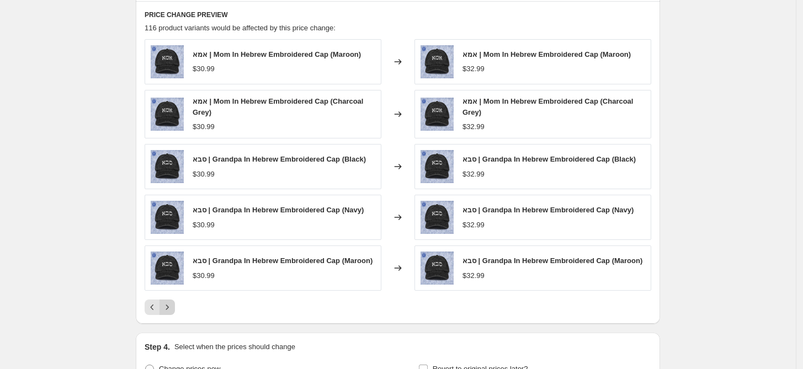
click at [169, 307] on icon "Next" at bounding box center [167, 307] width 3 height 5
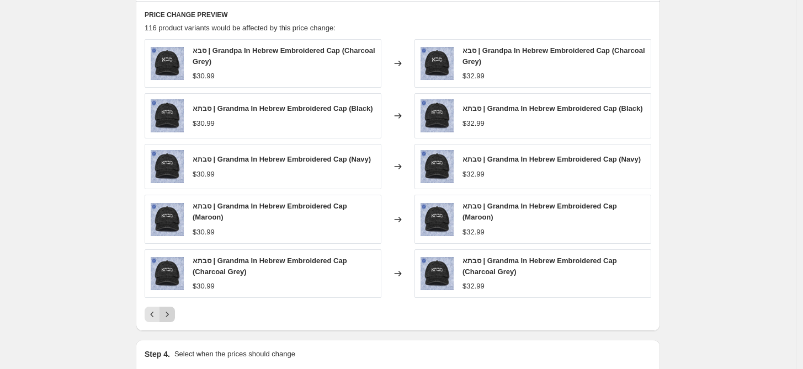
click at [171, 308] on button "Next" at bounding box center [166, 314] width 15 height 15
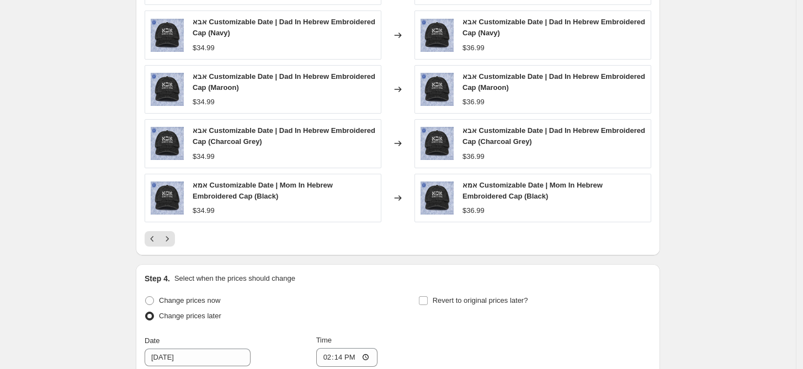
scroll to position [1082, 0]
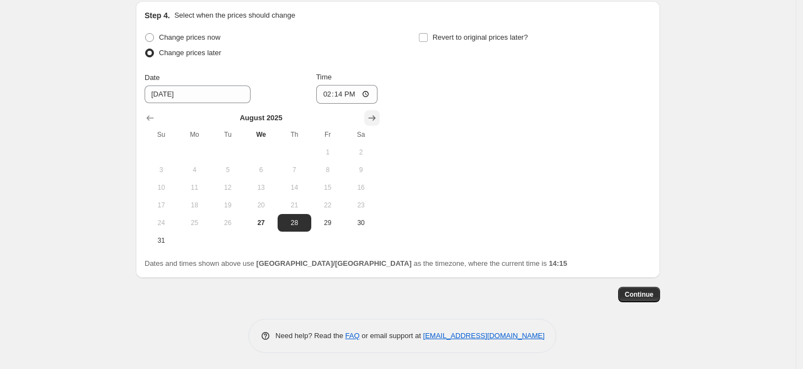
click at [373, 116] on icon "Show next month, September 2025" at bounding box center [371, 118] width 11 height 11
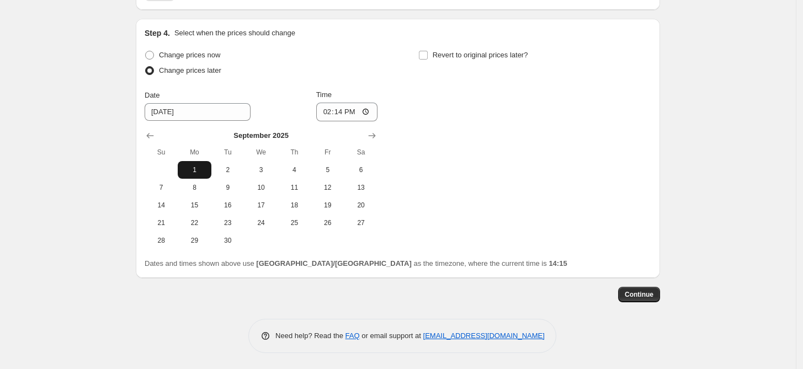
click at [196, 166] on span "1" at bounding box center [194, 170] width 24 height 9
type input "9/1/2025"
click at [357, 112] on input "14:14" at bounding box center [347, 112] width 62 height 19
type input "00:00"
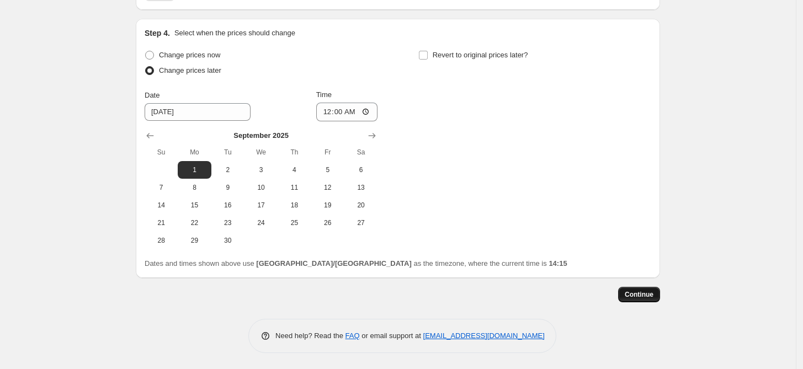
click at [653, 290] on button "Continue" at bounding box center [639, 294] width 42 height 15
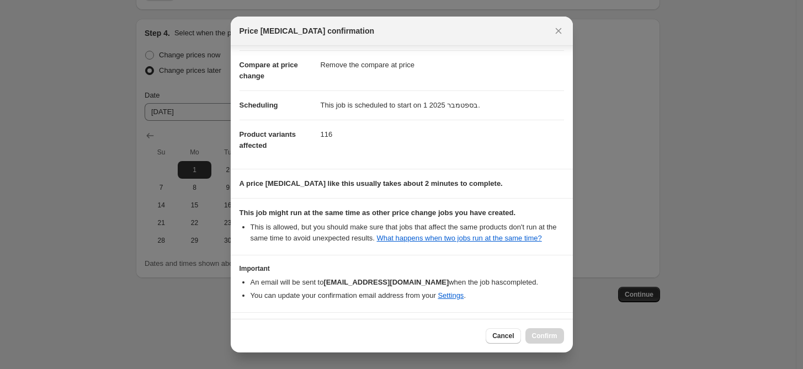
scroll to position [81, 0]
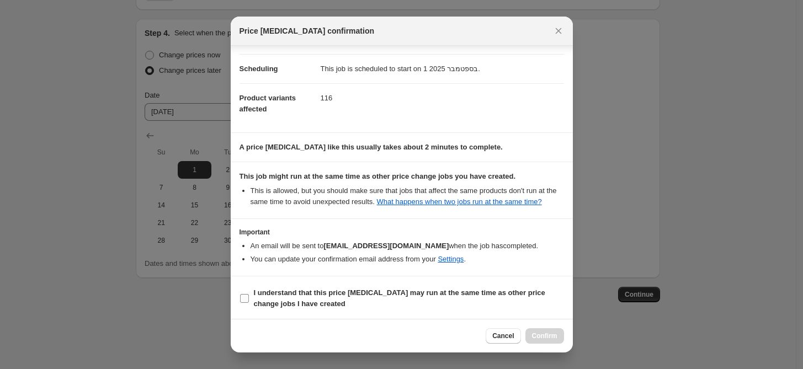
click at [242, 297] on input "I understand that this price change job may run at the same time as other price…" at bounding box center [244, 298] width 9 height 9
checkbox input "true"
click at [538, 331] on button "Confirm" at bounding box center [544, 335] width 39 height 15
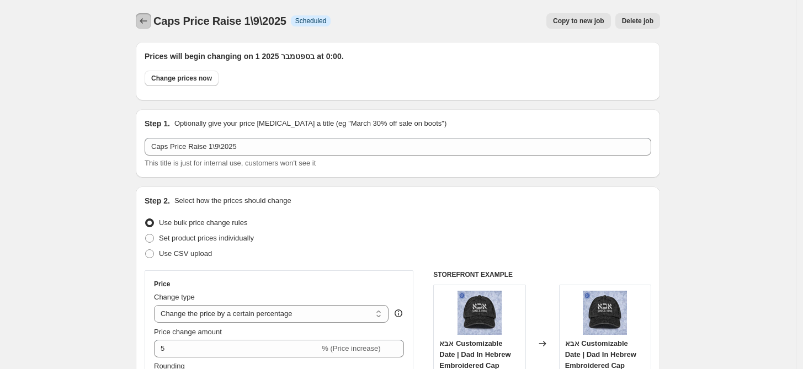
click at [145, 23] on icon "Price change jobs" at bounding box center [143, 21] width 7 height 6
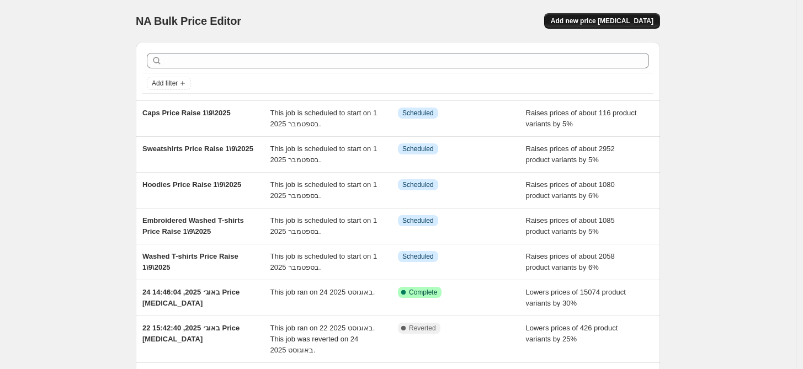
click at [592, 23] on span "Add new price [MEDICAL_DATA]" at bounding box center [602, 21] width 103 height 9
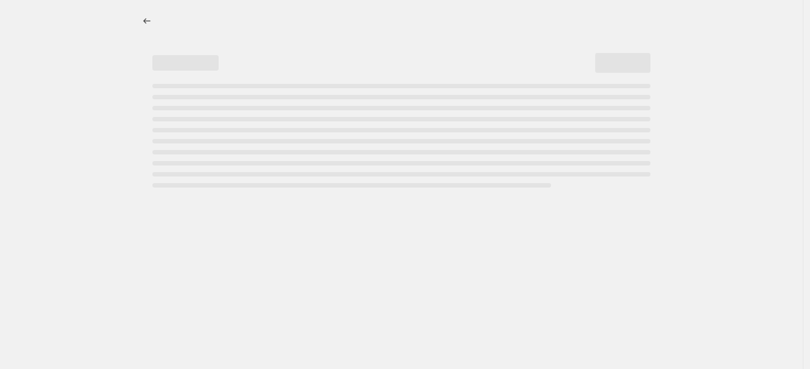
select select "percentage"
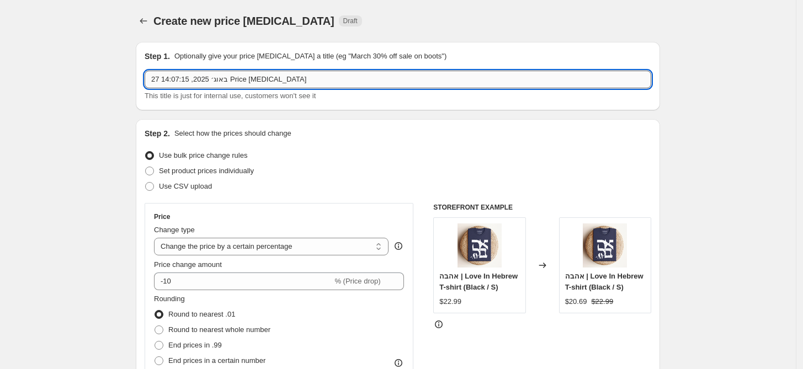
click at [299, 78] on input "27 באוג׳ 2025, 14:07:15 Price change job" at bounding box center [398, 80] width 507 height 18
paste input "Washed T-shirts Price Raise 1\9\2025"
drag, startPoint x: 203, startPoint y: 79, endPoint x: 95, endPoint y: 79, distance: 107.6
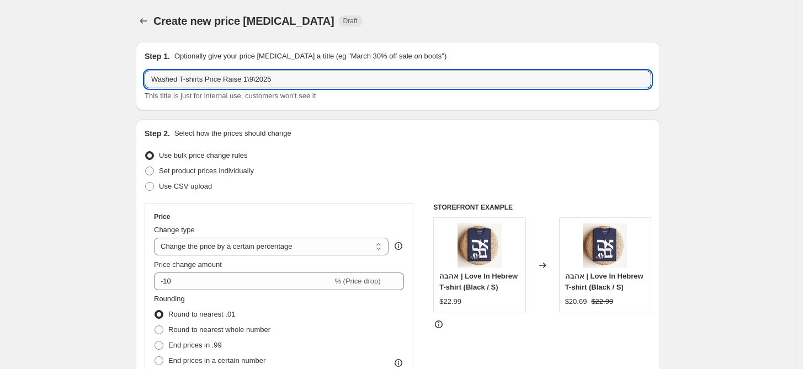
type input "Mugs (11oz) Price Raise 1\9\2025"
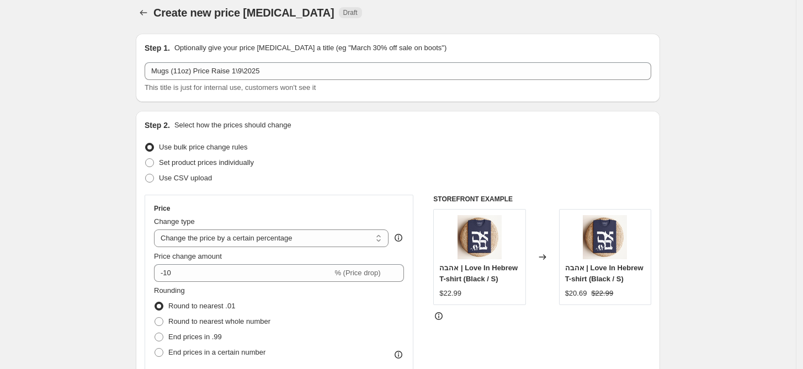
scroll to position [123, 0]
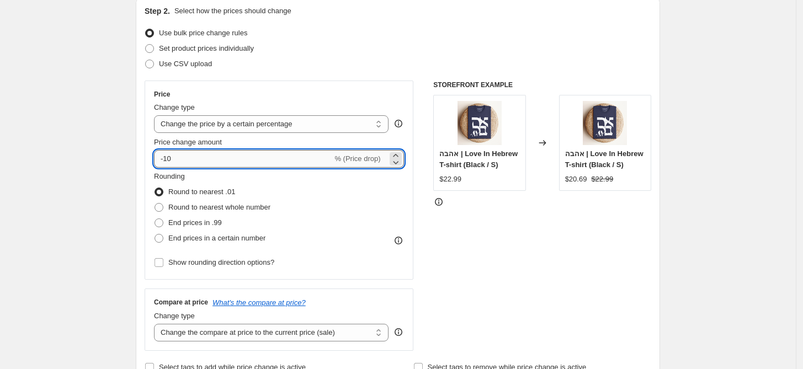
drag, startPoint x: 175, startPoint y: 163, endPoint x: 159, endPoint y: 163, distance: 16.0
click at [159, 163] on input "-10" at bounding box center [243, 159] width 178 height 18
type input "5"
click at [198, 222] on span "End prices in .99" at bounding box center [195, 223] width 54 height 8
click at [155, 219] on input "End prices in .99" at bounding box center [155, 219] width 1 height 1
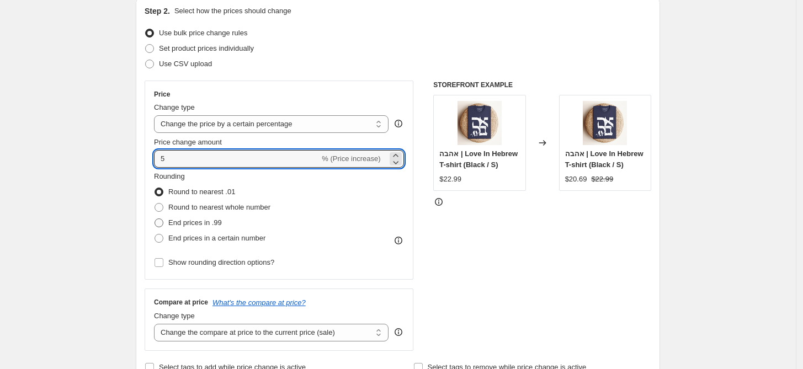
radio input "true"
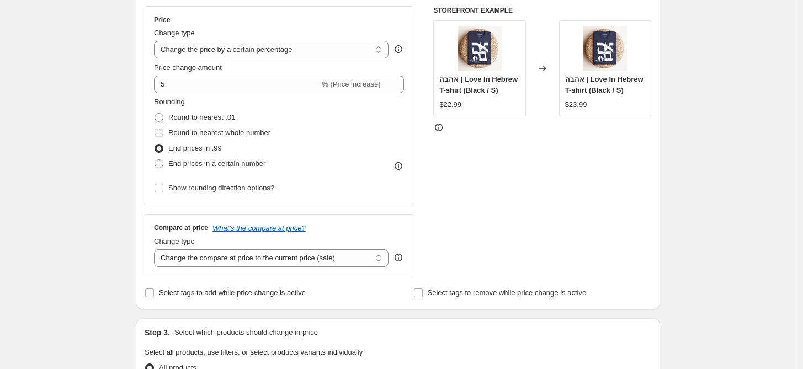
scroll to position [245, 0]
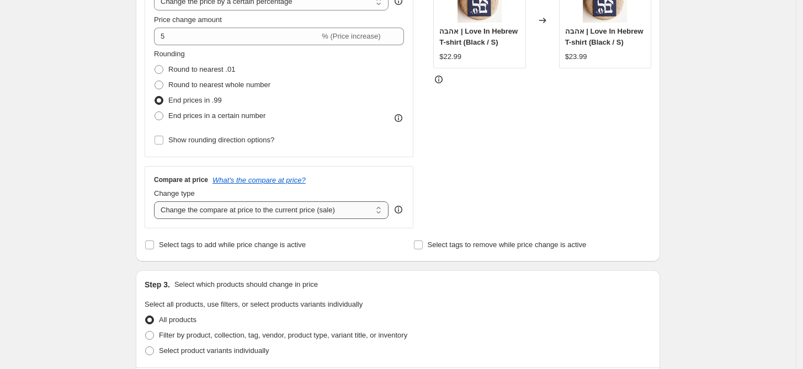
click at [336, 215] on select "Change the compare at price to the current price (sale) Change the compare at p…" at bounding box center [271, 210] width 235 height 18
select select "remove"
click at [157, 201] on select "Change the compare at price to the current price (sale) Change the compare at p…" at bounding box center [271, 210] width 235 height 18
click at [672, 164] on div "Create new price change job. This page is ready Create new price change job Dra…" at bounding box center [398, 306] width 551 height 1103
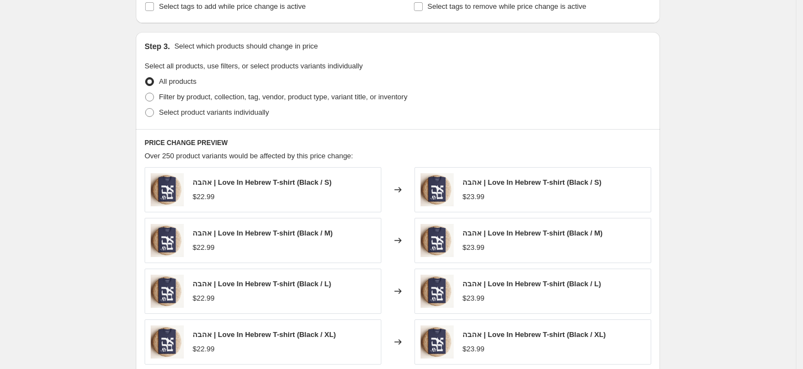
scroll to position [490, 0]
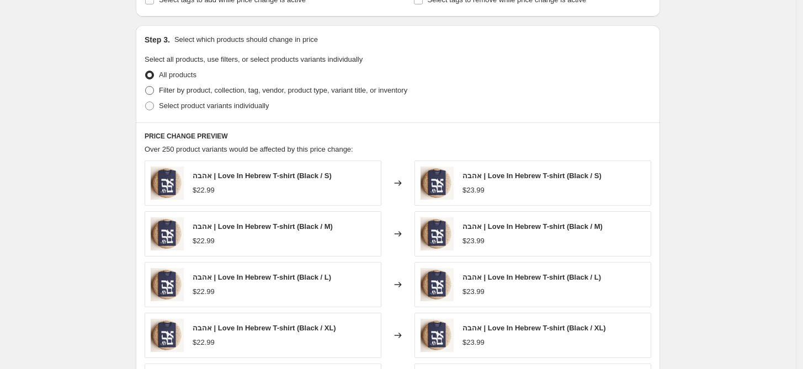
click at [267, 93] on span "Filter by product, collection, tag, vendor, product type, variant title, or inv…" at bounding box center [283, 90] width 248 height 8
click at [146, 87] on input "Filter by product, collection, tag, vendor, product type, variant title, or inv…" at bounding box center [145, 86] width 1 height 1
radio input "true"
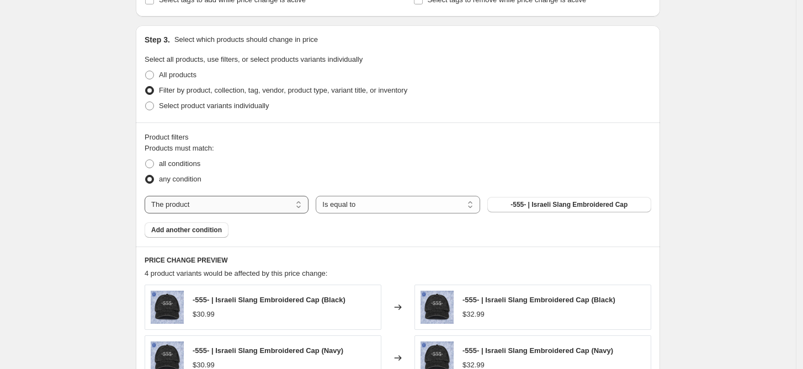
click at [249, 209] on select "The product The product's collection The product's tag The product's vendor The…" at bounding box center [227, 205] width 164 height 18
select select "product_type"
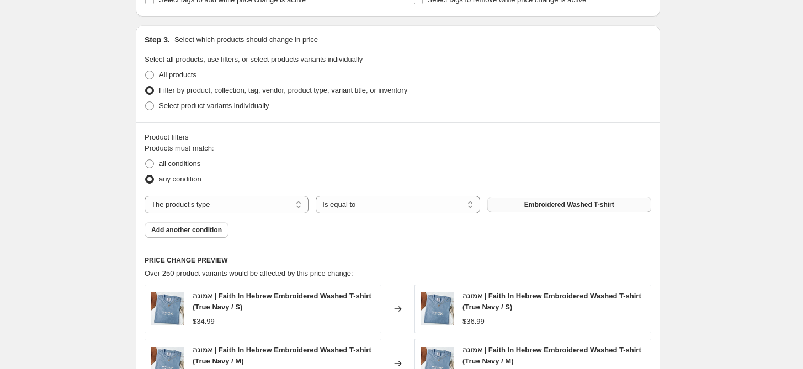
click at [530, 203] on span "Embroidered Washed T-shirt" at bounding box center [569, 204] width 90 height 9
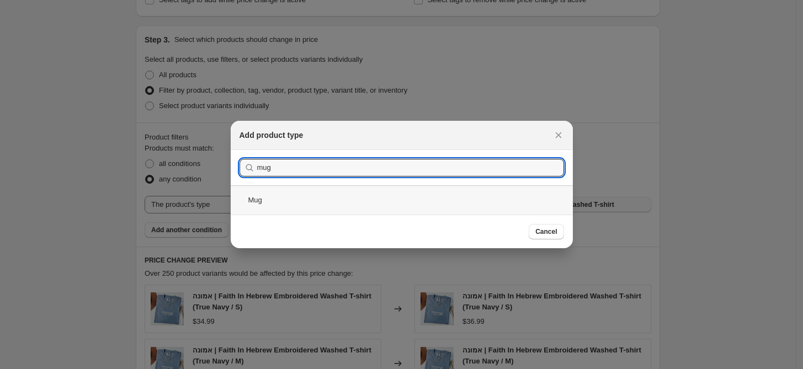
type input "mug"
click at [262, 196] on div "Mug" at bounding box center [402, 199] width 342 height 29
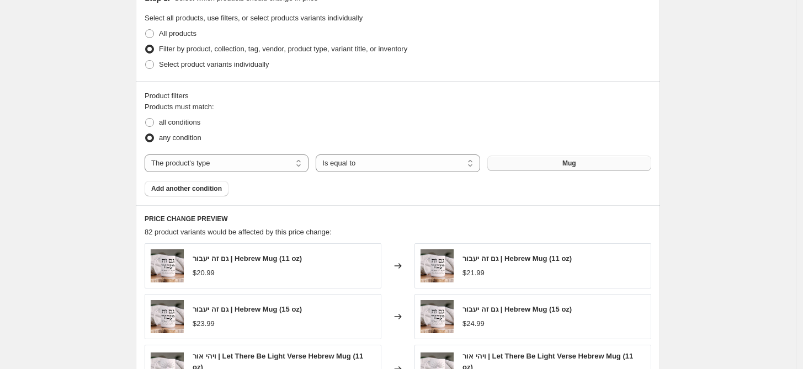
scroll to position [552, 0]
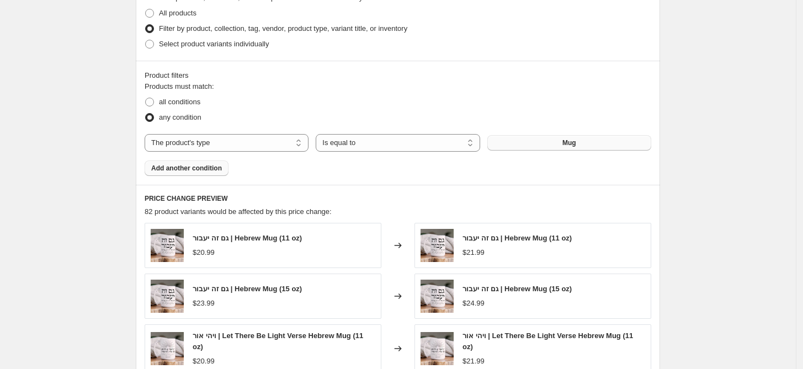
click at [195, 171] on span "Add another condition" at bounding box center [186, 168] width 71 height 9
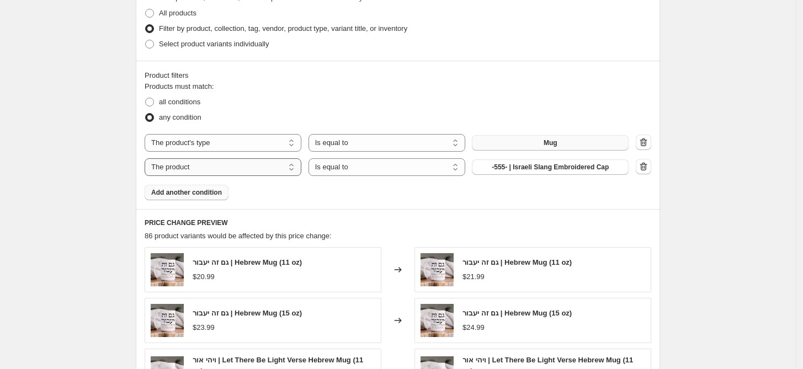
click at [249, 167] on select "The product The product's collection The product's tag The product's vendor The…" at bounding box center [223, 167] width 157 height 18
select select "title"
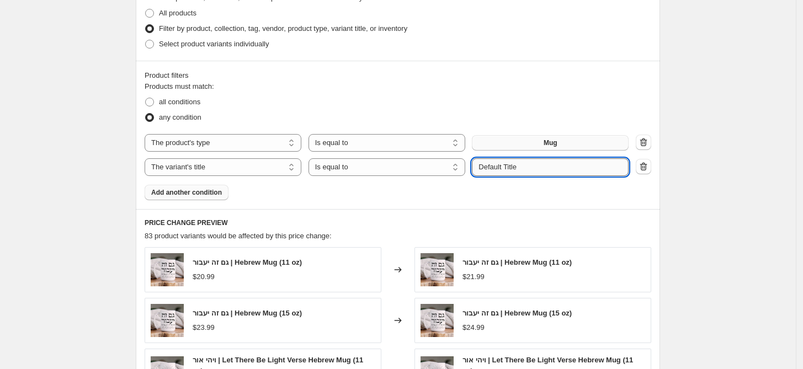
click at [542, 167] on input "Default Title" at bounding box center [550, 167] width 157 height 18
drag, startPoint x: 525, startPoint y: 168, endPoint x: 402, endPoint y: 175, distance: 123.2
click at [402, 175] on div "The product The product's collection The product's tag The product's vendor The…" at bounding box center [387, 167] width 484 height 18
type input "(11 oz)"
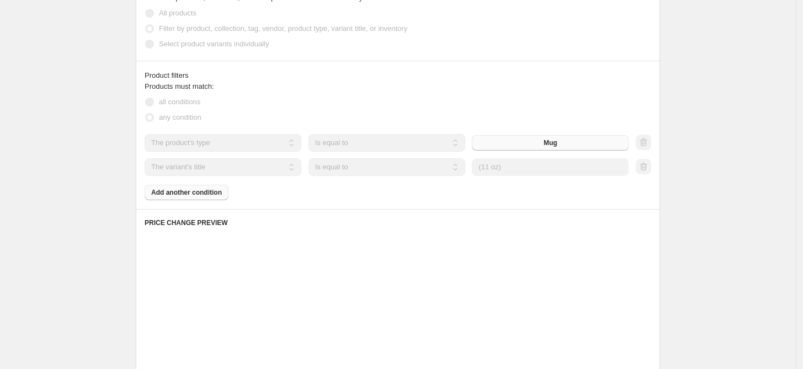
click at [703, 150] on div "Create new price change job. This page is ready Create new price change job Dra…" at bounding box center [398, 74] width 796 height 1252
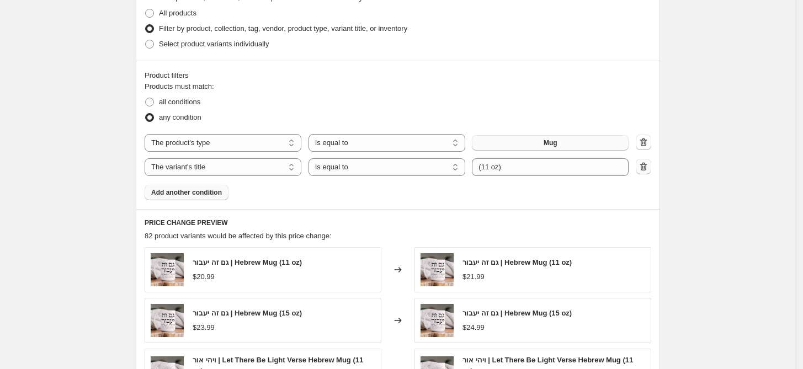
click at [646, 164] on icon "button" at bounding box center [643, 166] width 7 height 8
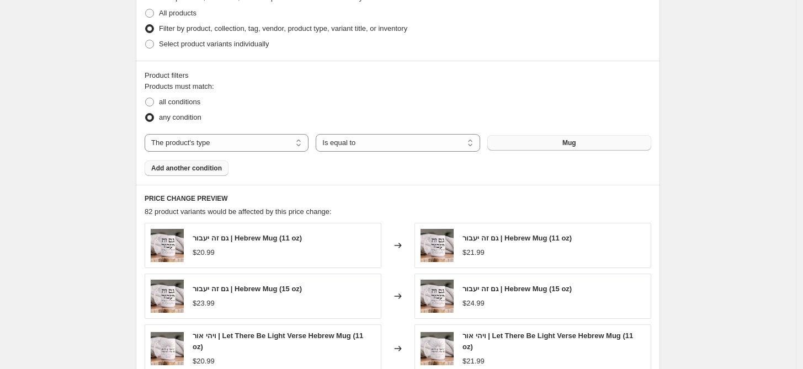
click at [699, 150] on div "Create new price change job. This page is ready Create new price change job Dra…" at bounding box center [398, 65] width 796 height 1235
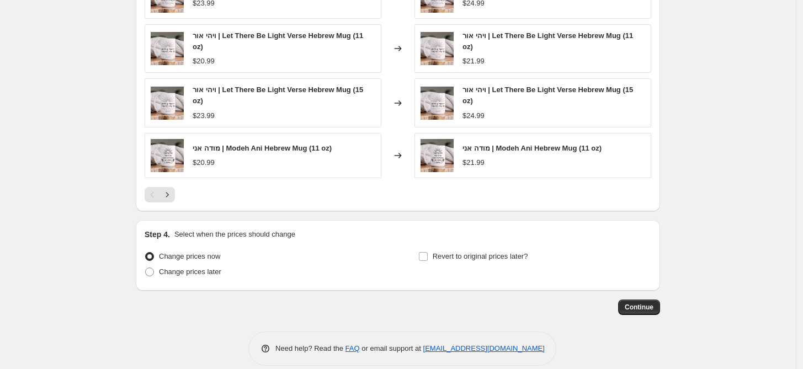
scroll to position [865, 0]
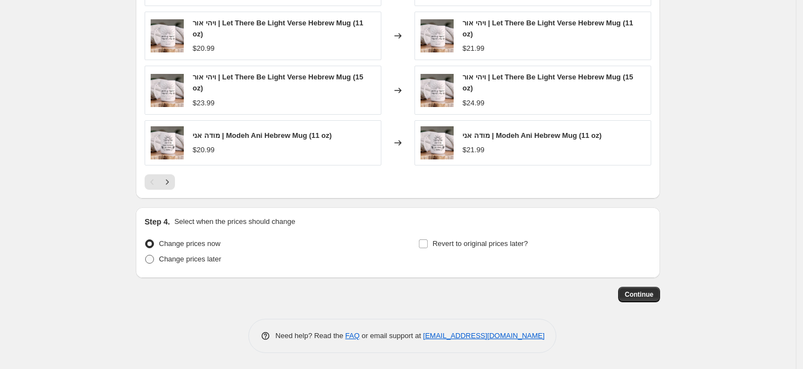
click at [201, 263] on span "Change prices later" at bounding box center [190, 259] width 62 height 8
click at [146, 256] on input "Change prices later" at bounding box center [145, 255] width 1 height 1
radio input "true"
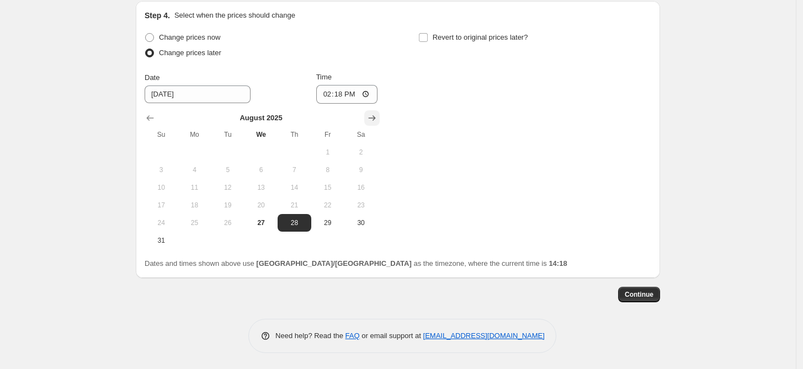
click at [377, 119] on icon "Show next month, September 2025" at bounding box center [371, 118] width 11 height 11
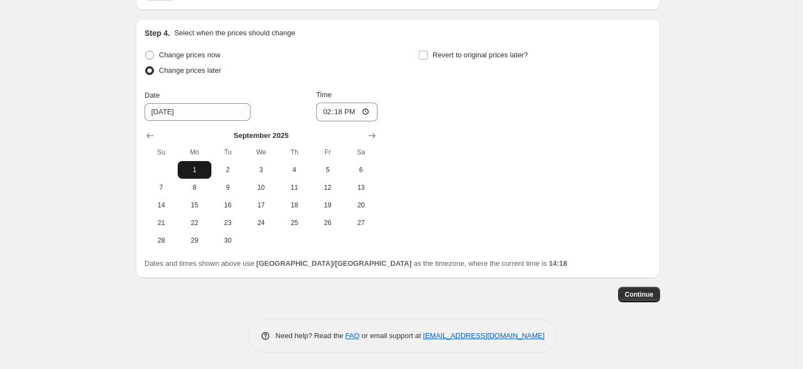
click at [195, 168] on span "1" at bounding box center [194, 170] width 24 height 9
type input "9/1/2025"
click at [360, 107] on input "14:18" at bounding box center [347, 112] width 62 height 19
type input "00:00"
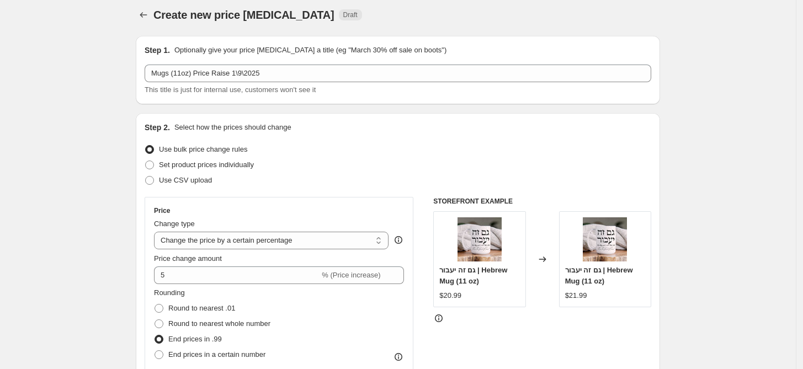
scroll to position [0, 0]
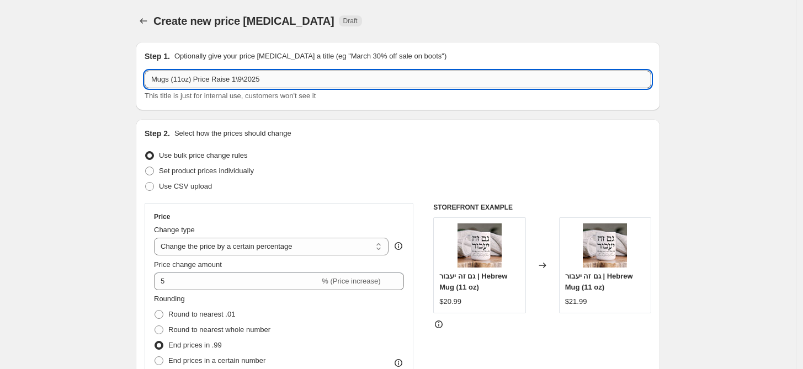
drag, startPoint x: 174, startPoint y: 79, endPoint x: 194, endPoint y: 78, distance: 19.9
click at [194, 78] on input "Mugs (11oz) Price Raise 1\9\2025" at bounding box center [398, 80] width 507 height 18
type input "Mugs Price Raise 1\9\2025"
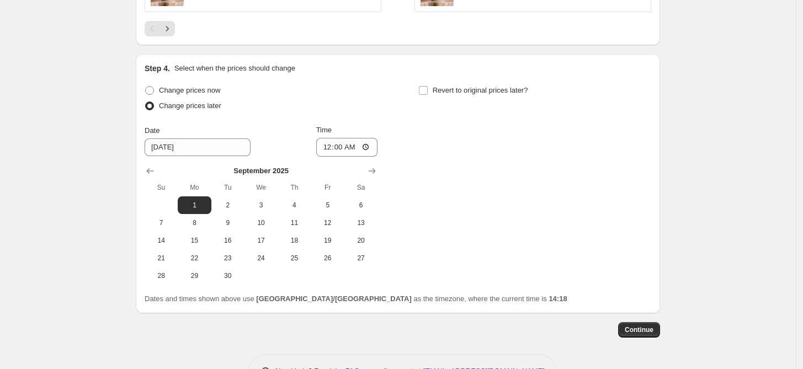
scroll to position [1053, 0]
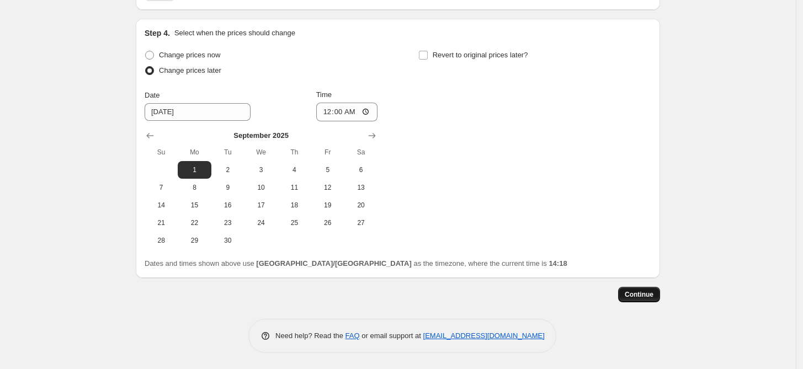
click at [653, 292] on span "Continue" at bounding box center [639, 294] width 29 height 9
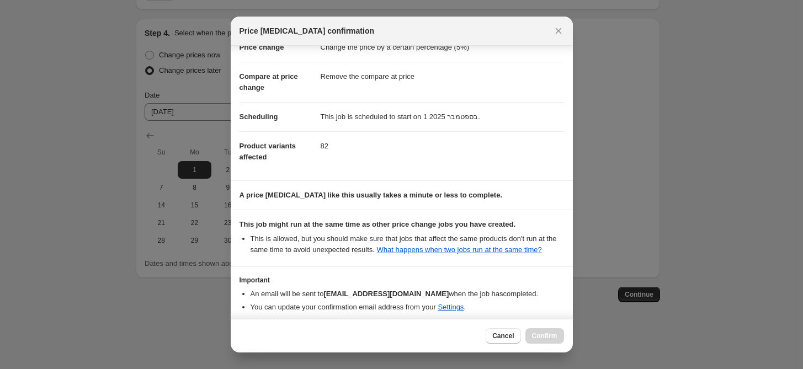
scroll to position [81, 0]
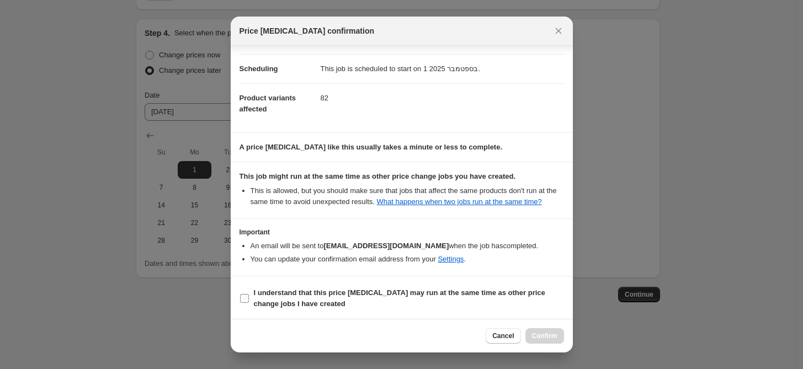
click at [243, 295] on input "I understand that this price change job may run at the same time as other price…" at bounding box center [244, 298] width 9 height 9
checkbox input "true"
click at [541, 333] on span "Confirm" at bounding box center [544, 336] width 25 height 9
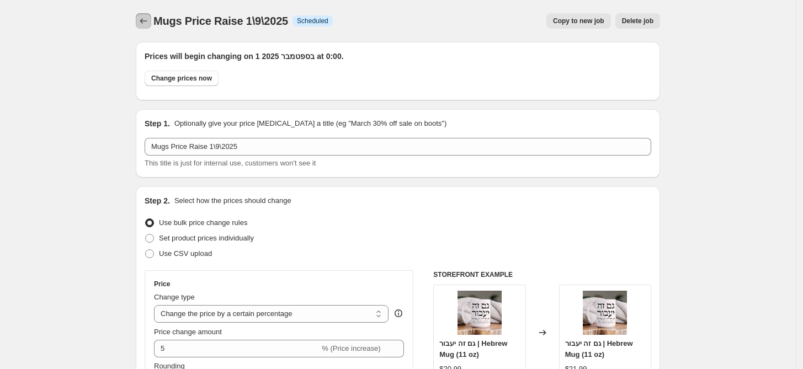
click at [146, 24] on icon "Price change jobs" at bounding box center [143, 20] width 11 height 11
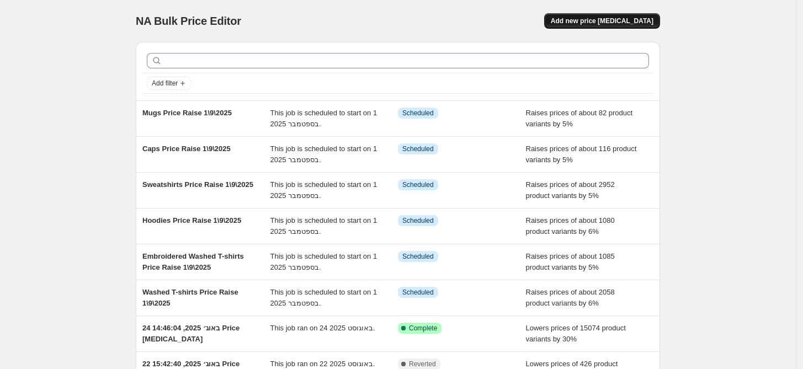
click at [645, 25] on span "Add new price [MEDICAL_DATA]" at bounding box center [602, 21] width 103 height 9
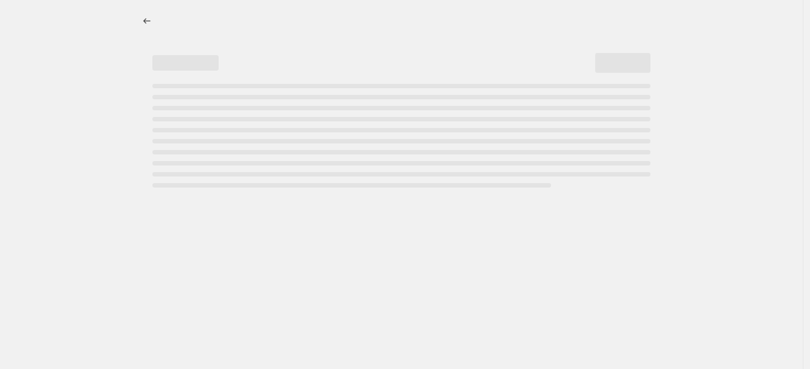
select select "percentage"
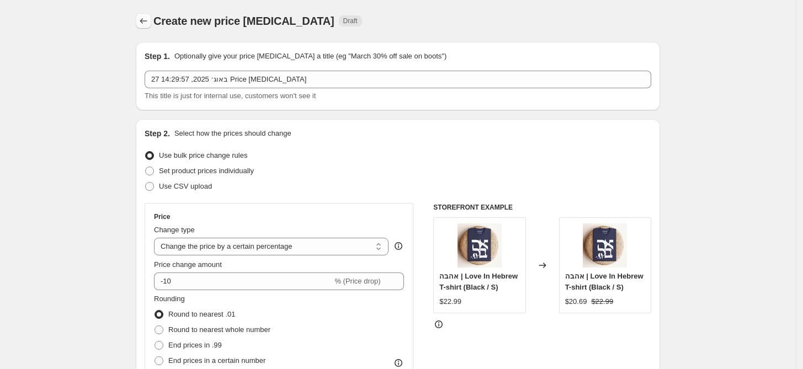
click at [149, 18] on icon "Price change jobs" at bounding box center [143, 20] width 11 height 11
